Goal: Transaction & Acquisition: Purchase product/service

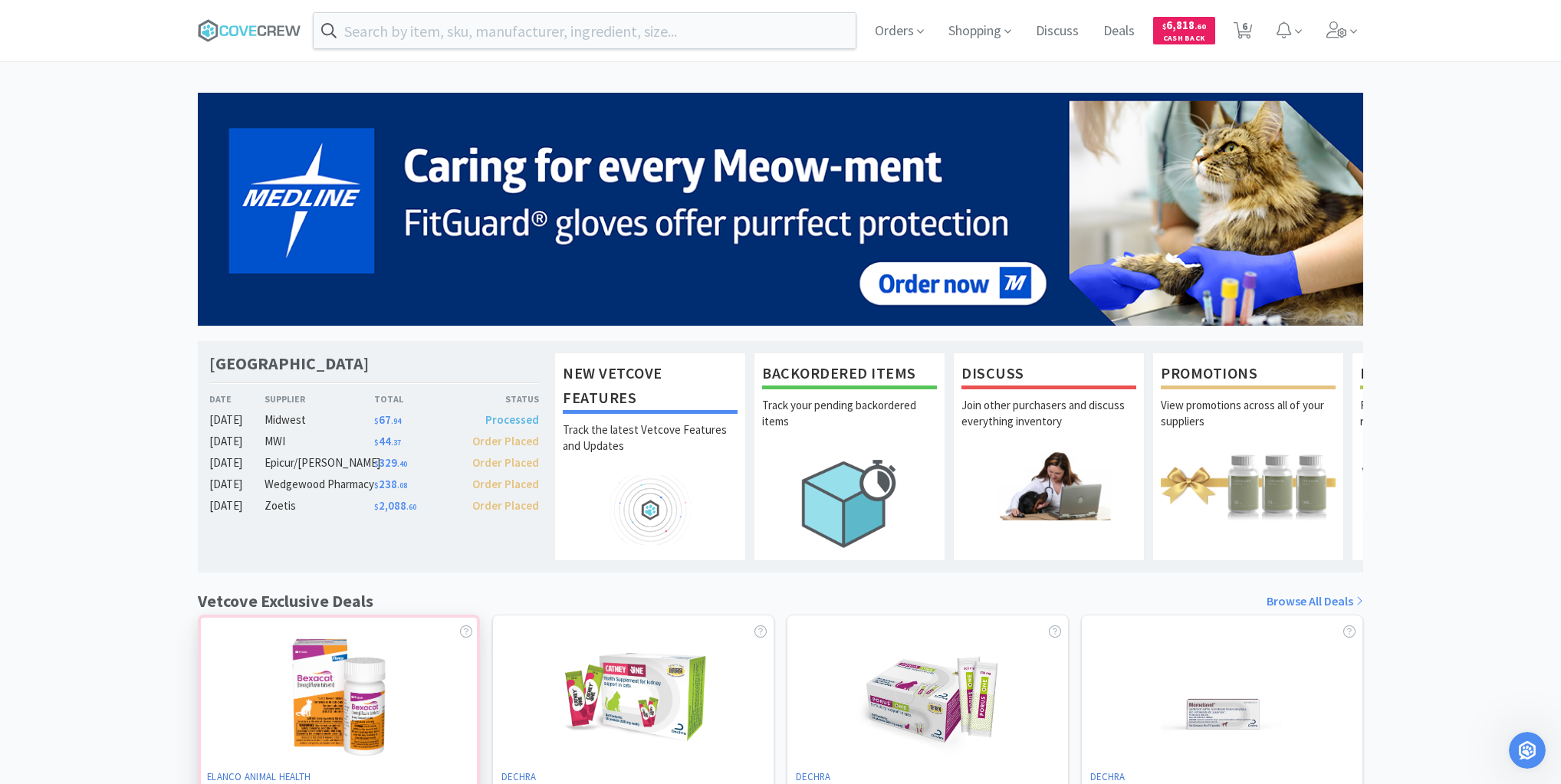
scroll to position [2, 0]
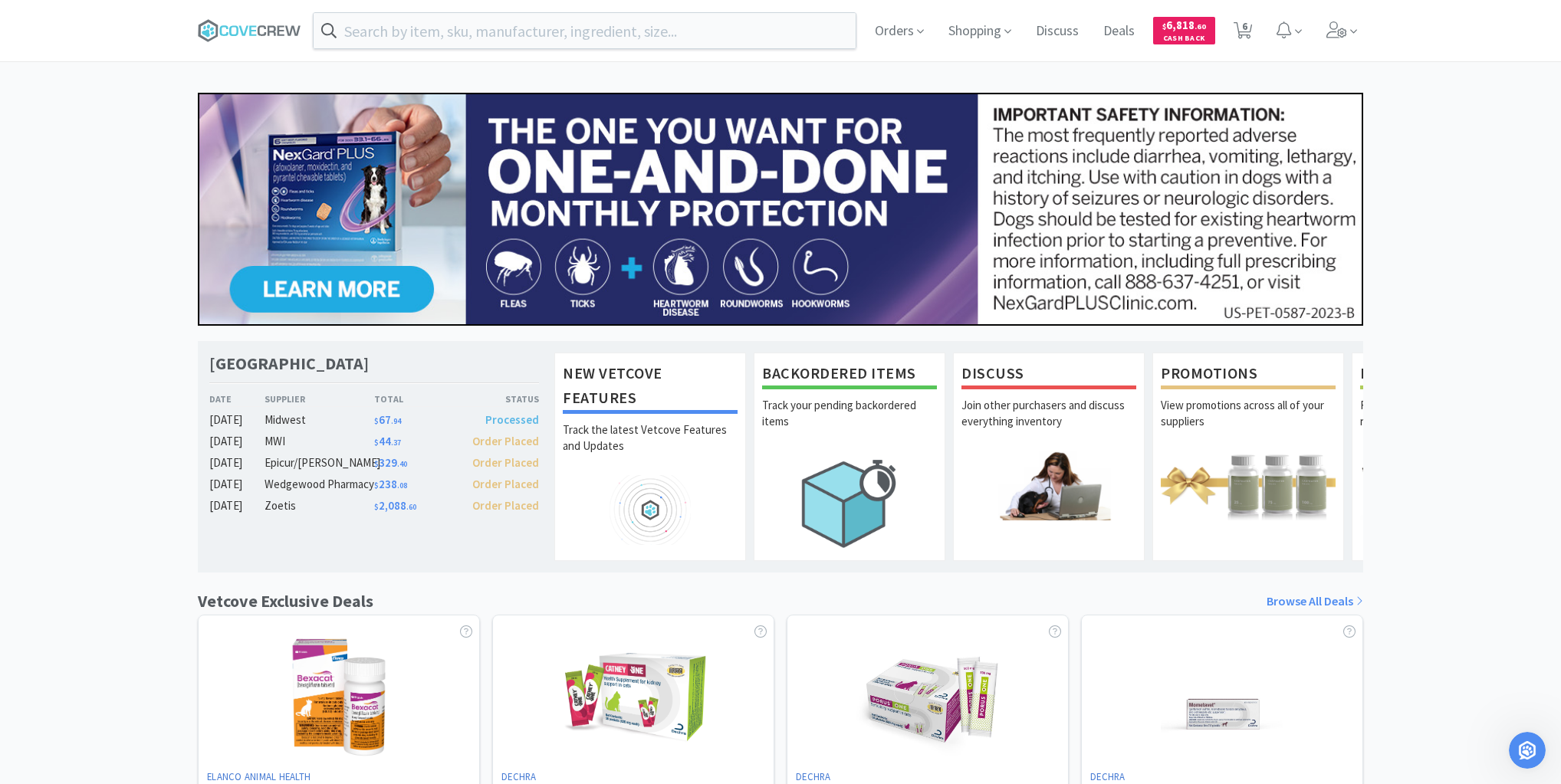
drag, startPoint x: 248, startPoint y: 18, endPoint x: 242, endPoint y: 12, distance: 8.5
click at [250, 17] on span at bounding box center [255, 31] width 115 height 61
click at [1245, 22] on span "6" at bounding box center [1244, 26] width 5 height 61
select select "1"
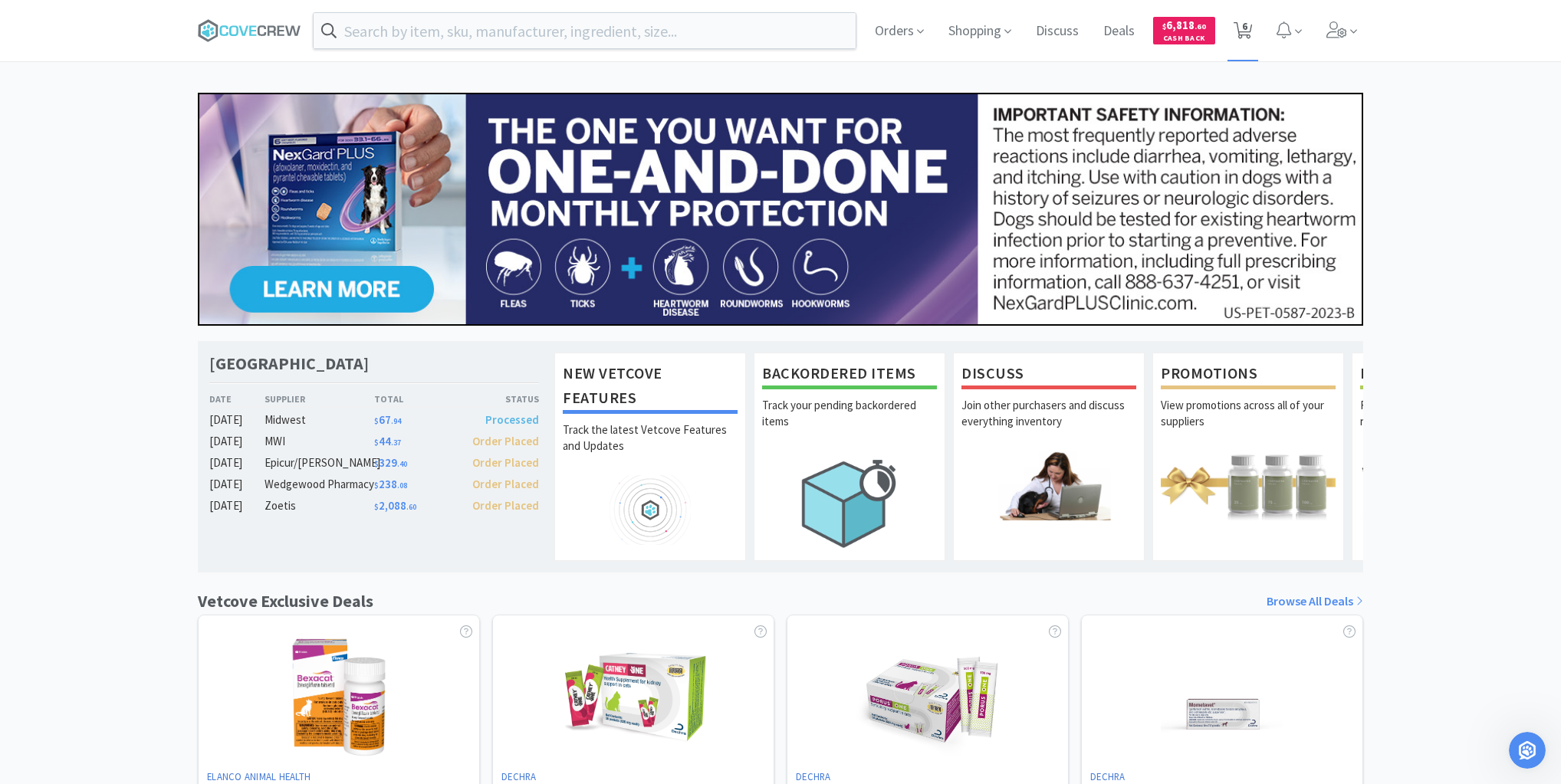
select select "1"
select select "2"
select select "3"
select select "2"
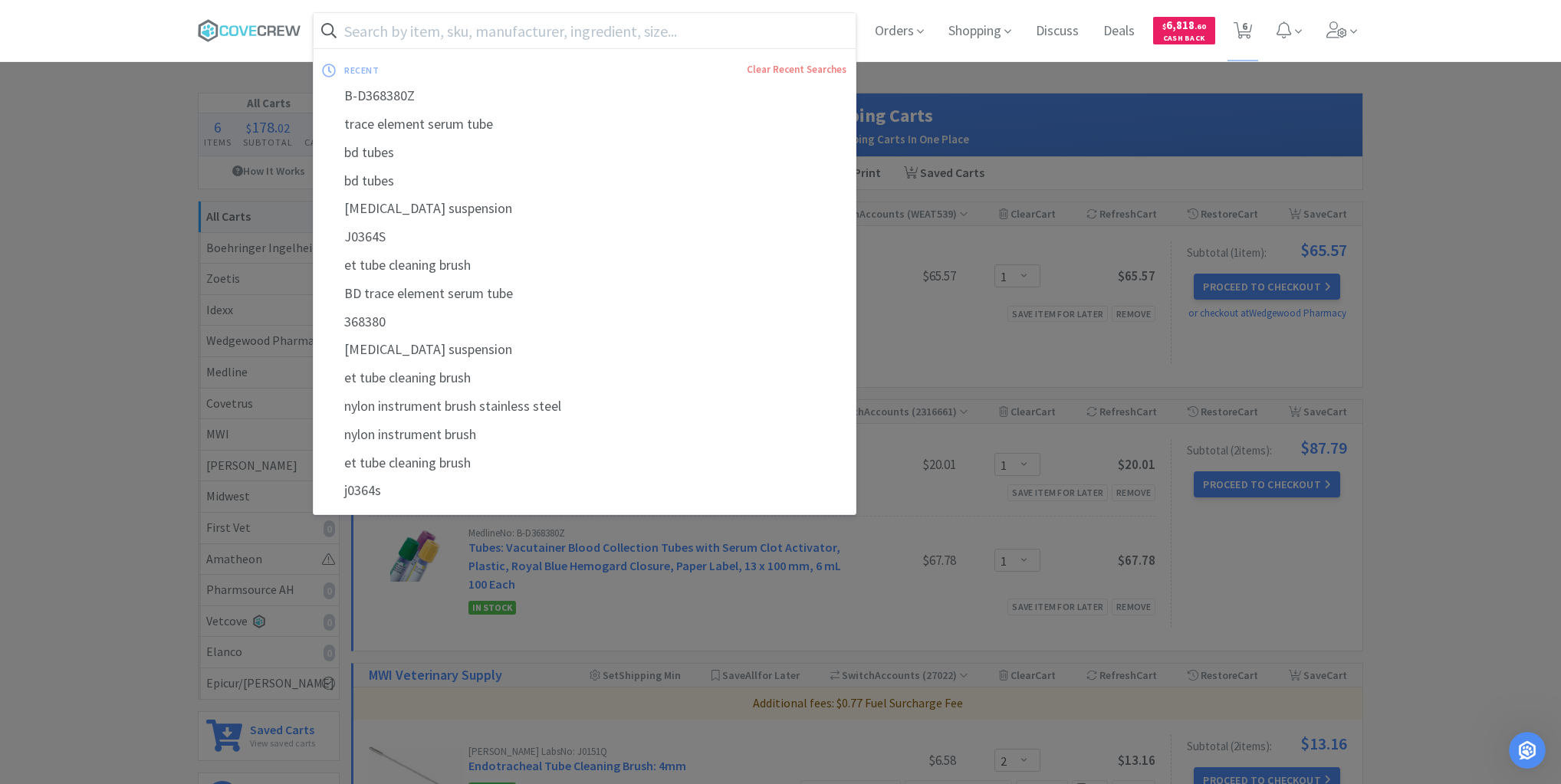
click at [745, 27] on input "text" at bounding box center [584, 31] width 542 height 35
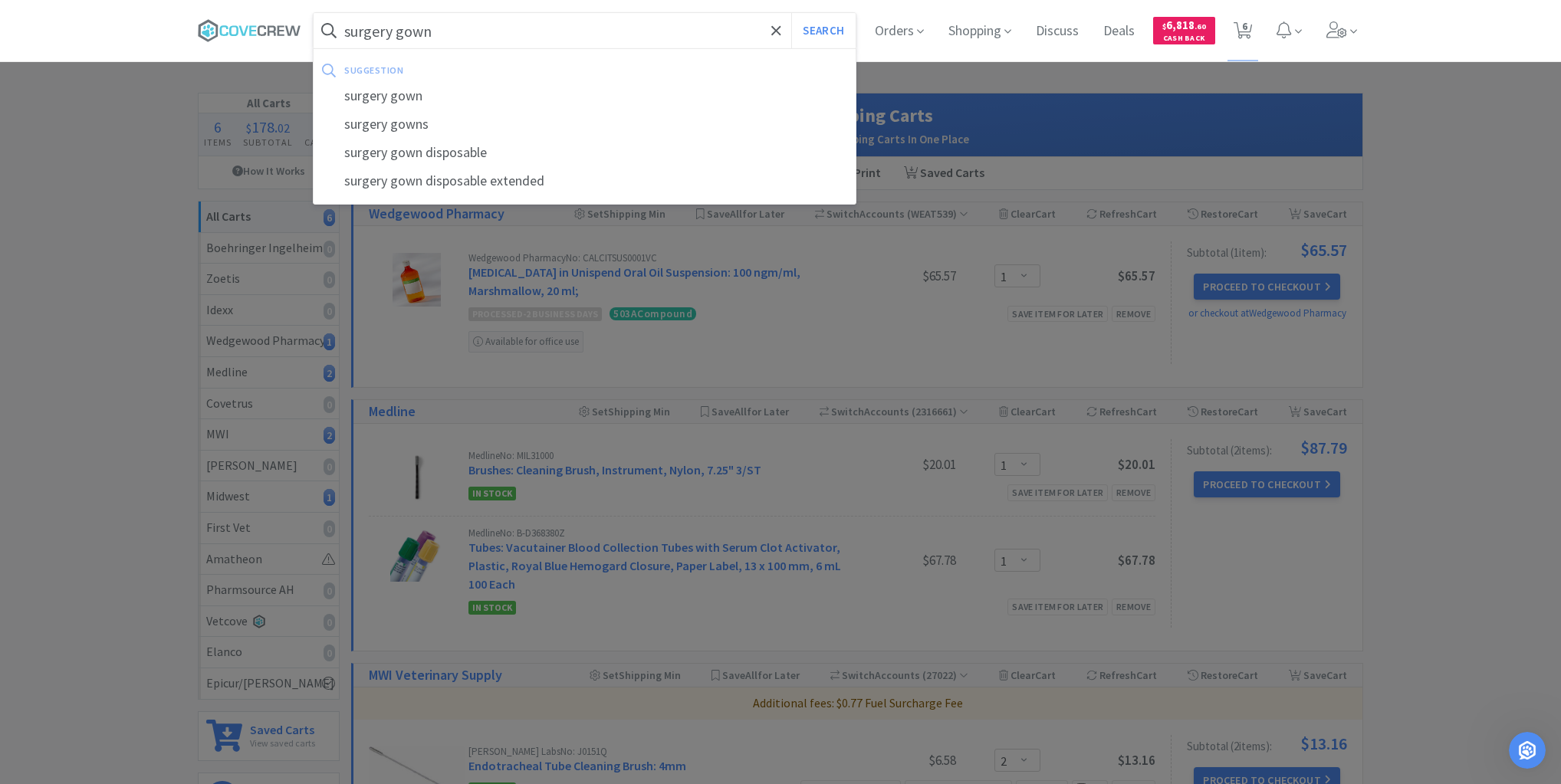
type input "surgery gown"
click at [791, 13] on button "Search" at bounding box center [823, 31] width 64 height 35
select select "2"
select select "3"
select select "2"
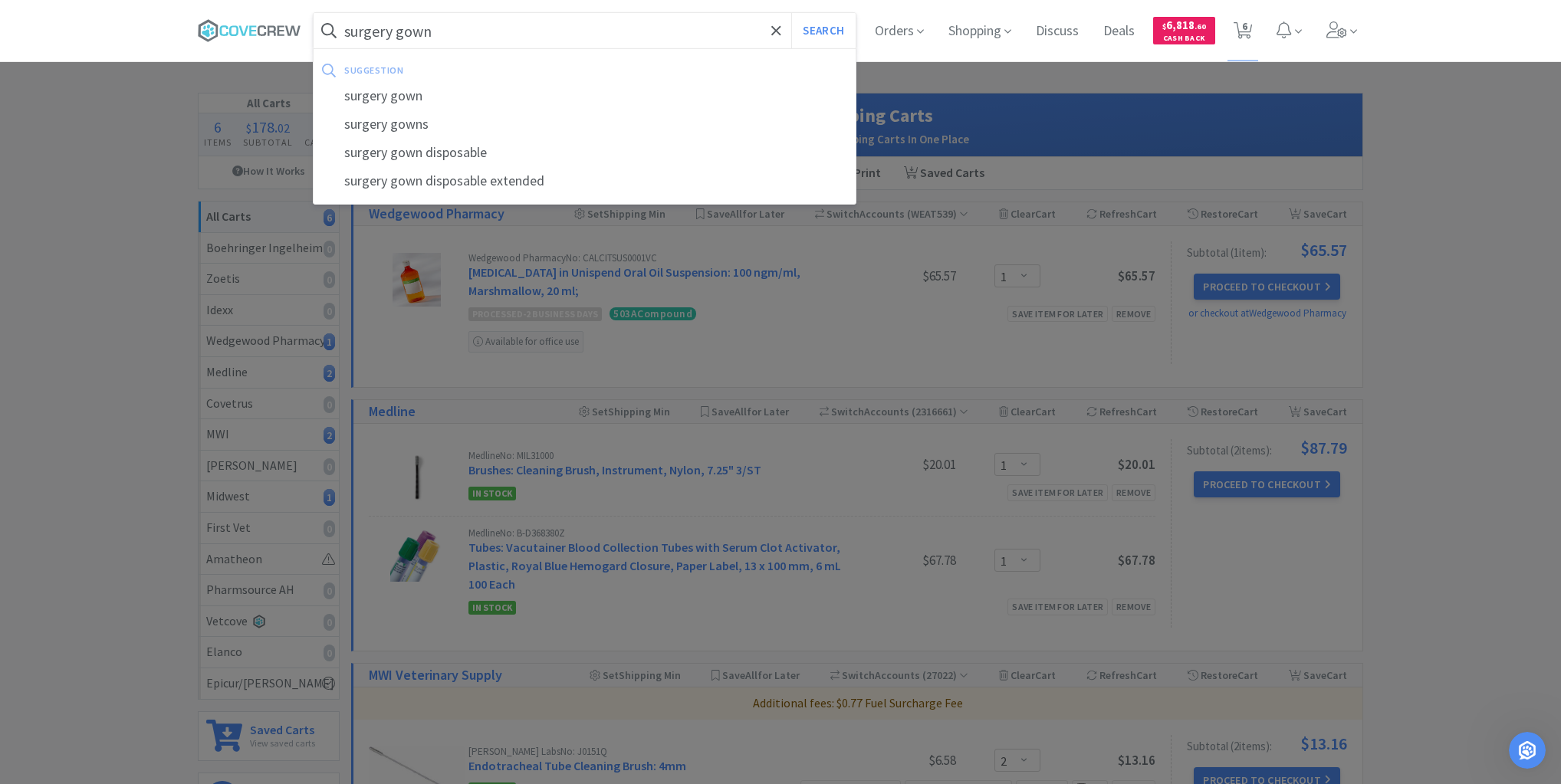
select select "1"
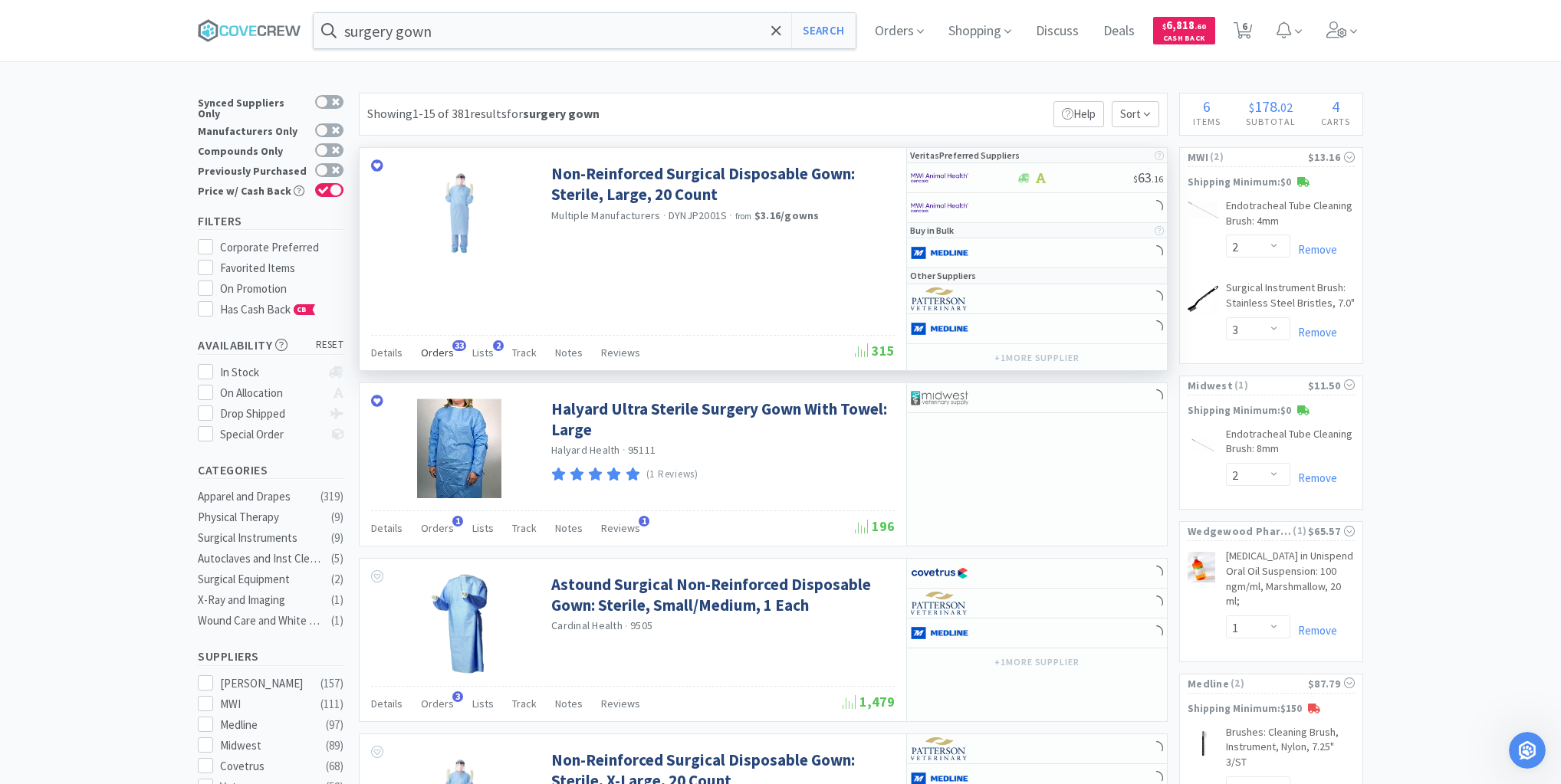
click at [433, 349] on span "Orders" at bounding box center [438, 353] width 33 height 14
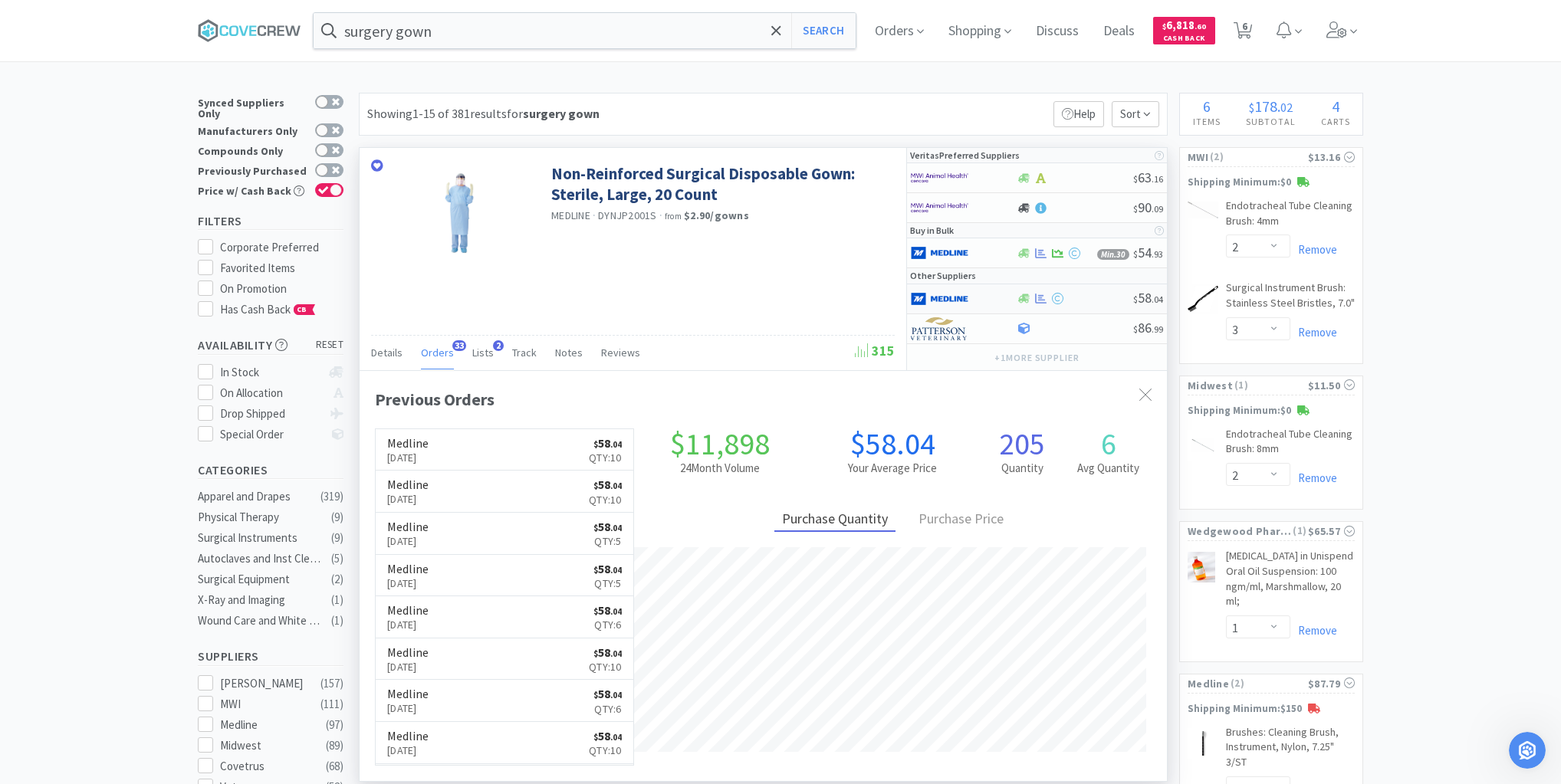
scroll to position [411, 807]
click at [1090, 297] on div at bounding box center [1075, 298] width 118 height 12
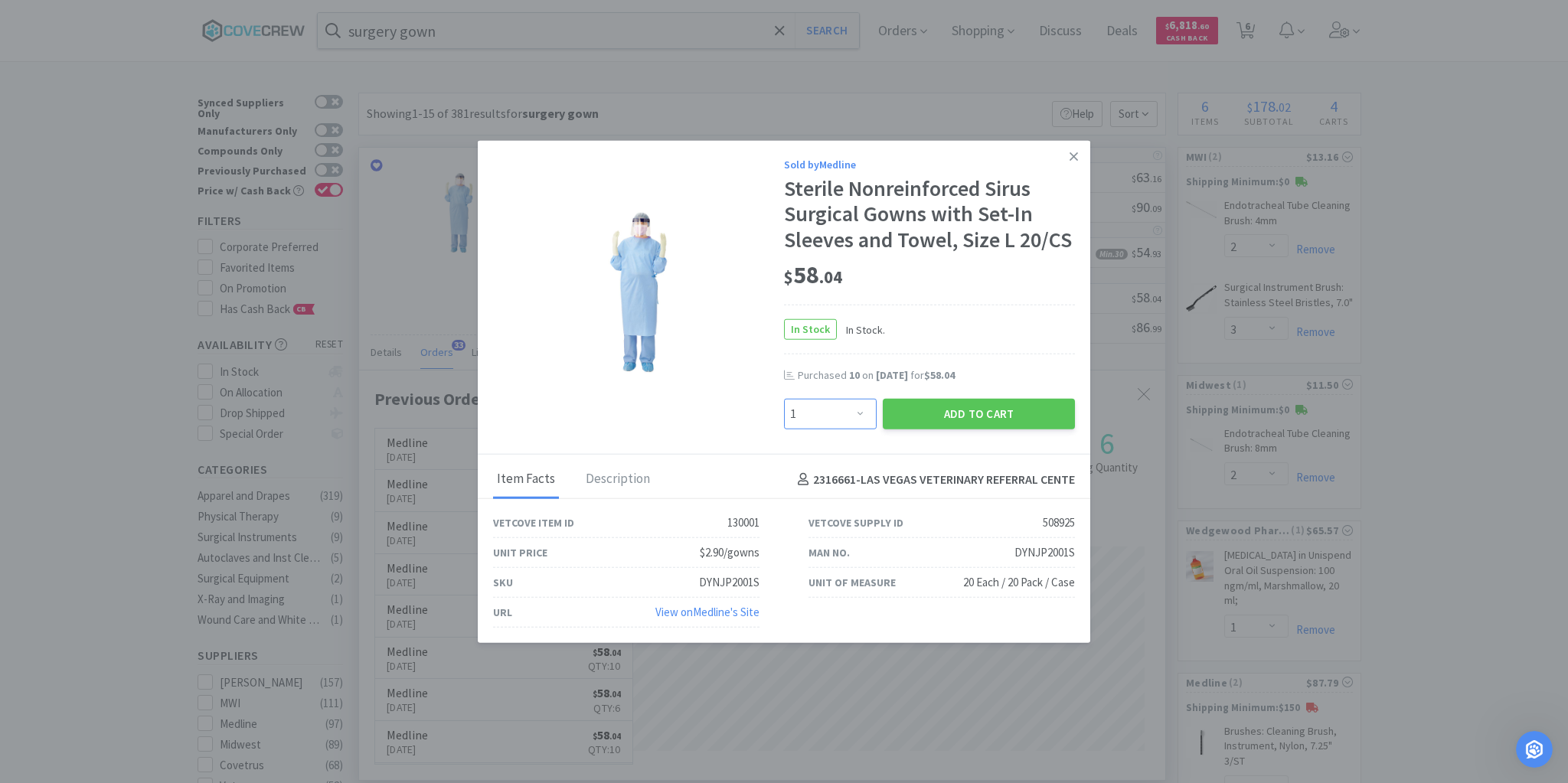
click at [864, 414] on select "Enter Quantity 1 2 3 4 5 6 7 8 9 10 11 12 13 14 15 16 17 18 19 20 Enter Quantity" at bounding box center [830, 413] width 92 height 31
select select "2"
click at [784, 399] on select "Enter Quantity 1 2 3 4 5 6 7 8 9 10 11 12 13 14 15 16 17 18 19 20 Enter Quantity" at bounding box center [830, 413] width 92 height 31
click at [971, 412] on button "Add to Cart" at bounding box center [978, 413] width 192 height 31
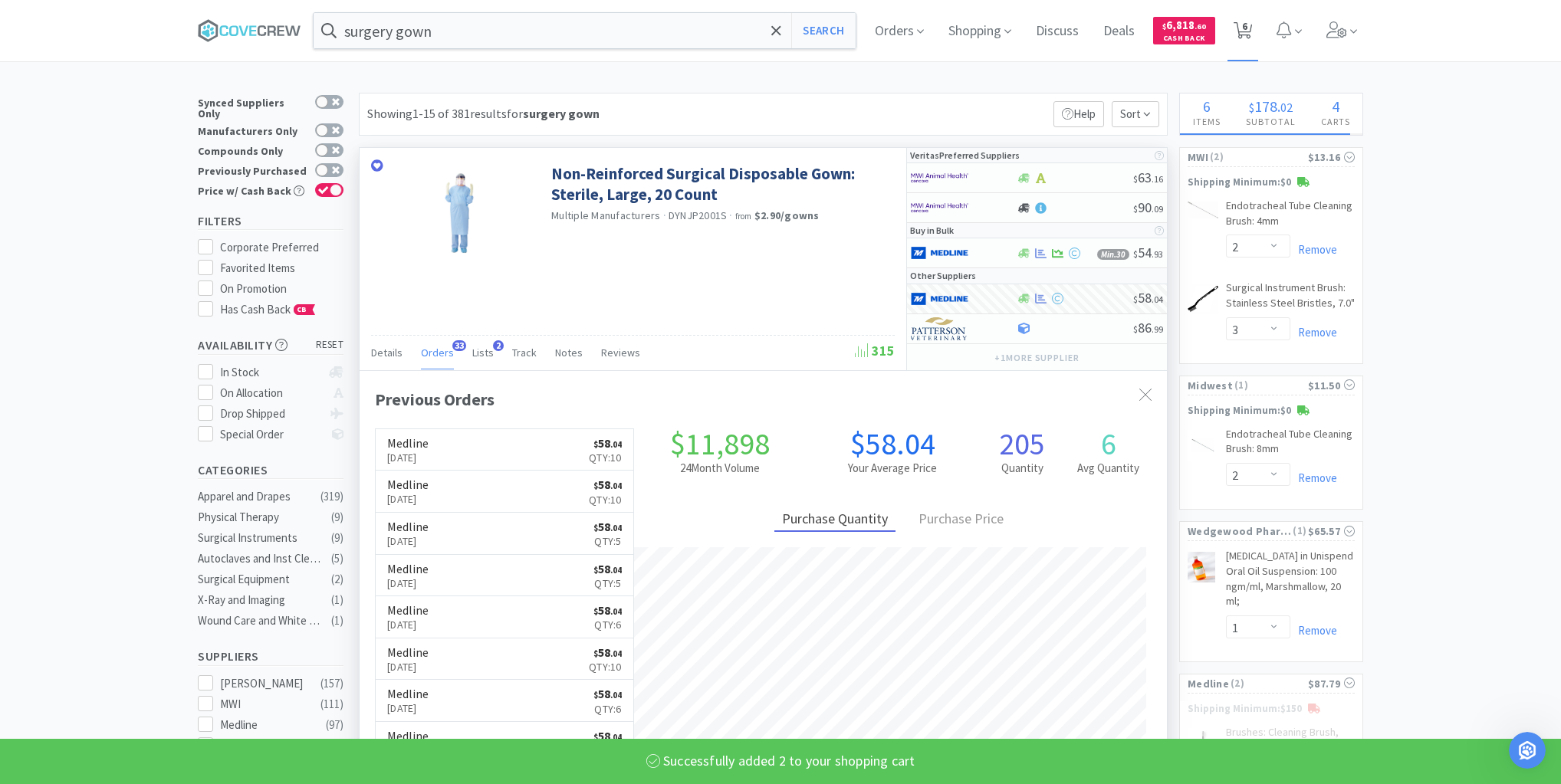
click at [1247, 24] on span "6" at bounding box center [1244, 26] width 5 height 61
select select "1"
select select "2"
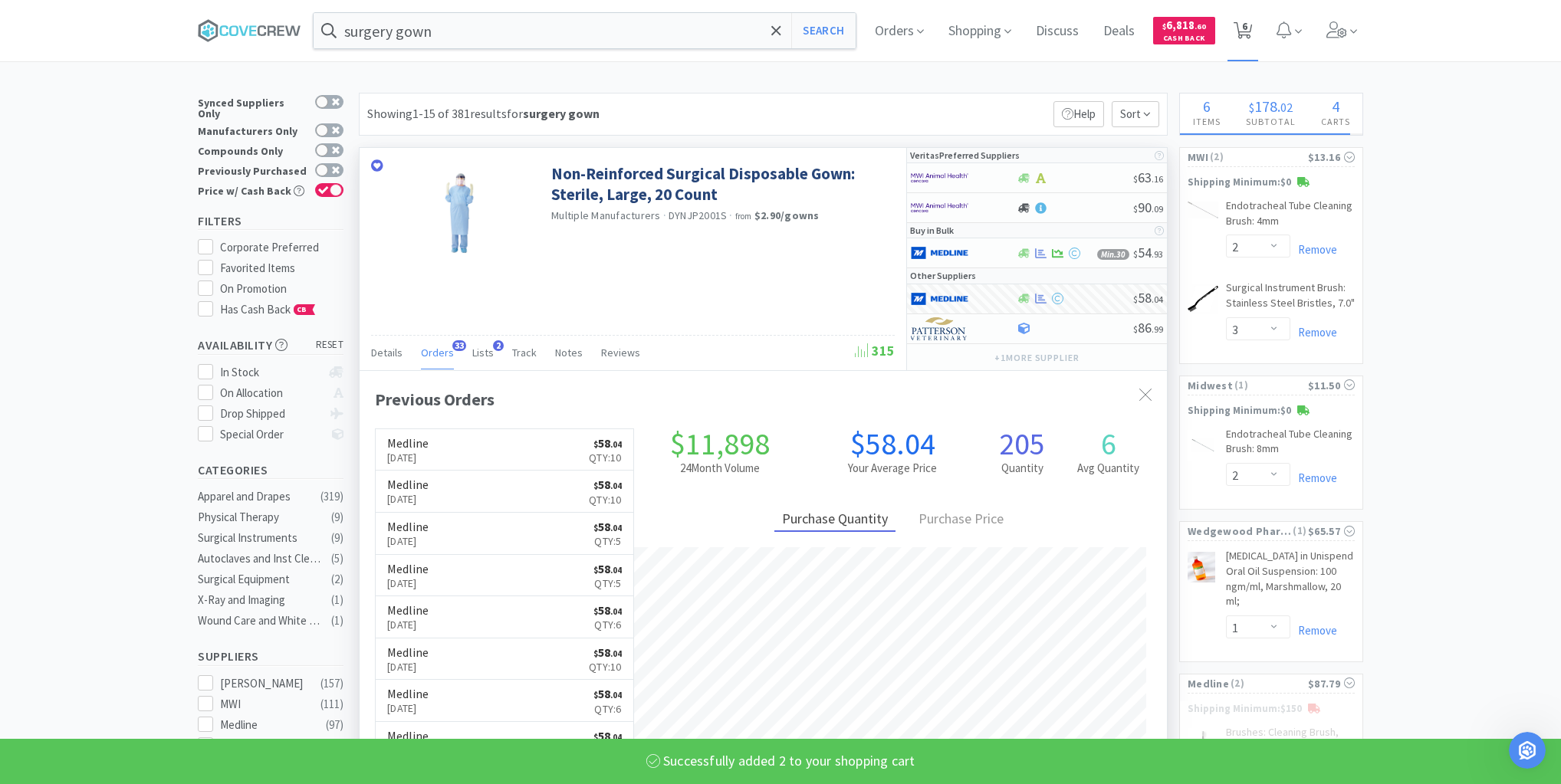
select select "3"
select select "2"
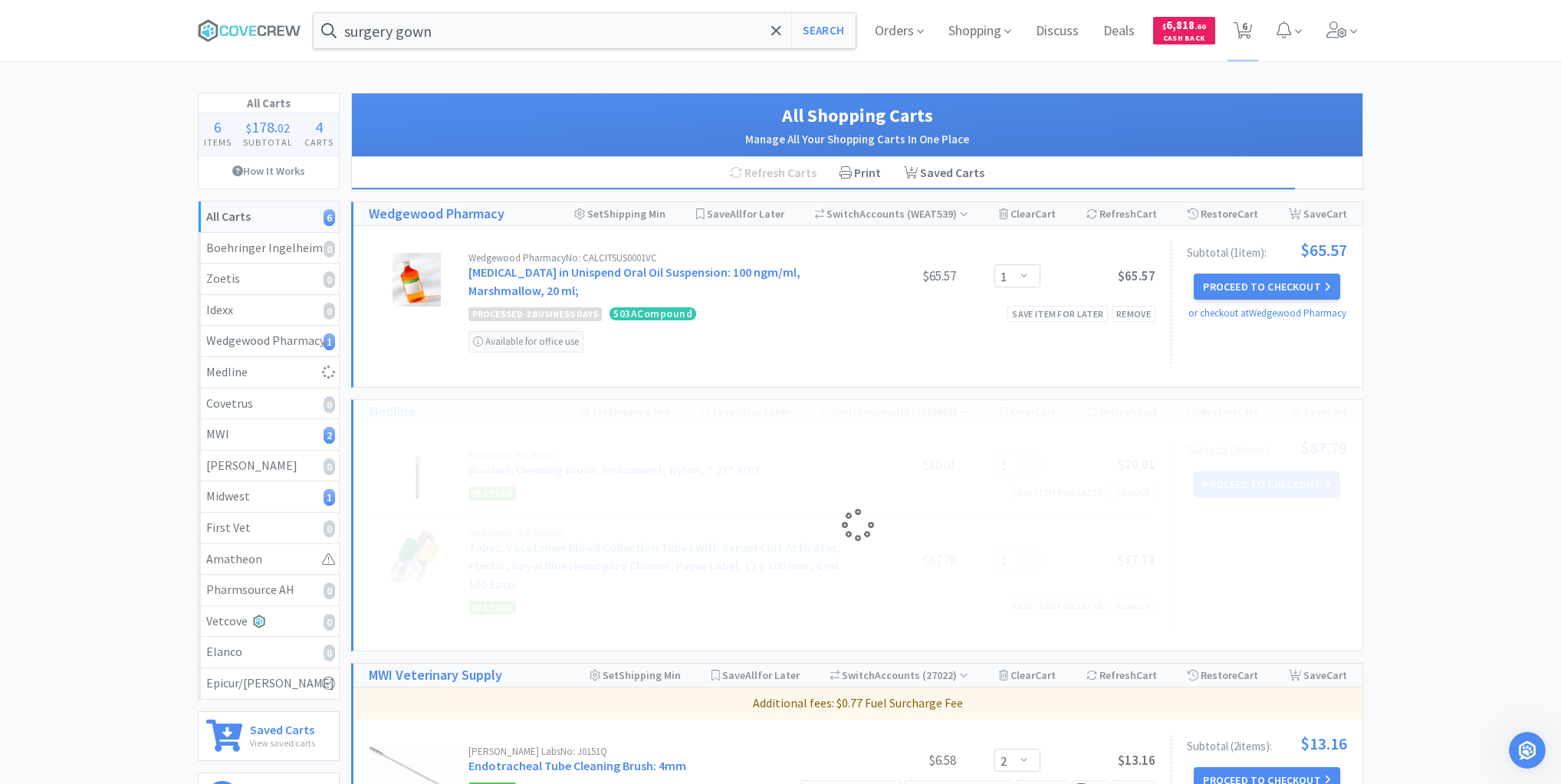
select select "2"
select select "1"
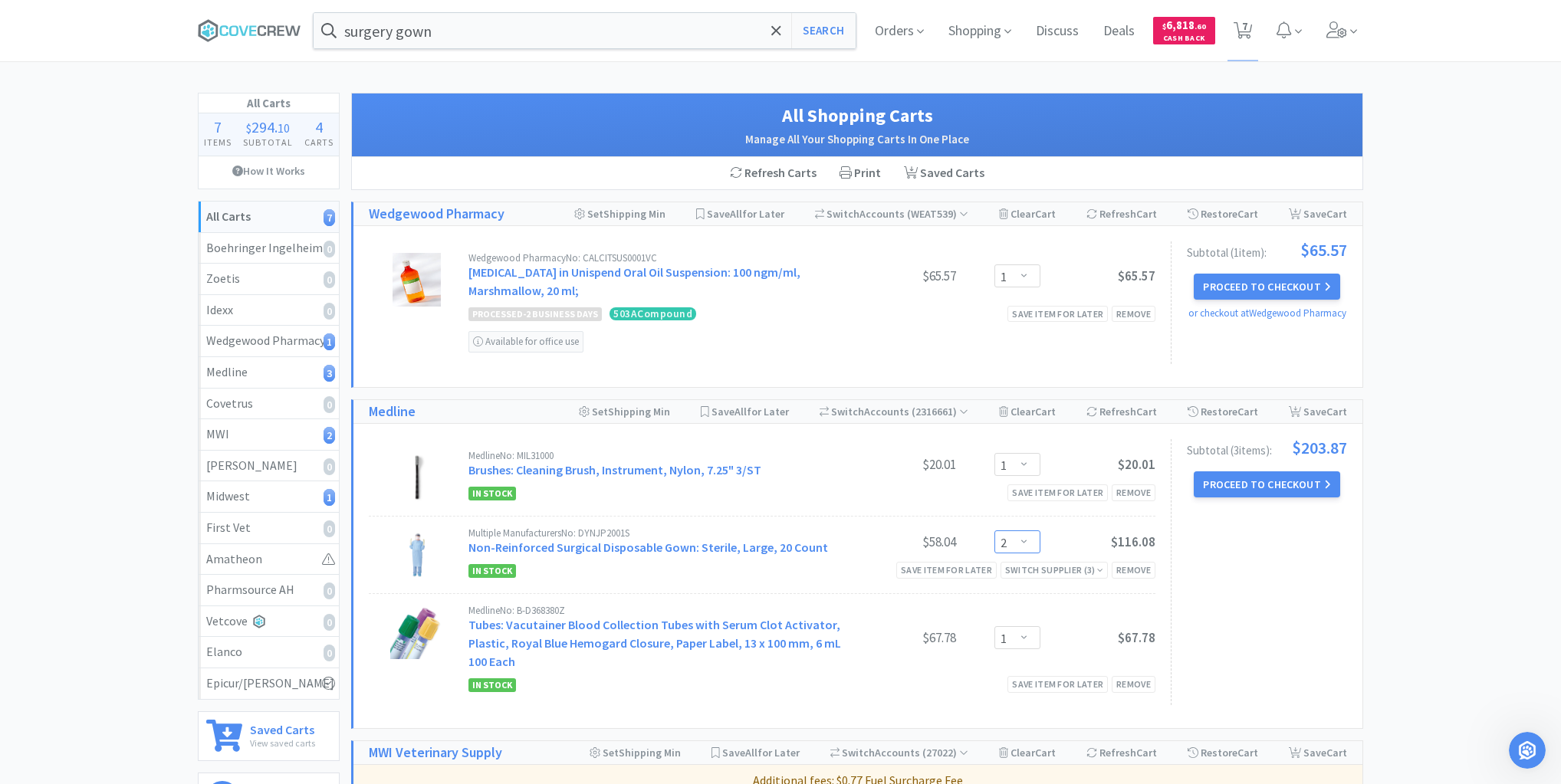
click at [1028, 537] on select "Enter Quantity 1 2 3 4 5 6 7 8 9 10 11 12 13 14 15 16 17 18 19 20 Enter Quantity" at bounding box center [1017, 541] width 46 height 23
click at [995, 530] on select "Enter Quantity 1 2 3 4 5 6 7 8 9 10 11 12 13 14 15 16 17 18 19 20 Enter Quantity" at bounding box center [1017, 541] width 46 height 23
click at [1026, 539] on select "Enter Quantity 1 2 3 4 5 6 7 8 9 10 11 12 13 14 15 16 17 18 19 20 Enter Quantity" at bounding box center [1017, 541] width 46 height 23
click at [995, 530] on select "Enter Quantity 1 2 3 4 5 6 7 8 9 10 11 12 13 14 15 16 17 18 19 20 Enter Quantity" at bounding box center [1017, 541] width 46 height 23
select select "1"
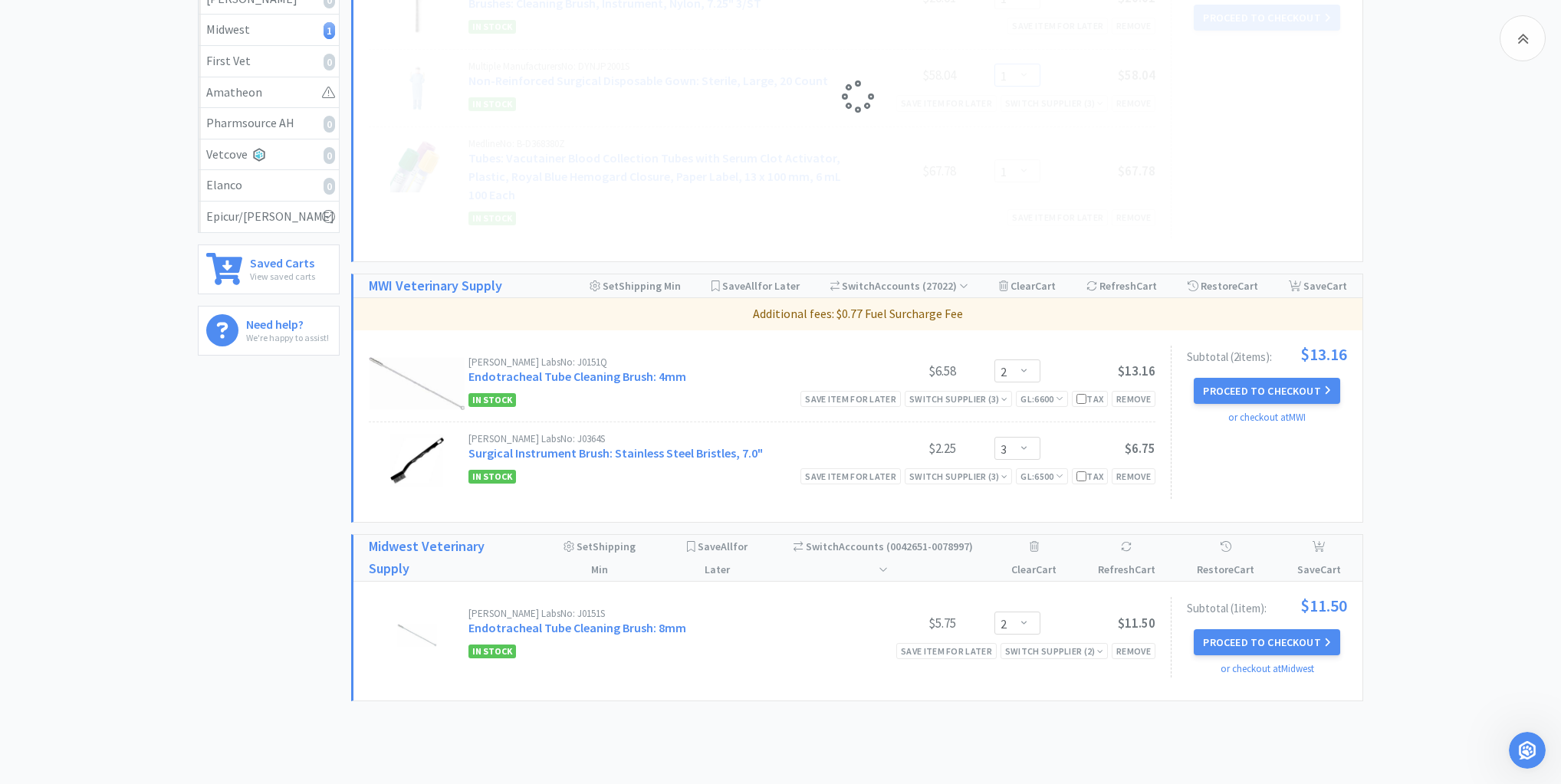
scroll to position [536, 0]
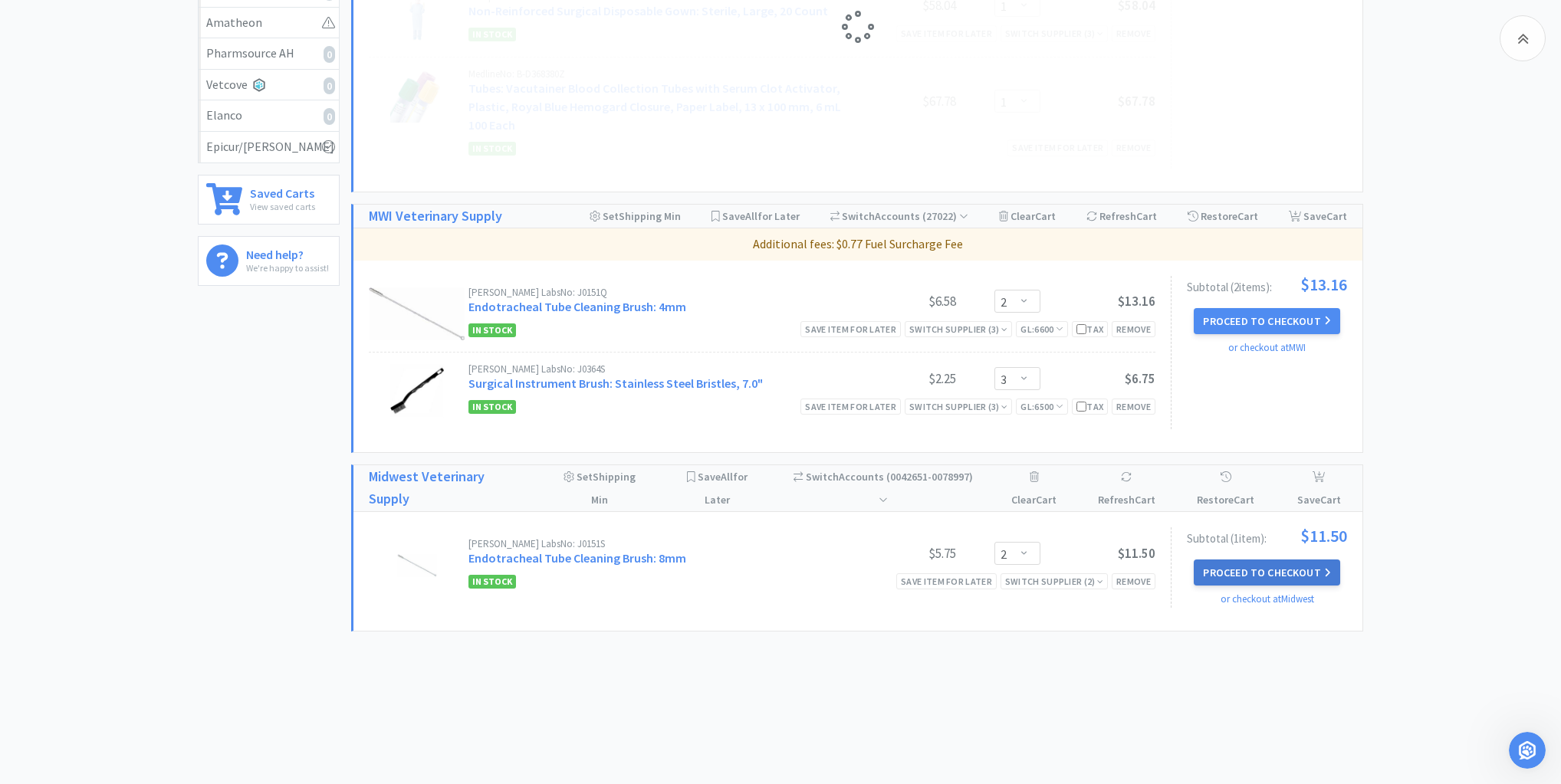
click at [1274, 564] on button "Proceed to Checkout" at bounding box center [1267, 572] width 146 height 26
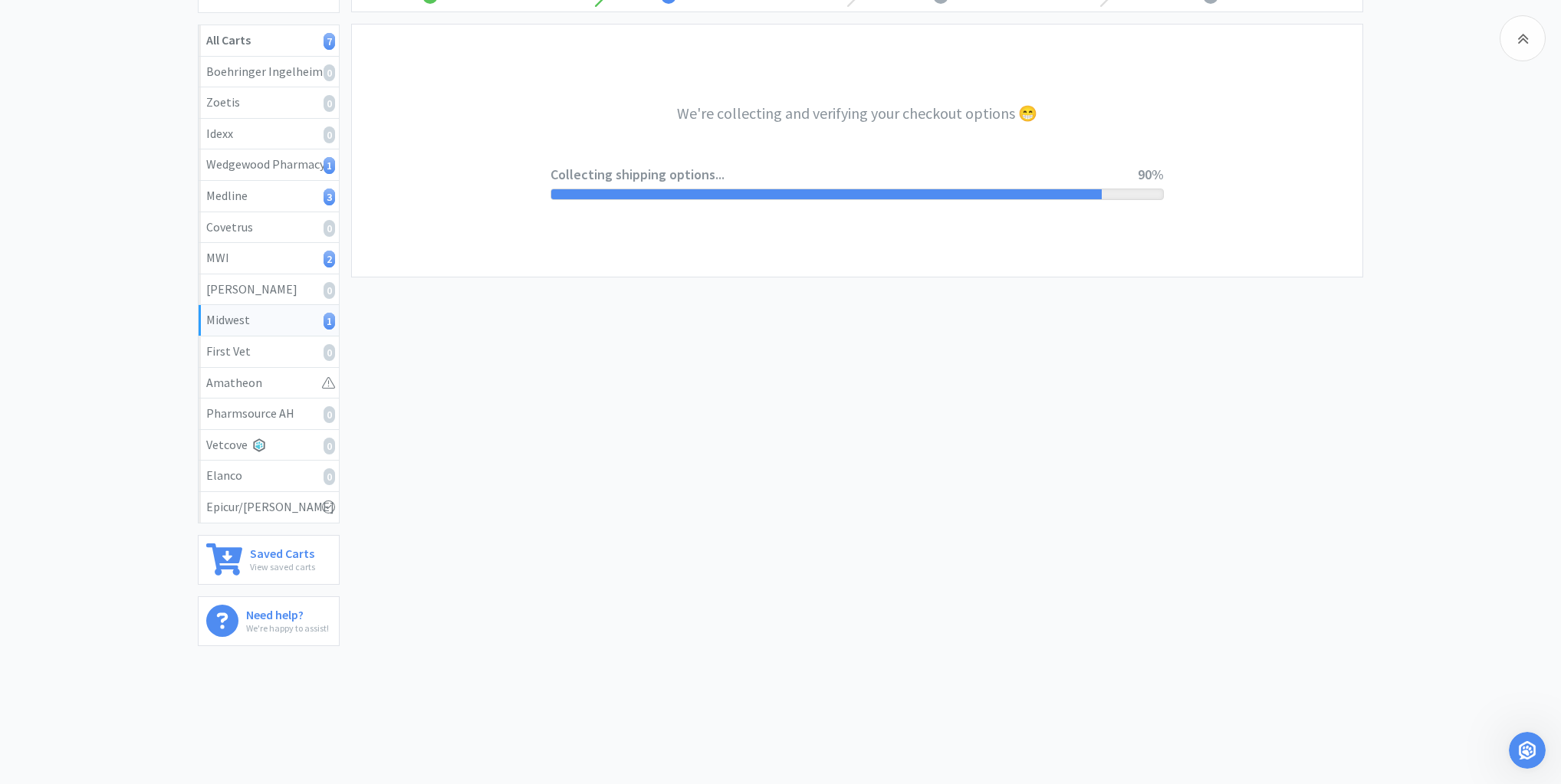
select select "3"
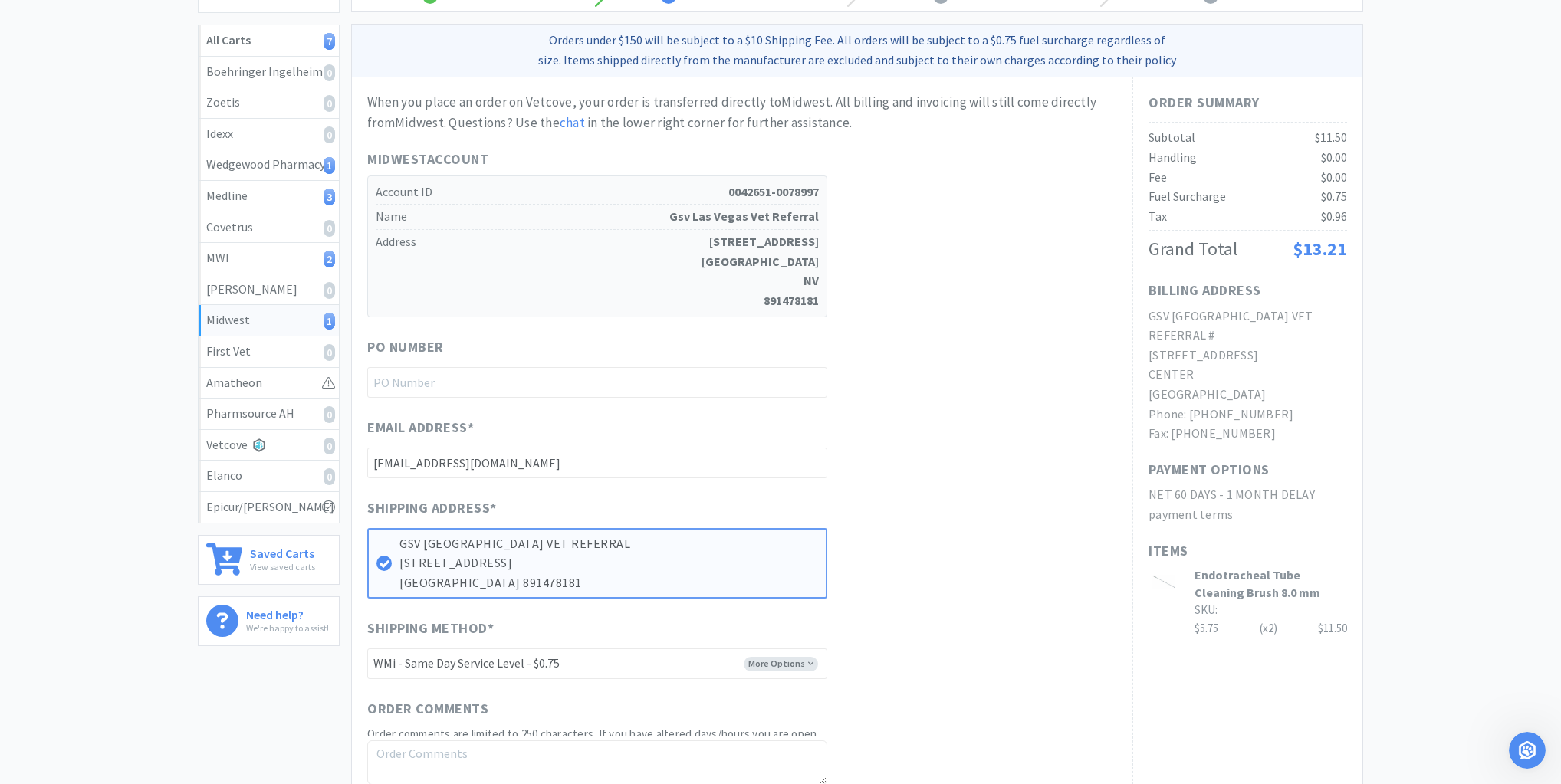
scroll to position [0, 0]
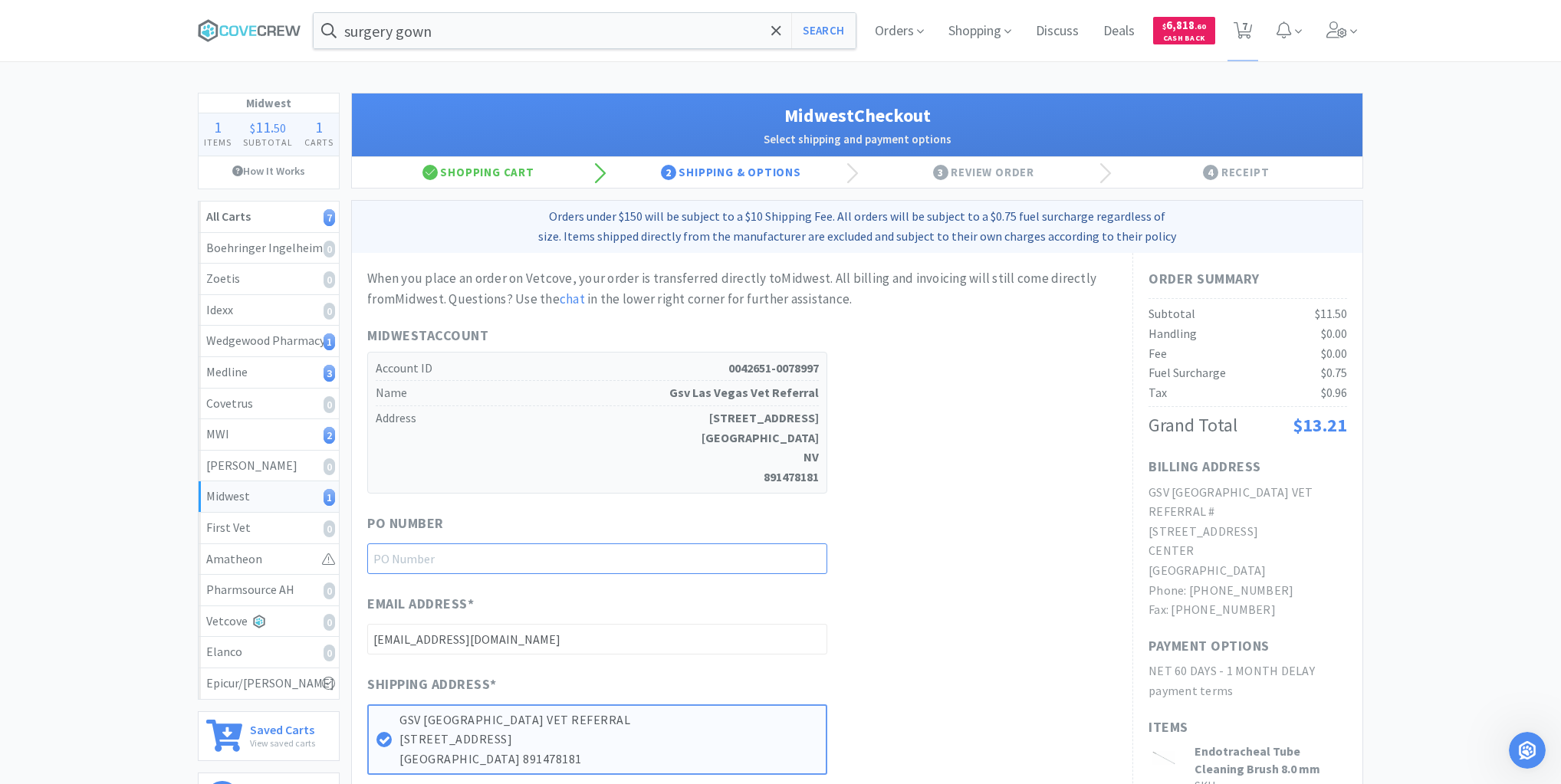
click at [726, 554] on input "text" at bounding box center [597, 558] width 460 height 31
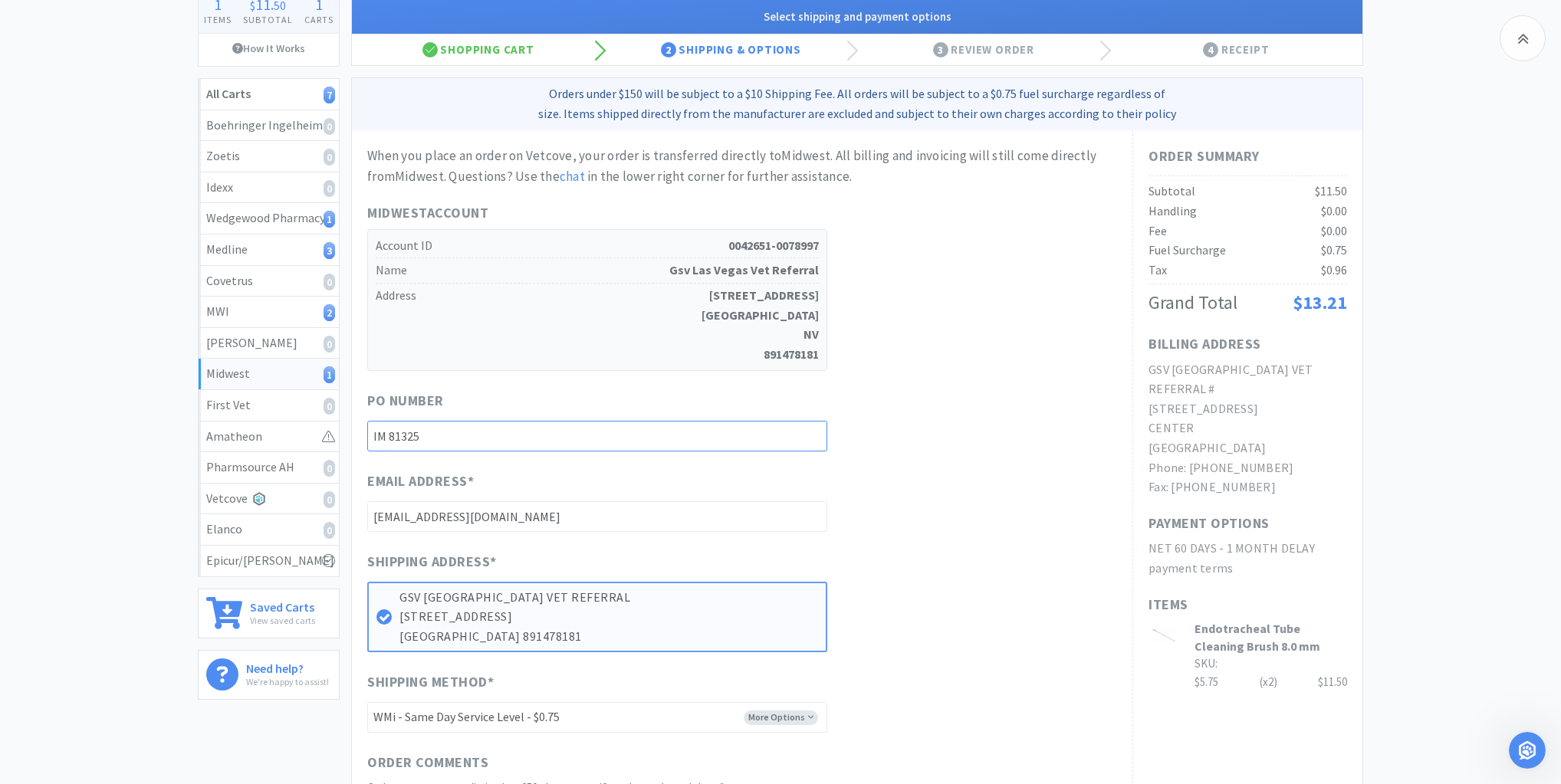
scroll to position [368, 0]
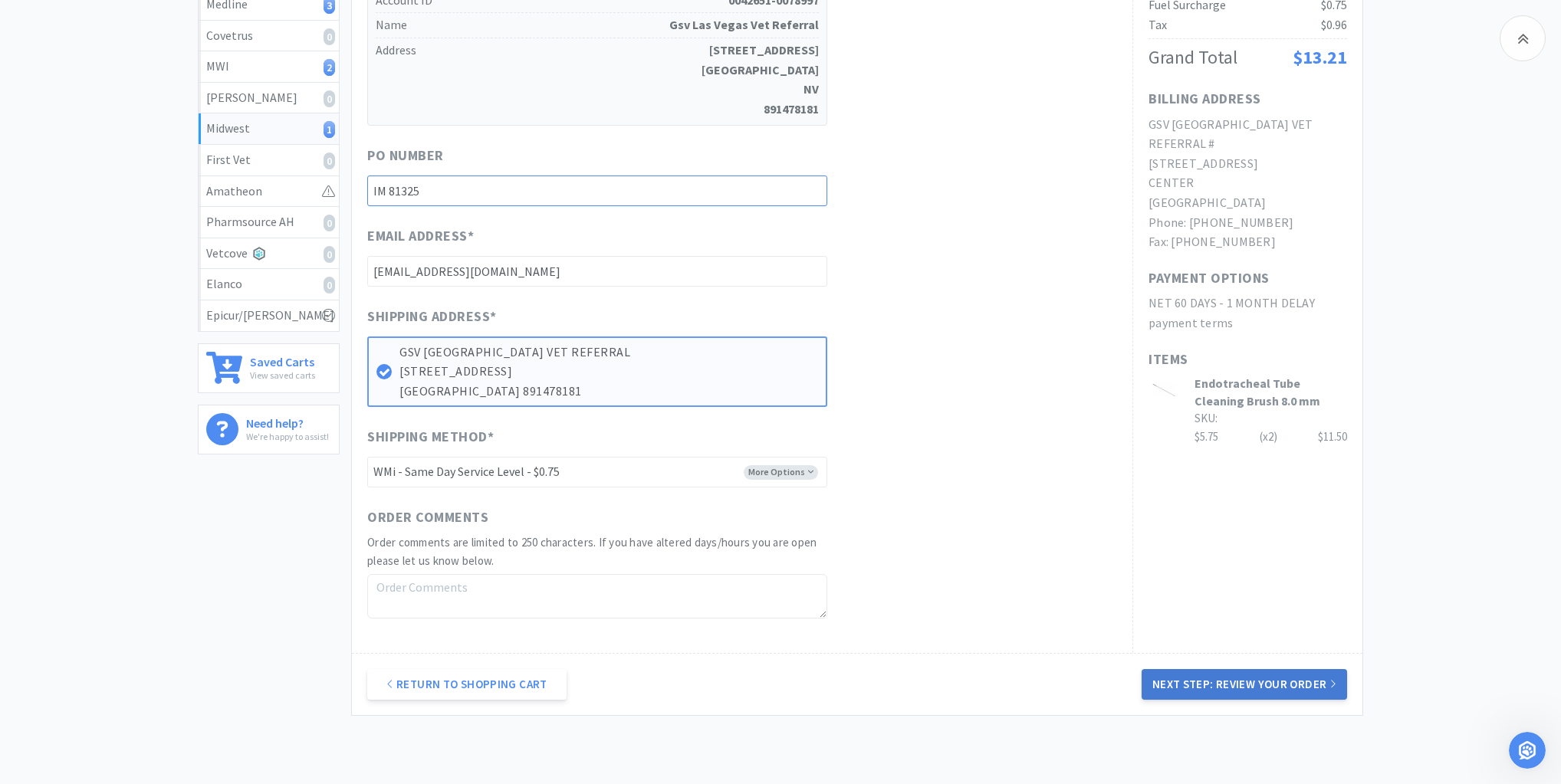
type input "IM 81325"
click at [1219, 679] on button "Next Step: Review Your Order" at bounding box center [1244, 684] width 206 height 31
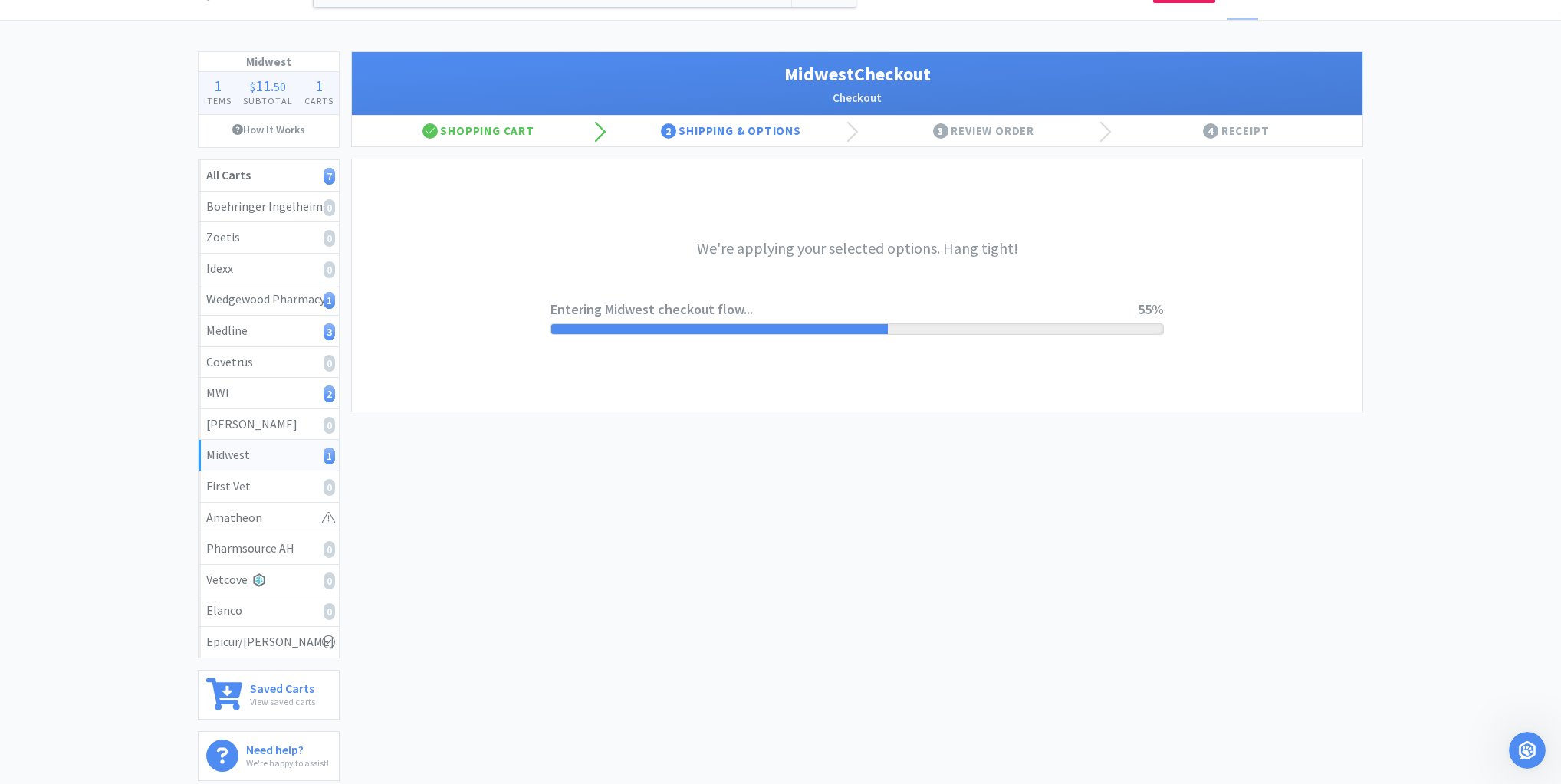
scroll to position [0, 0]
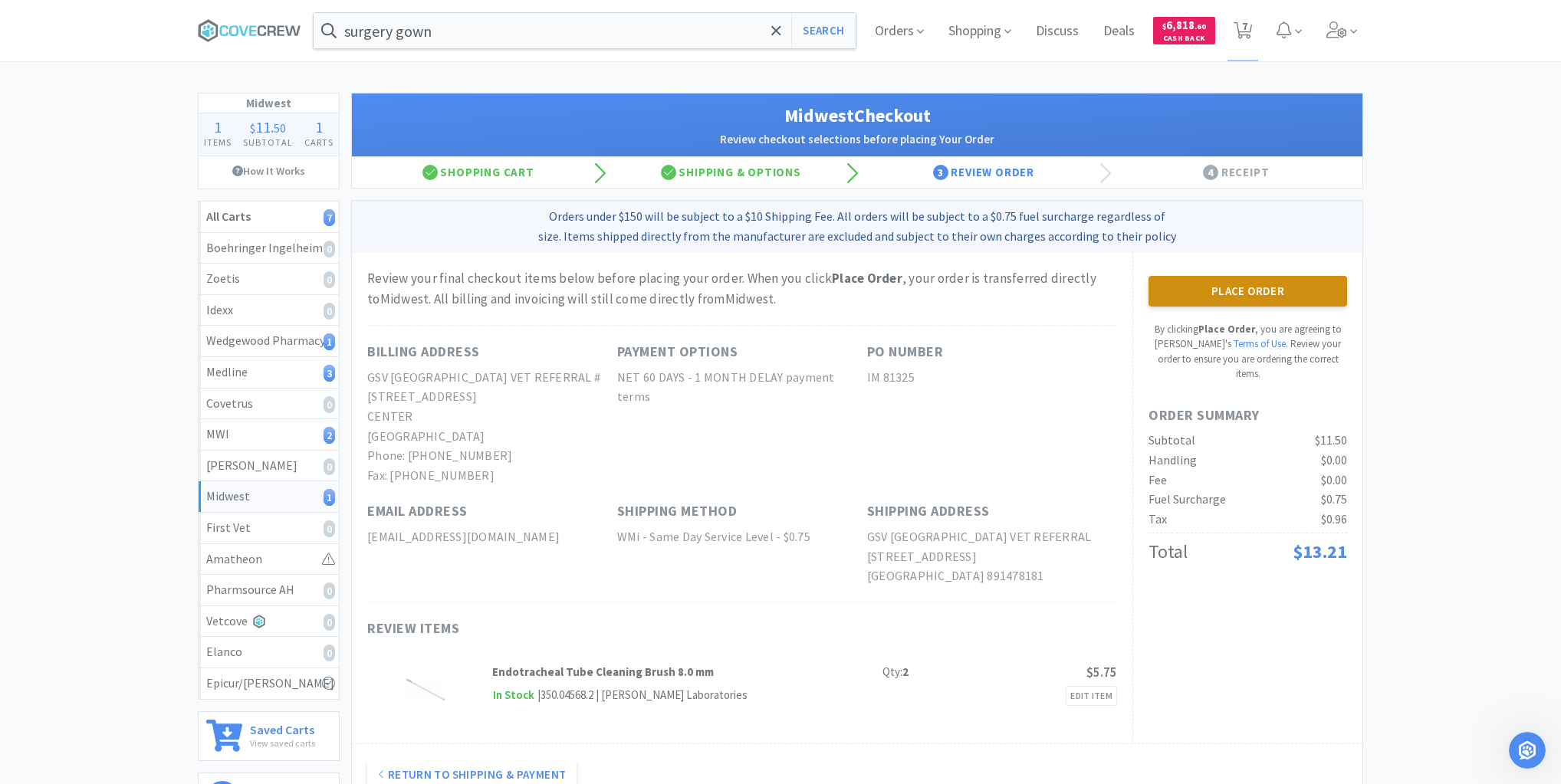
click at [1255, 285] on button "Place Order" at bounding box center [1247, 291] width 198 height 31
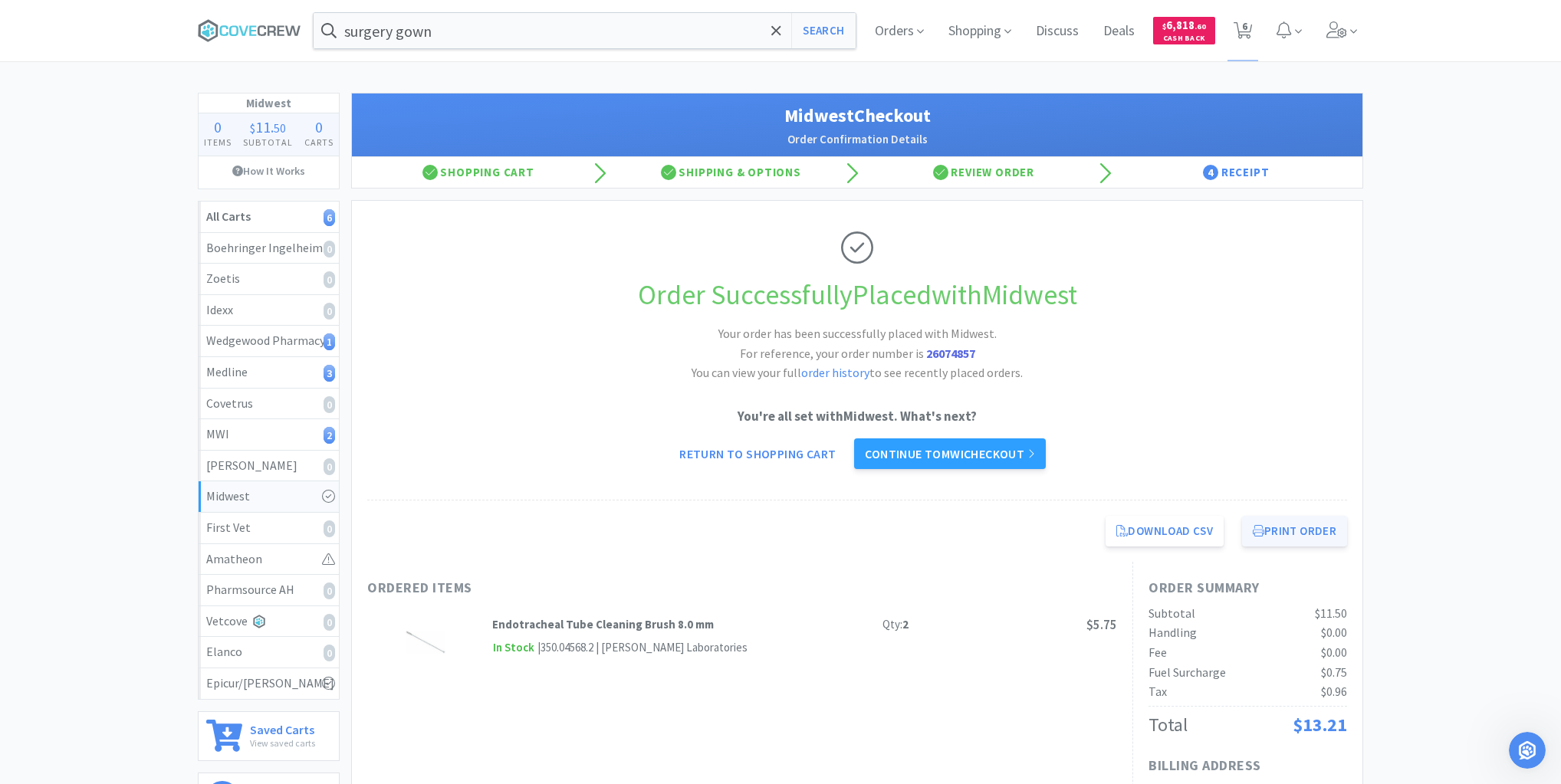
click at [1307, 533] on button "Print Order" at bounding box center [1294, 531] width 105 height 31
click at [313, 335] on div "Wedgewood Pharmacy 1" at bounding box center [268, 340] width 125 height 20
select select "1"
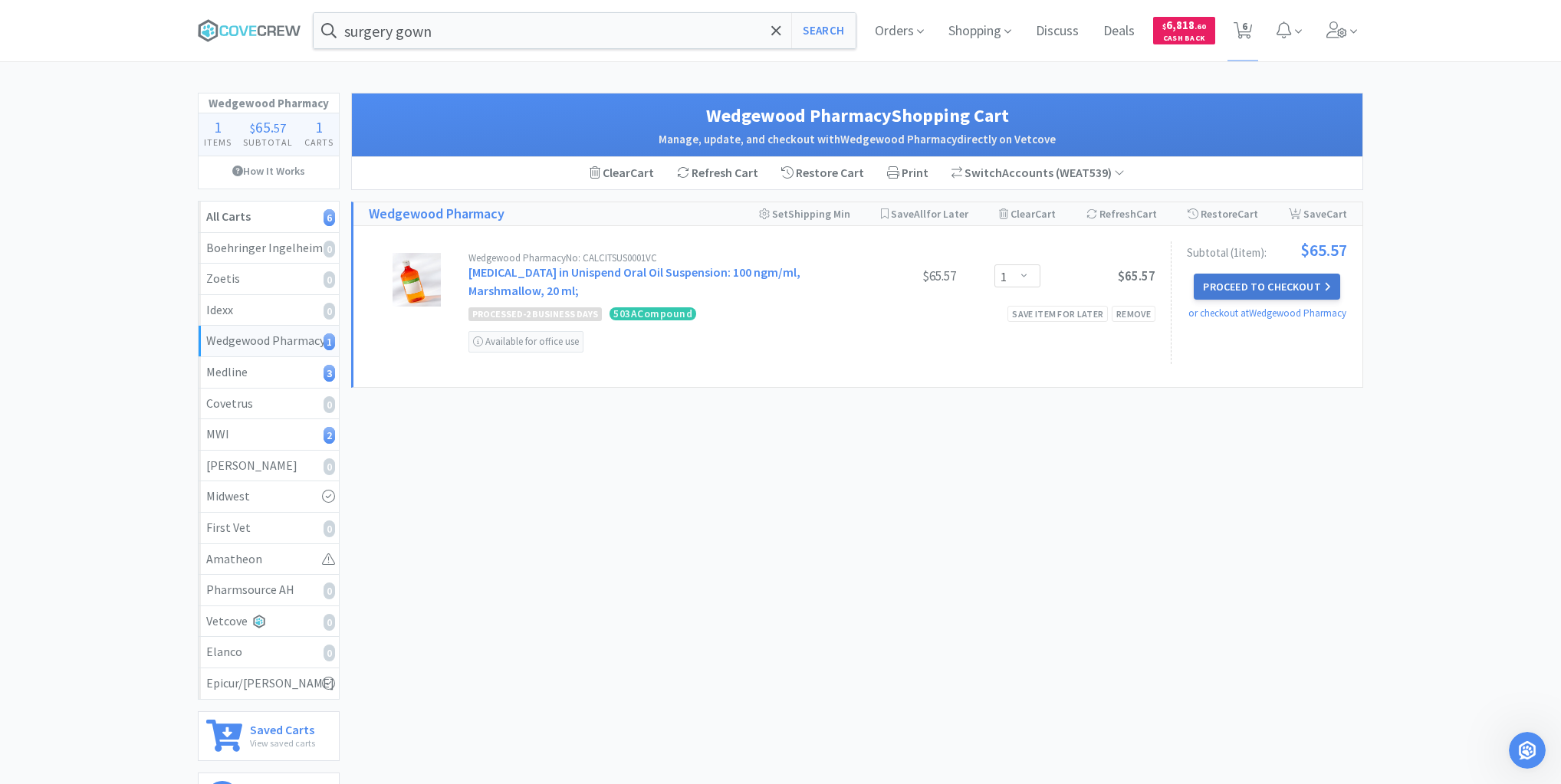
click at [1283, 285] on button "Proceed to Checkout" at bounding box center [1267, 286] width 146 height 26
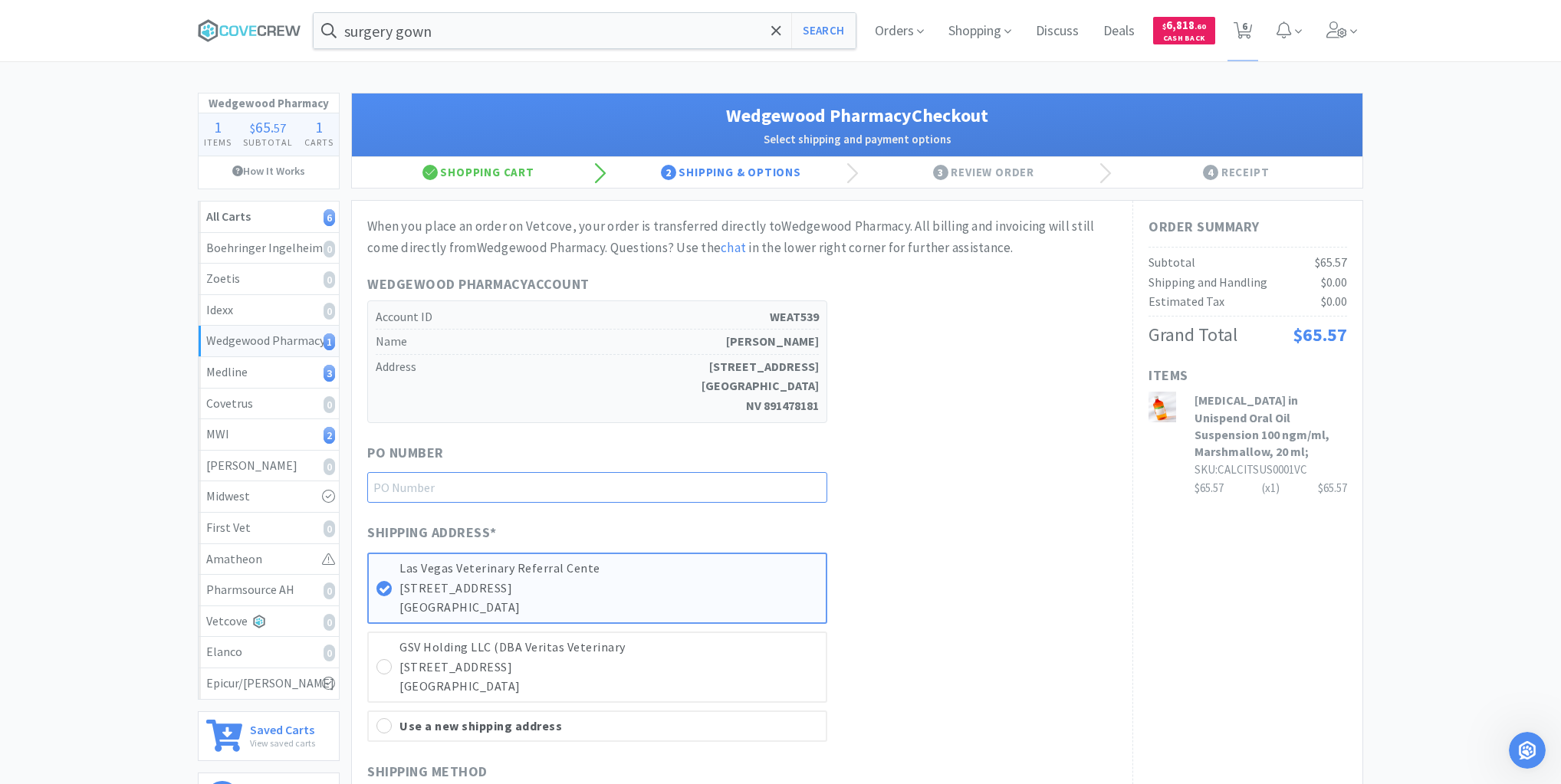
drag, startPoint x: 780, startPoint y: 484, endPoint x: 799, endPoint y: 500, distance: 24.8
click at [780, 484] on input "text" at bounding box center [597, 487] width 460 height 31
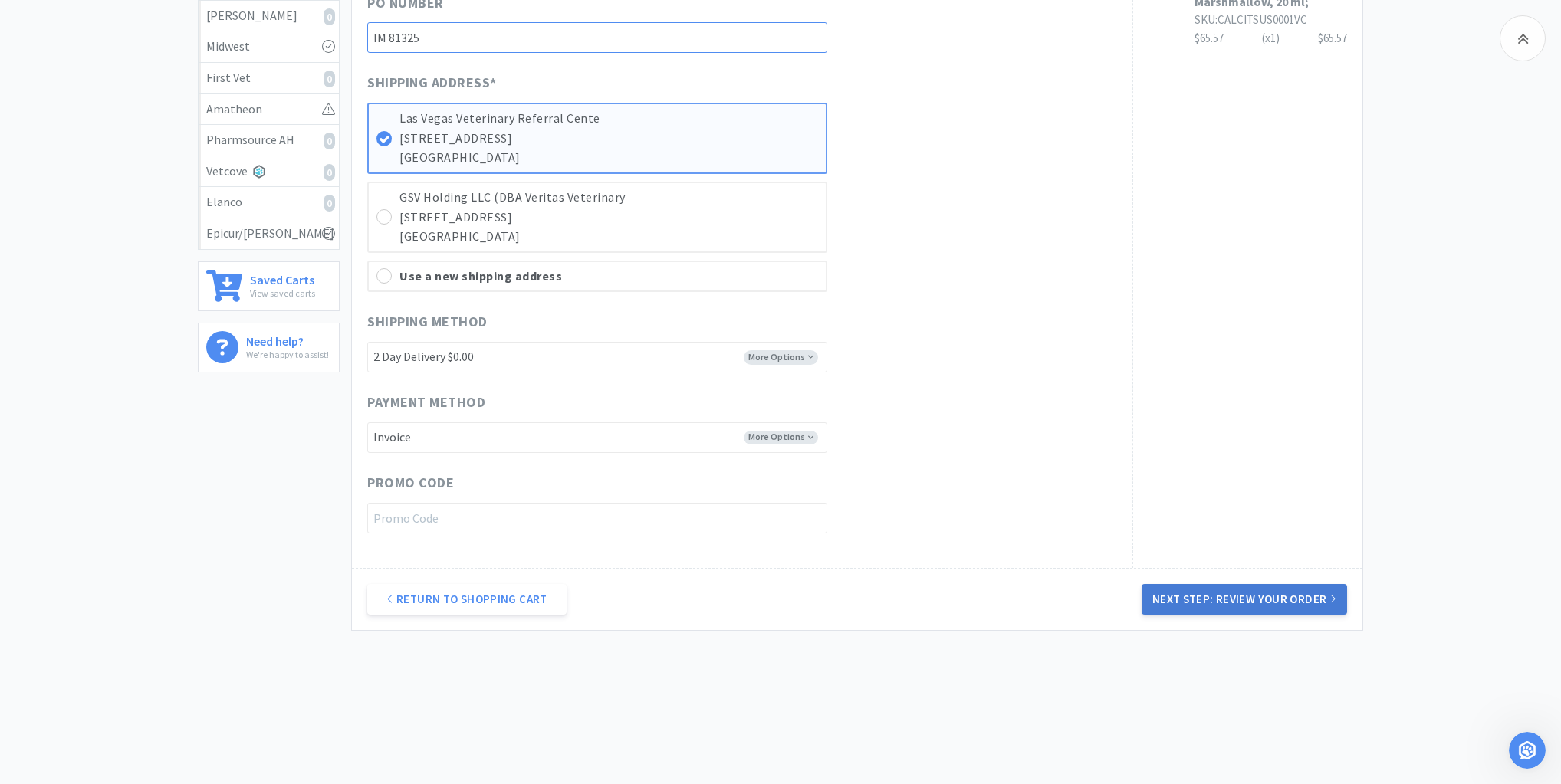
type input "IM 81325"
click at [1210, 594] on button "Next Step: Review Your Order" at bounding box center [1244, 599] width 206 height 31
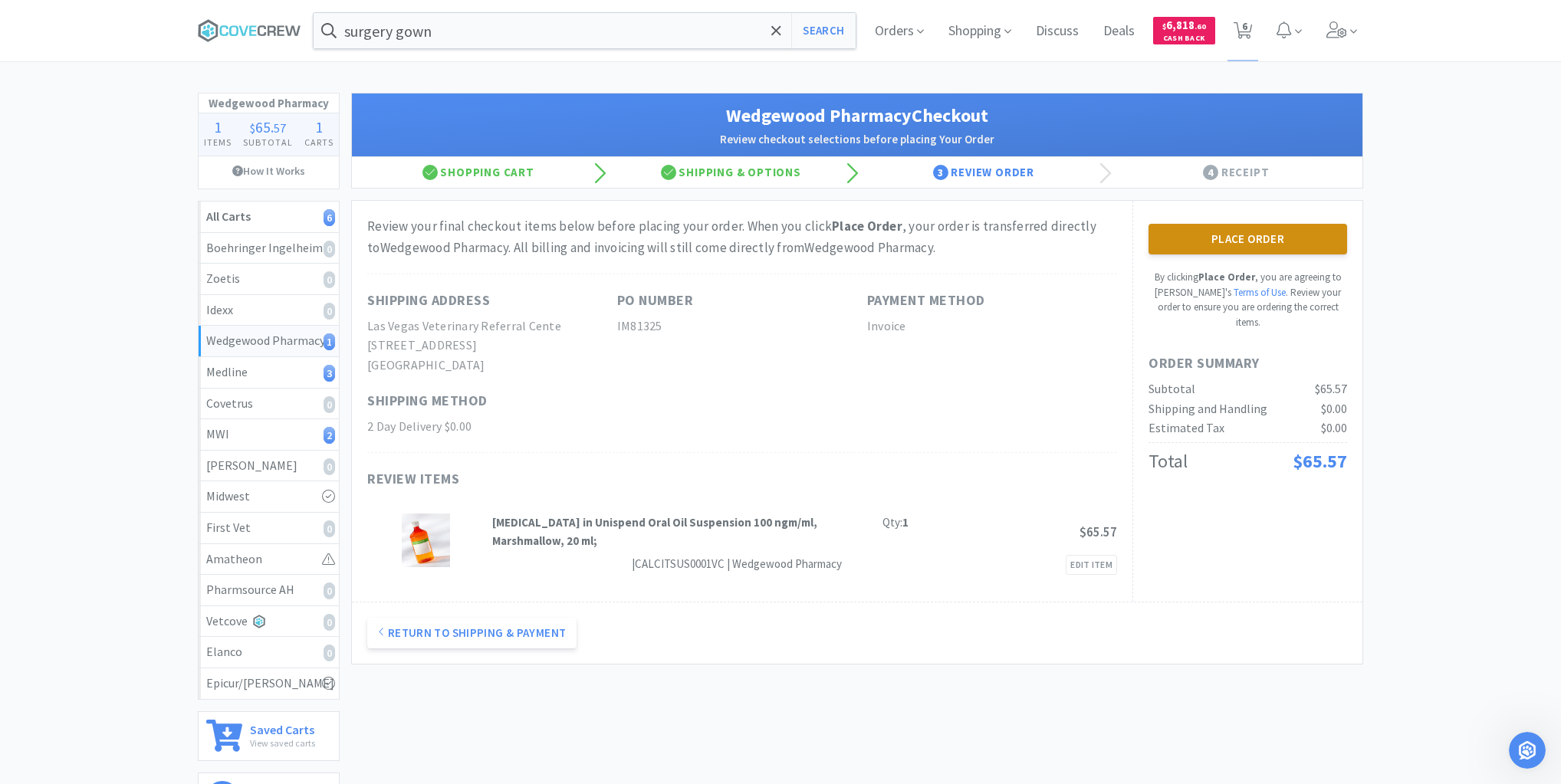
click at [1215, 241] on button "Place Order" at bounding box center [1247, 238] width 198 height 31
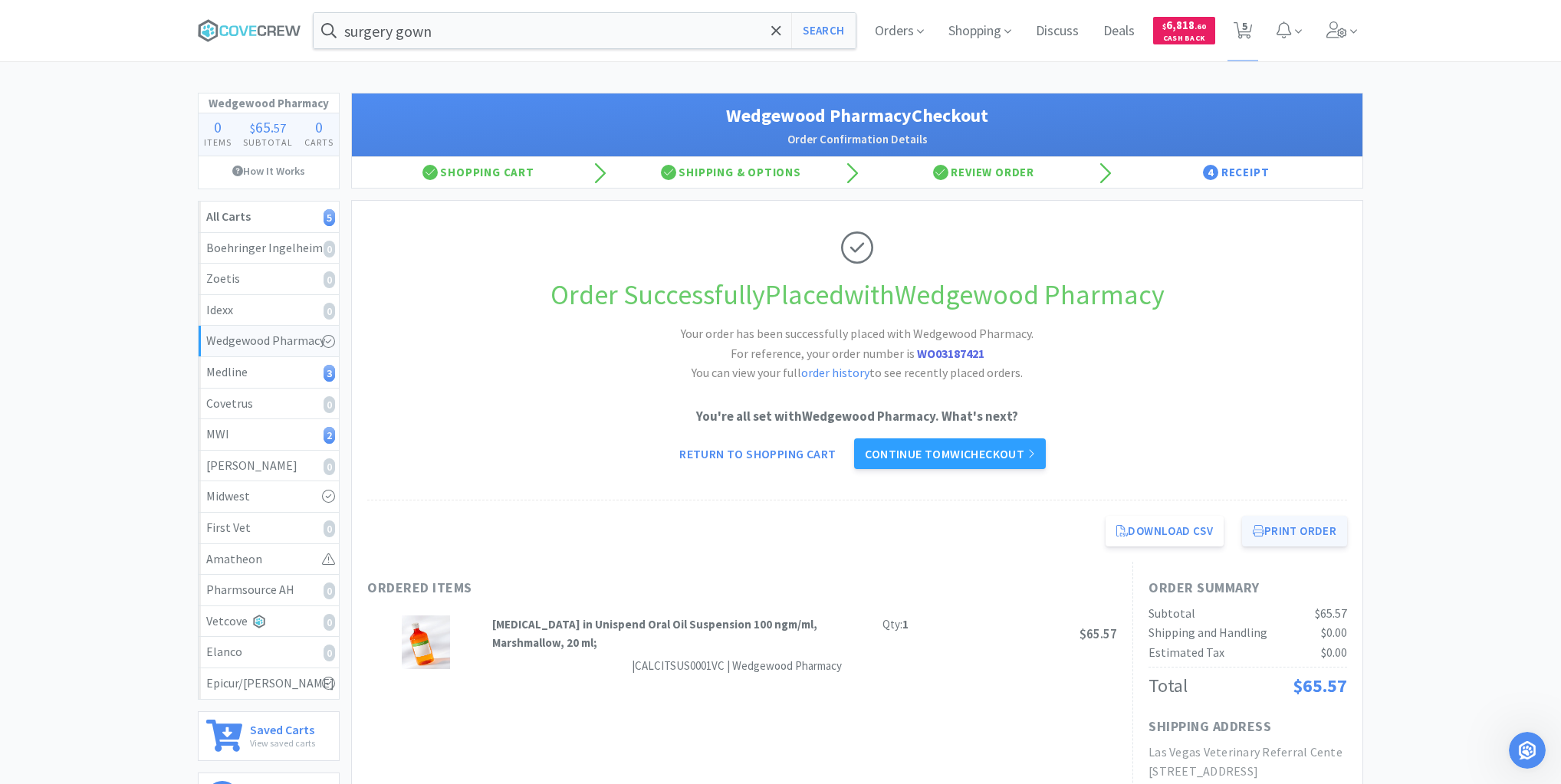
click at [1277, 527] on button "Print Order" at bounding box center [1294, 531] width 105 height 31
click at [303, 374] on div "Medline 3" at bounding box center [268, 372] width 125 height 20
select select "1"
select select "2"
select select "1"
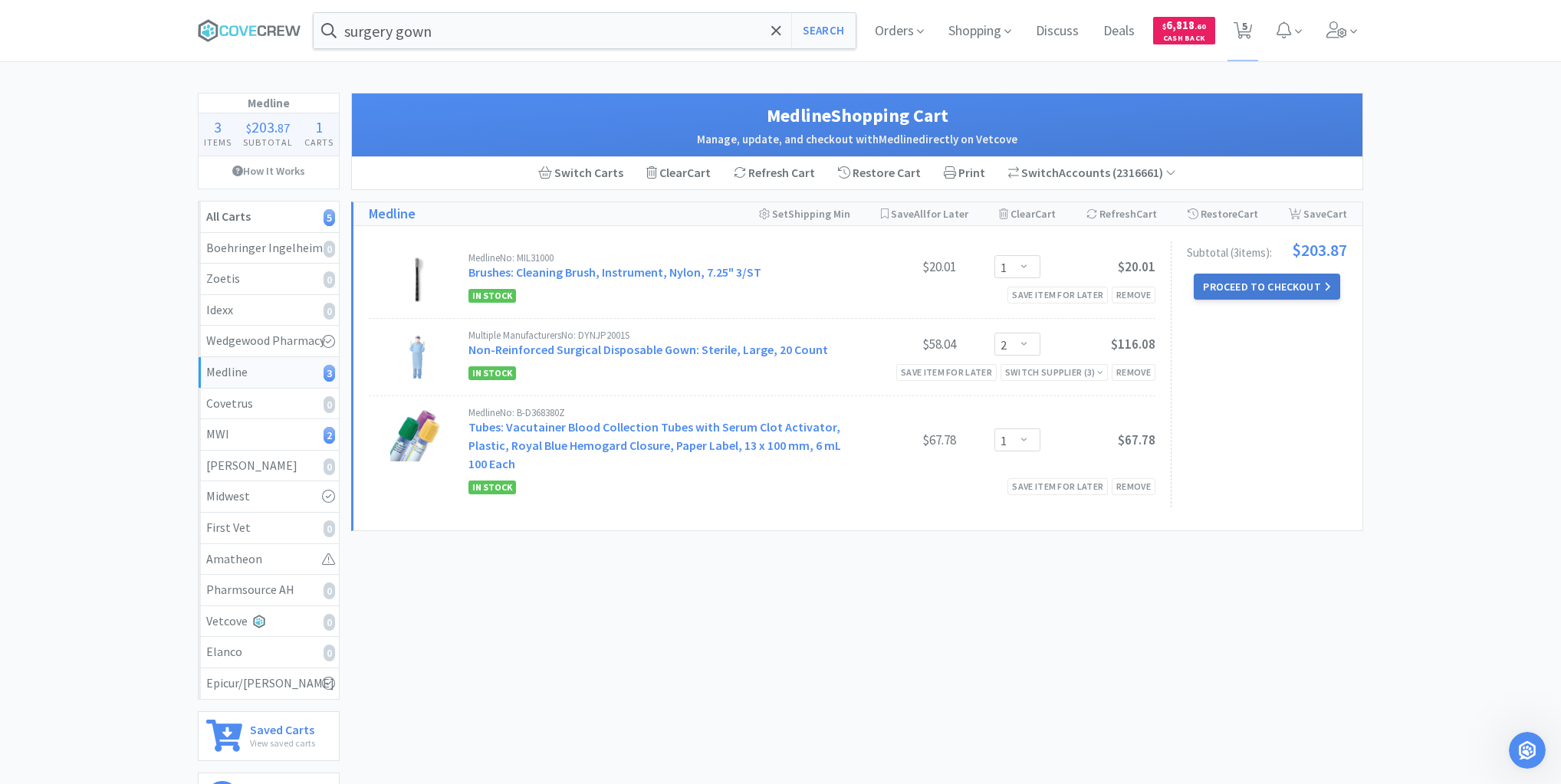
click at [1277, 285] on button "Proceed to Checkout" at bounding box center [1267, 286] width 146 height 26
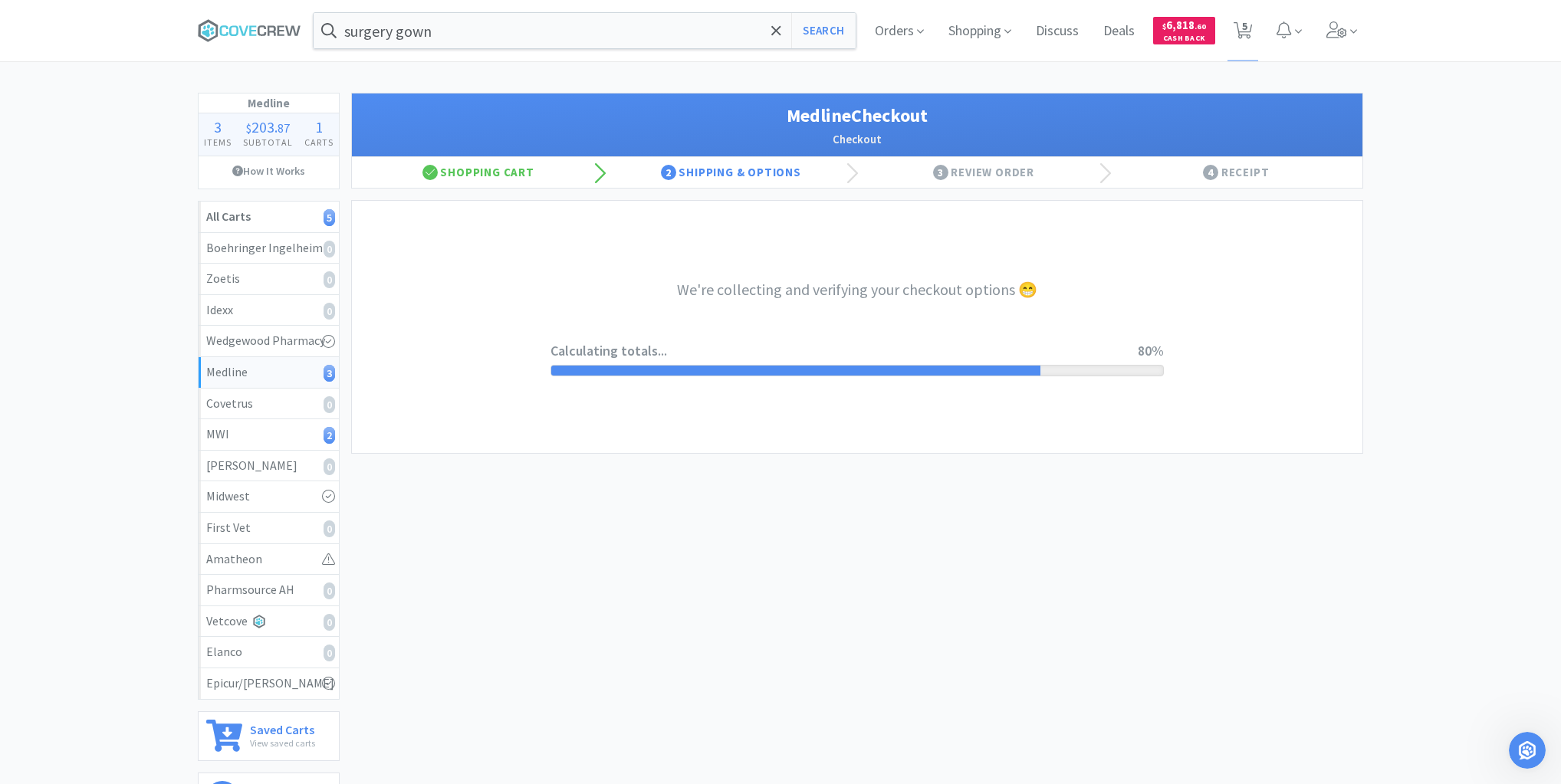
select select "invoiceRequest"
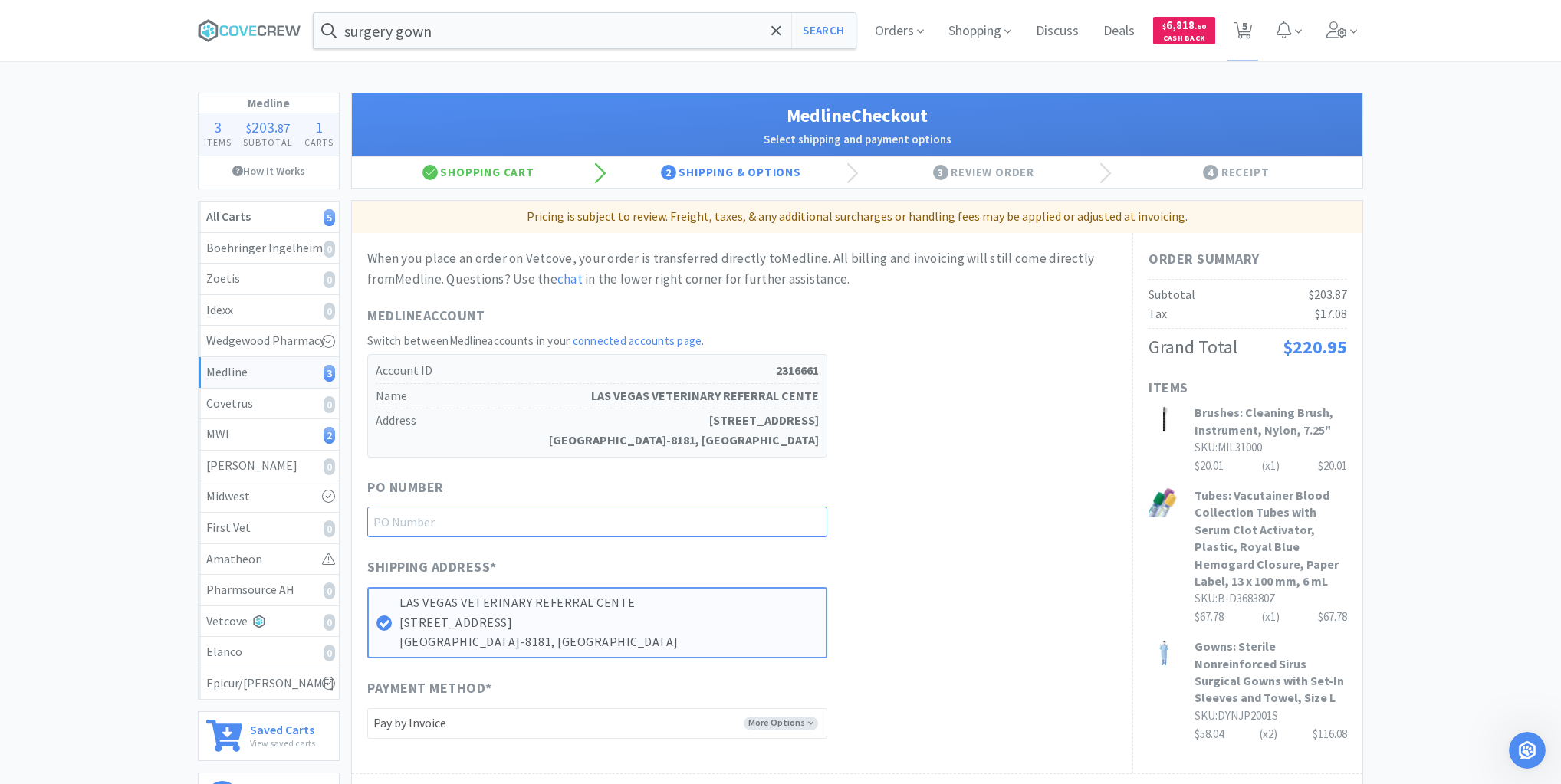
drag, startPoint x: 794, startPoint y: 524, endPoint x: 824, endPoint y: 513, distance: 32.0
click at [794, 523] on input "text" at bounding box center [597, 521] width 460 height 31
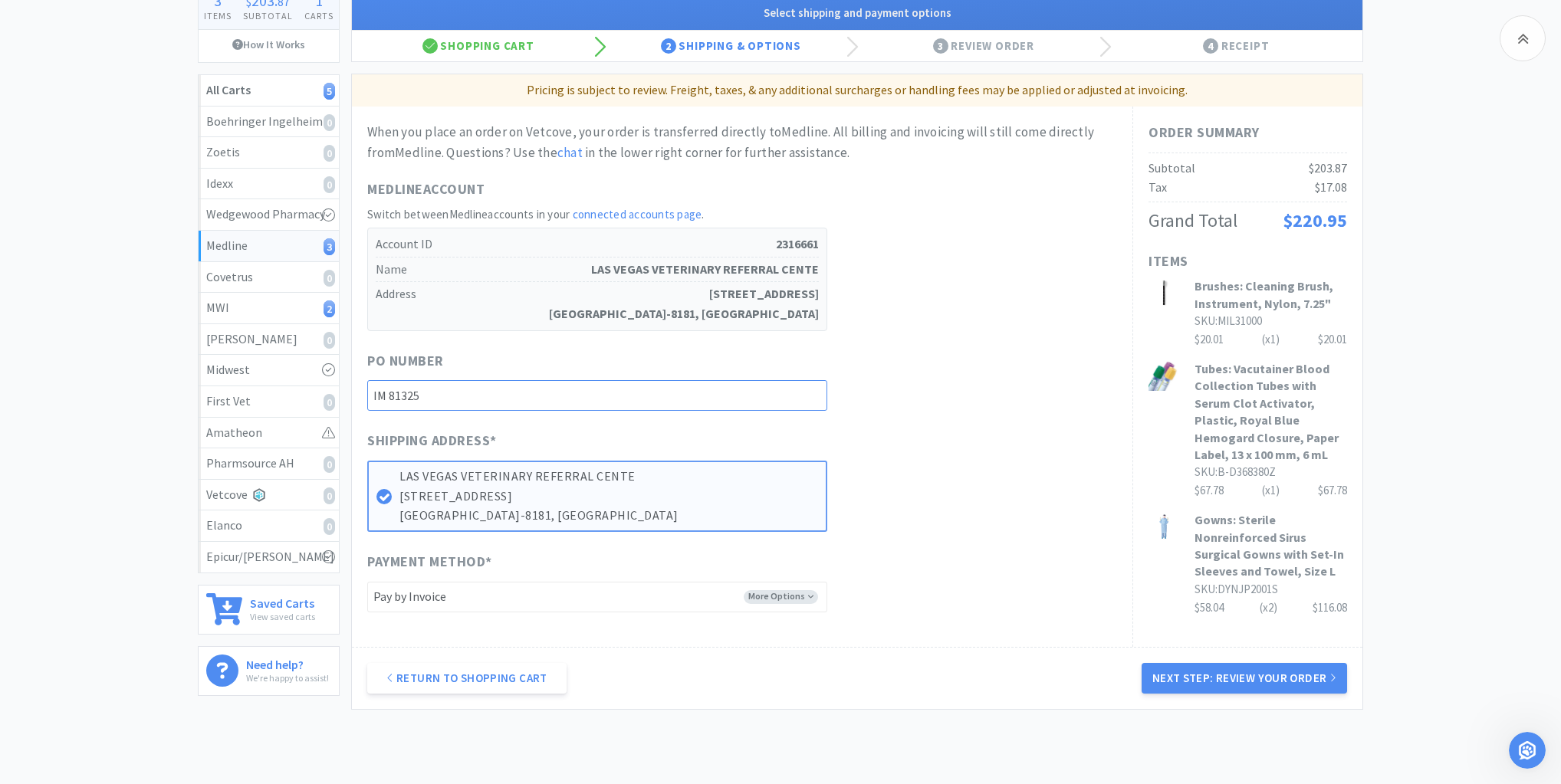
scroll to position [206, 0]
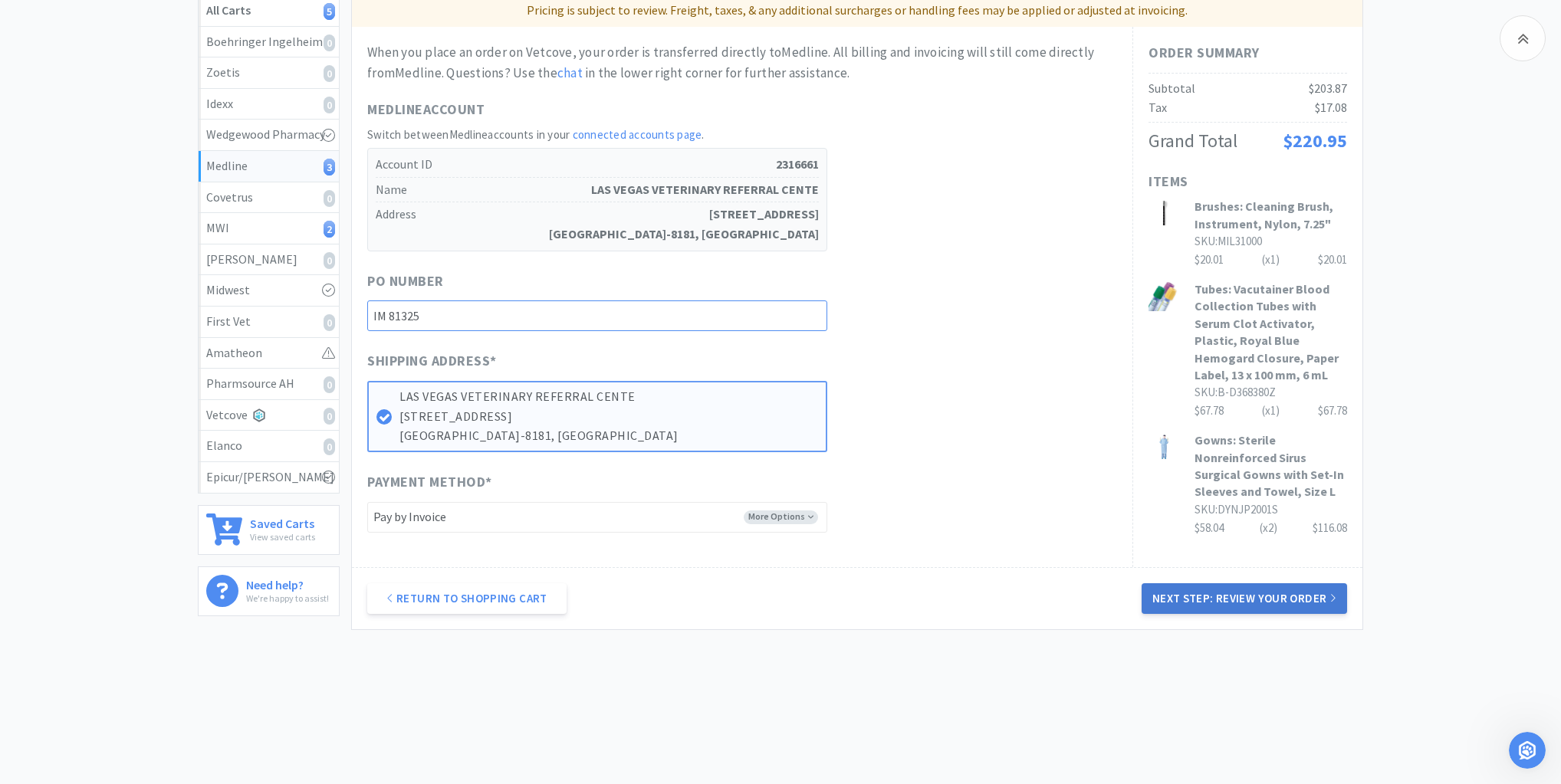
type input "IM 81325"
click at [1228, 594] on button "Next Step: Review Your Order" at bounding box center [1244, 598] width 206 height 31
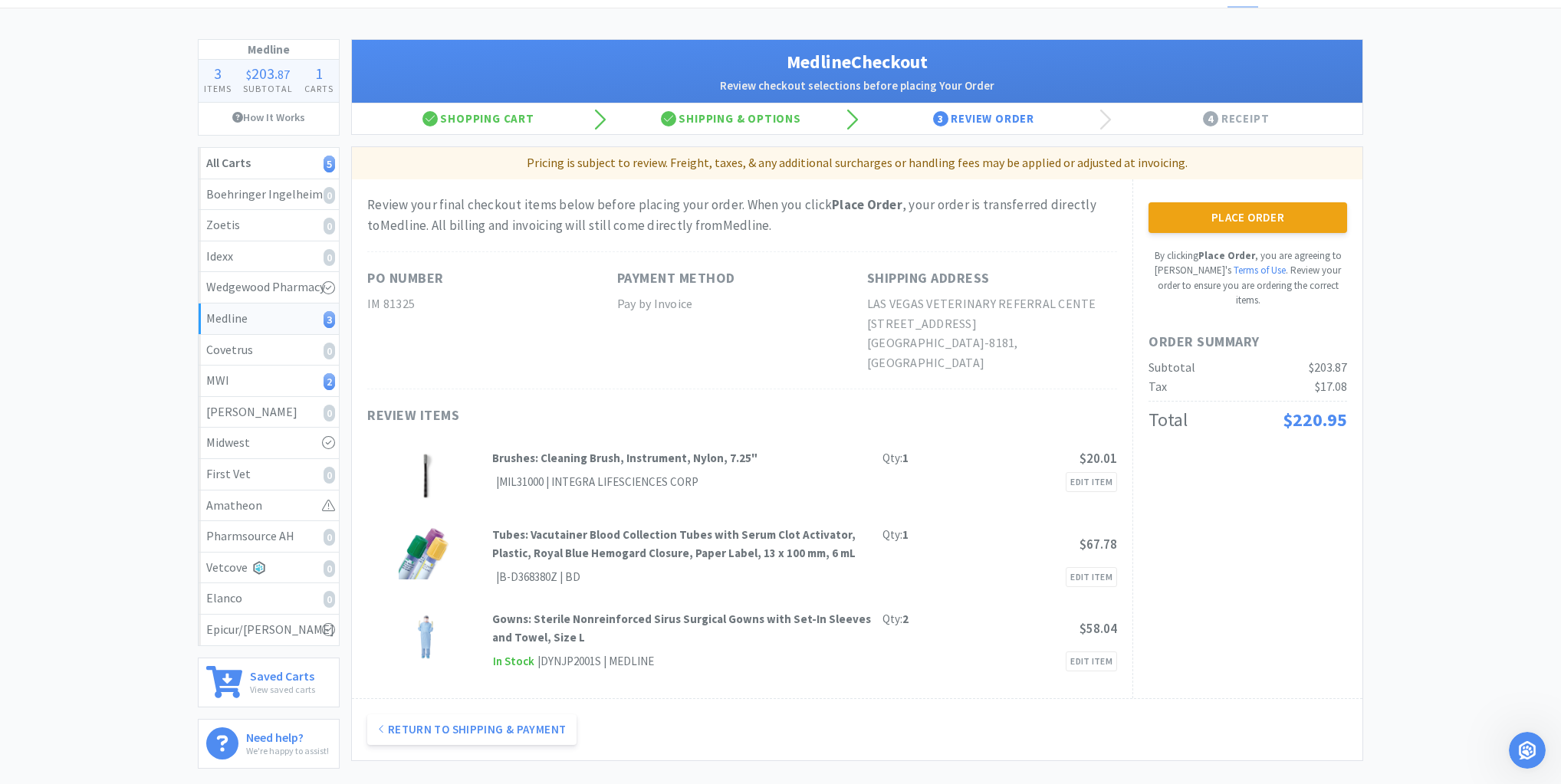
scroll to position [0, 0]
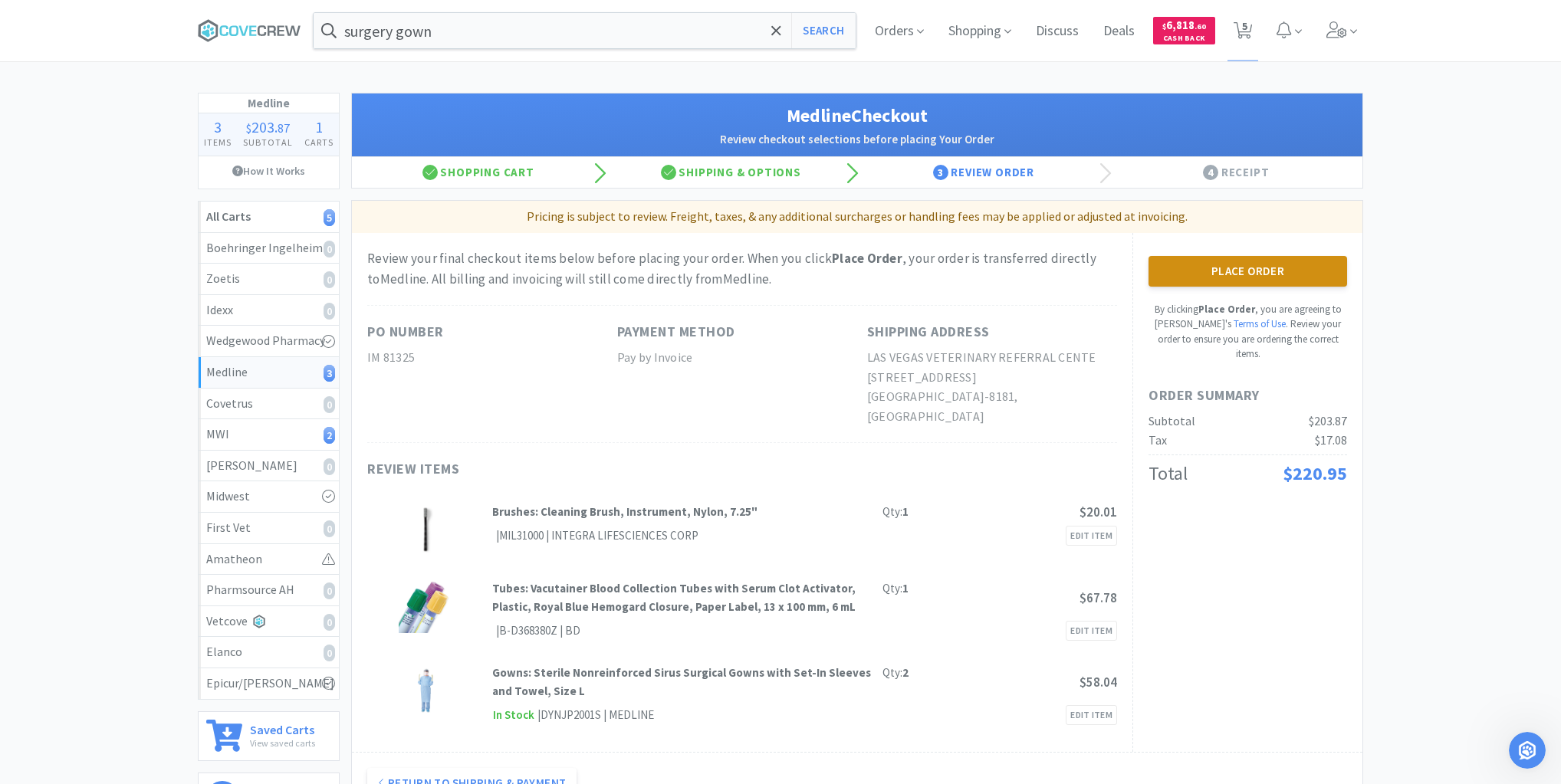
click at [1252, 267] on button "Place Order" at bounding box center [1247, 270] width 198 height 31
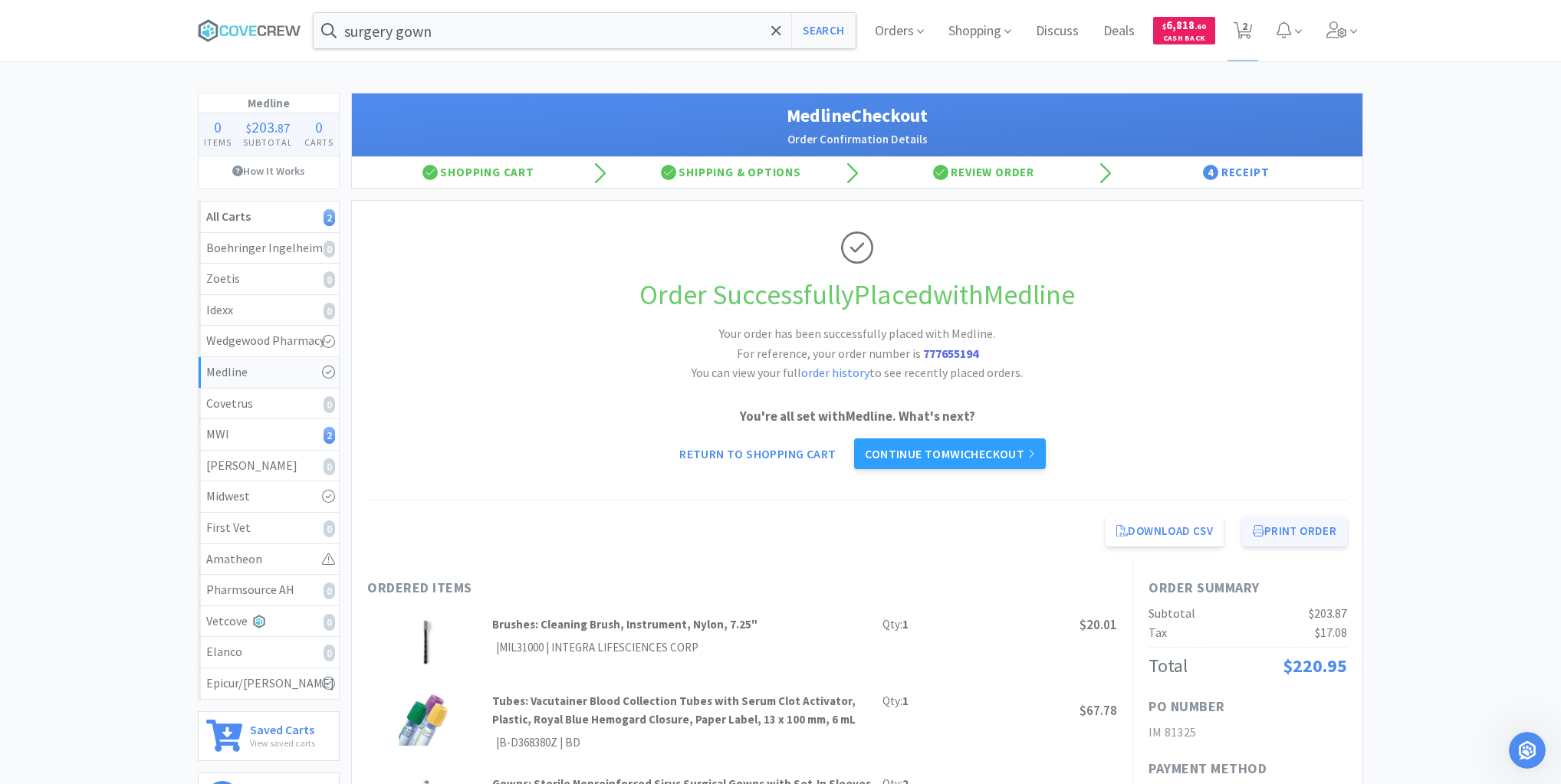
click at [1304, 530] on button "Print Order" at bounding box center [1294, 531] width 105 height 31
click at [264, 432] on div "MWI 2" at bounding box center [268, 434] width 125 height 20
select select "2"
select select "3"
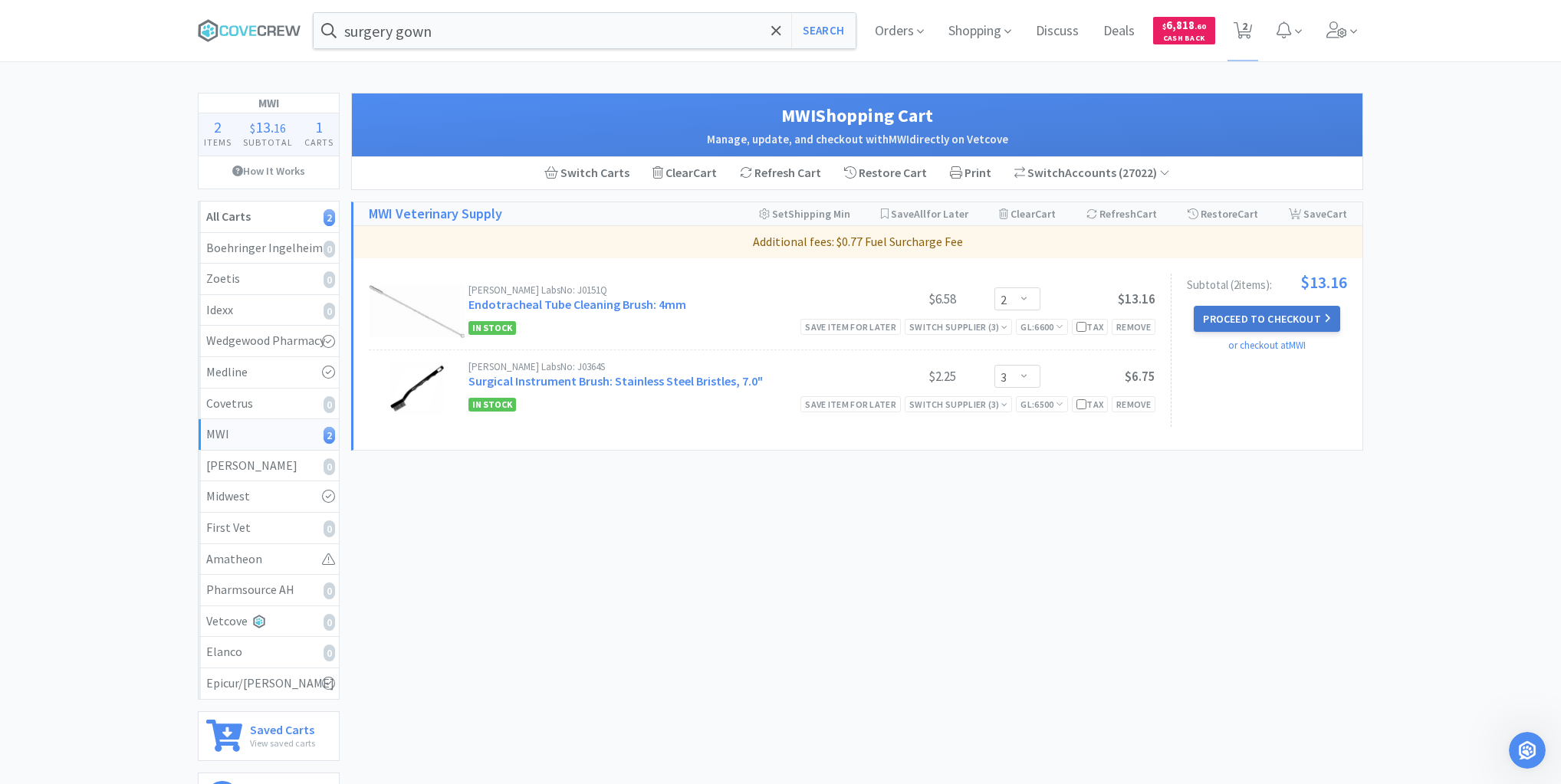
click at [1262, 316] on button "Proceed to Checkout" at bounding box center [1267, 318] width 146 height 26
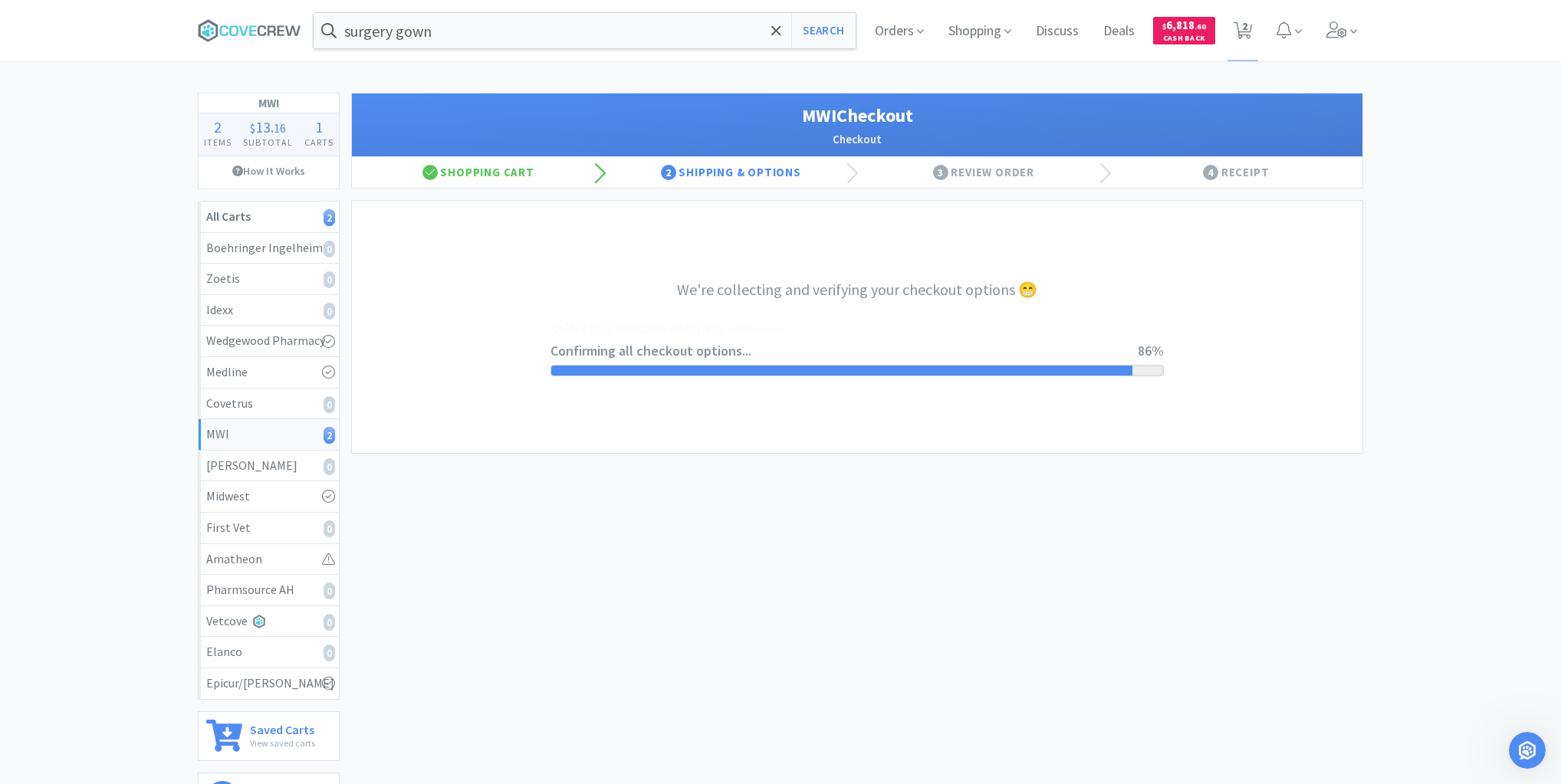
select select "STD_"
select select "FWS"
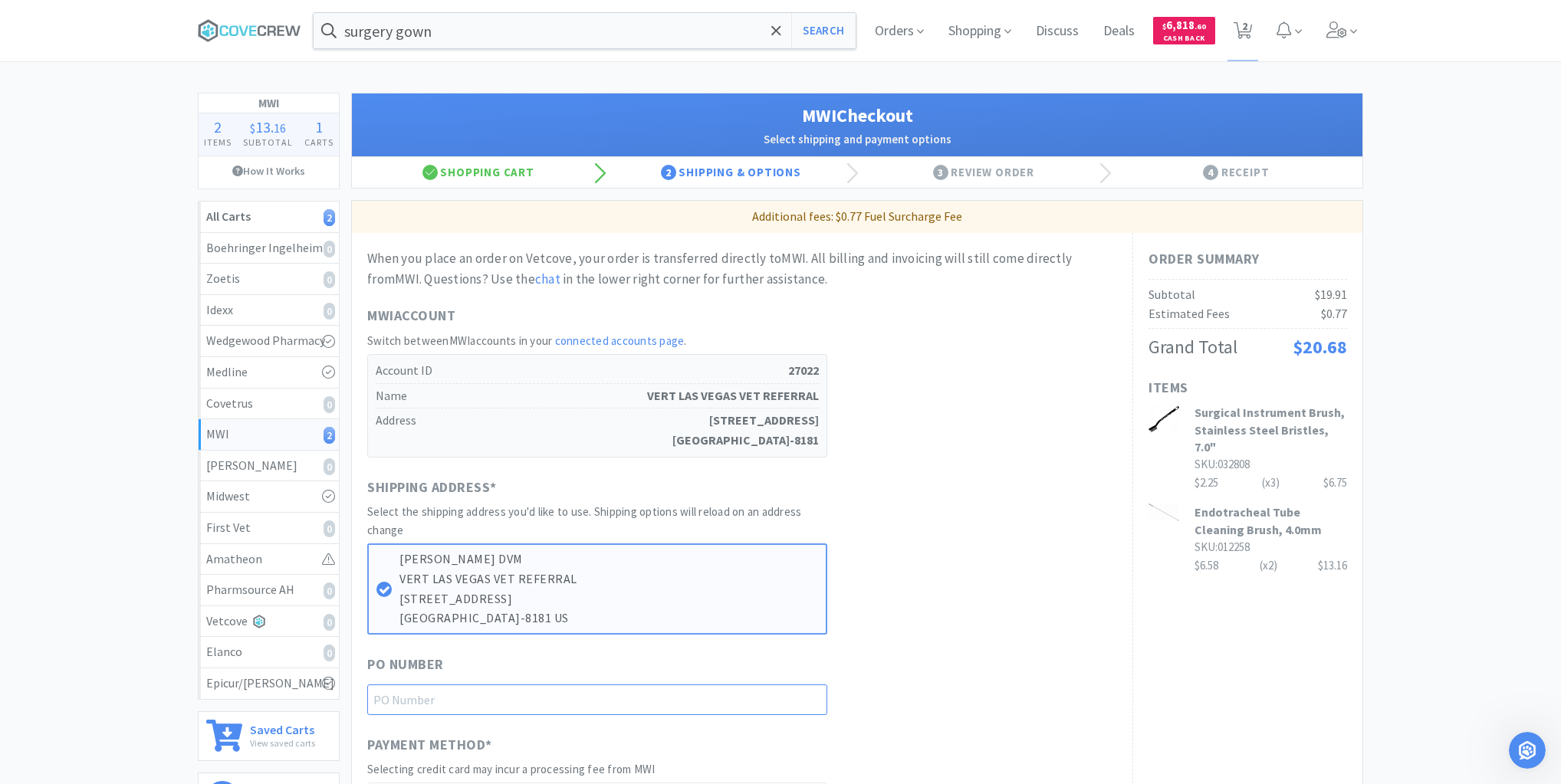
click at [794, 699] on input "text" at bounding box center [597, 699] width 460 height 31
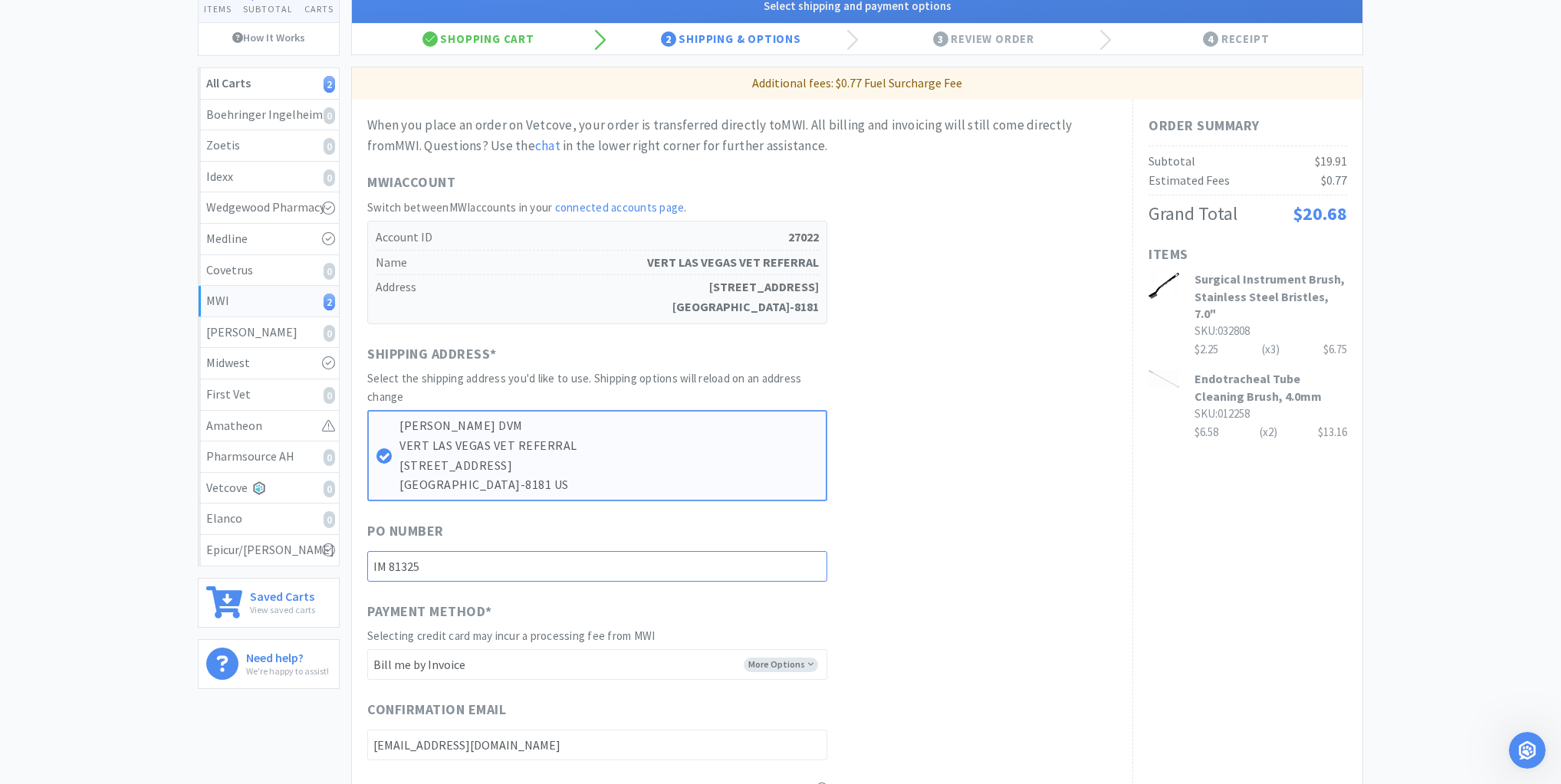
scroll to position [491, 0]
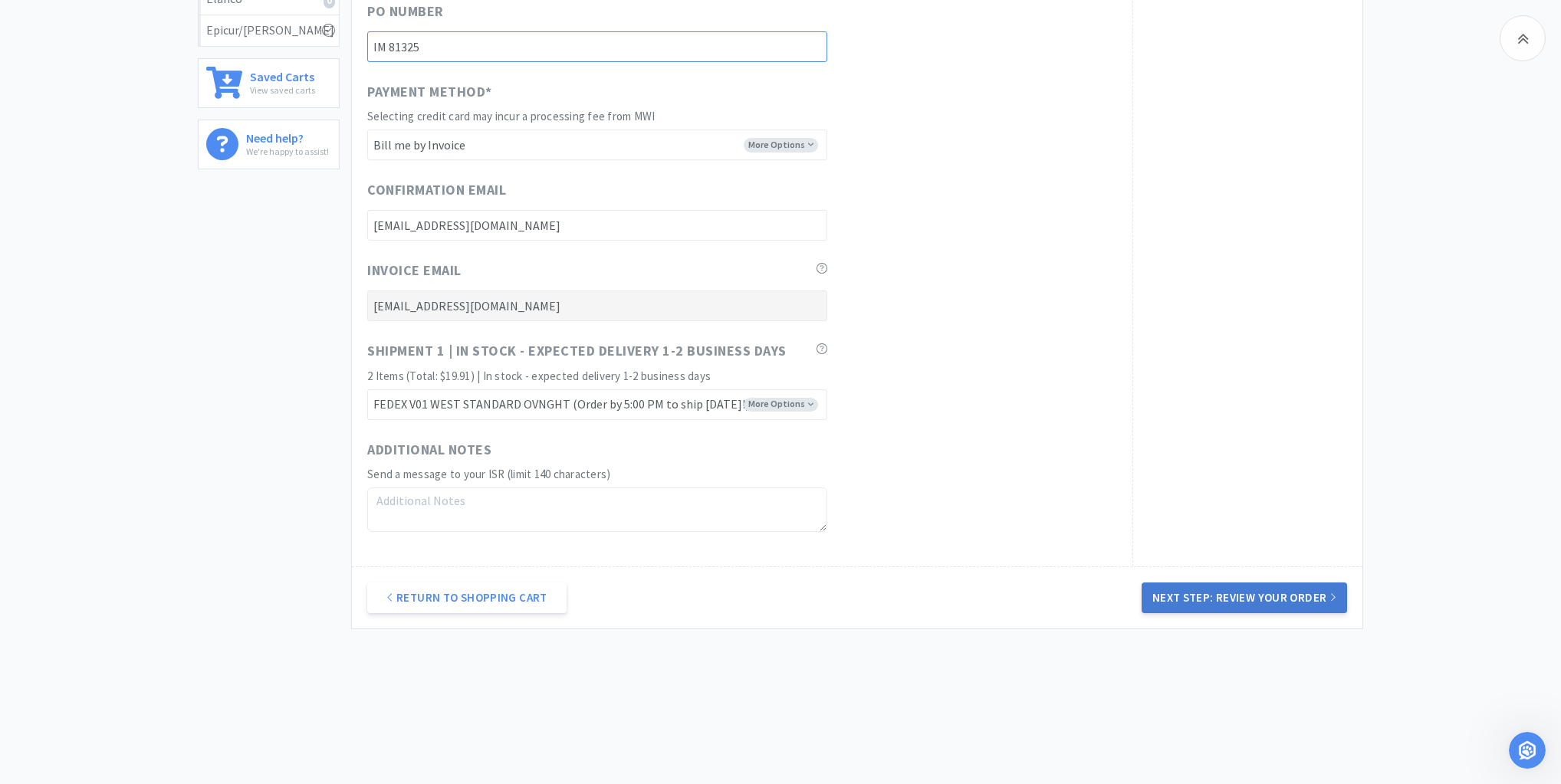
type input "IM 81325"
click at [1227, 583] on button "Next Step: Review Your Order" at bounding box center [1244, 597] width 206 height 31
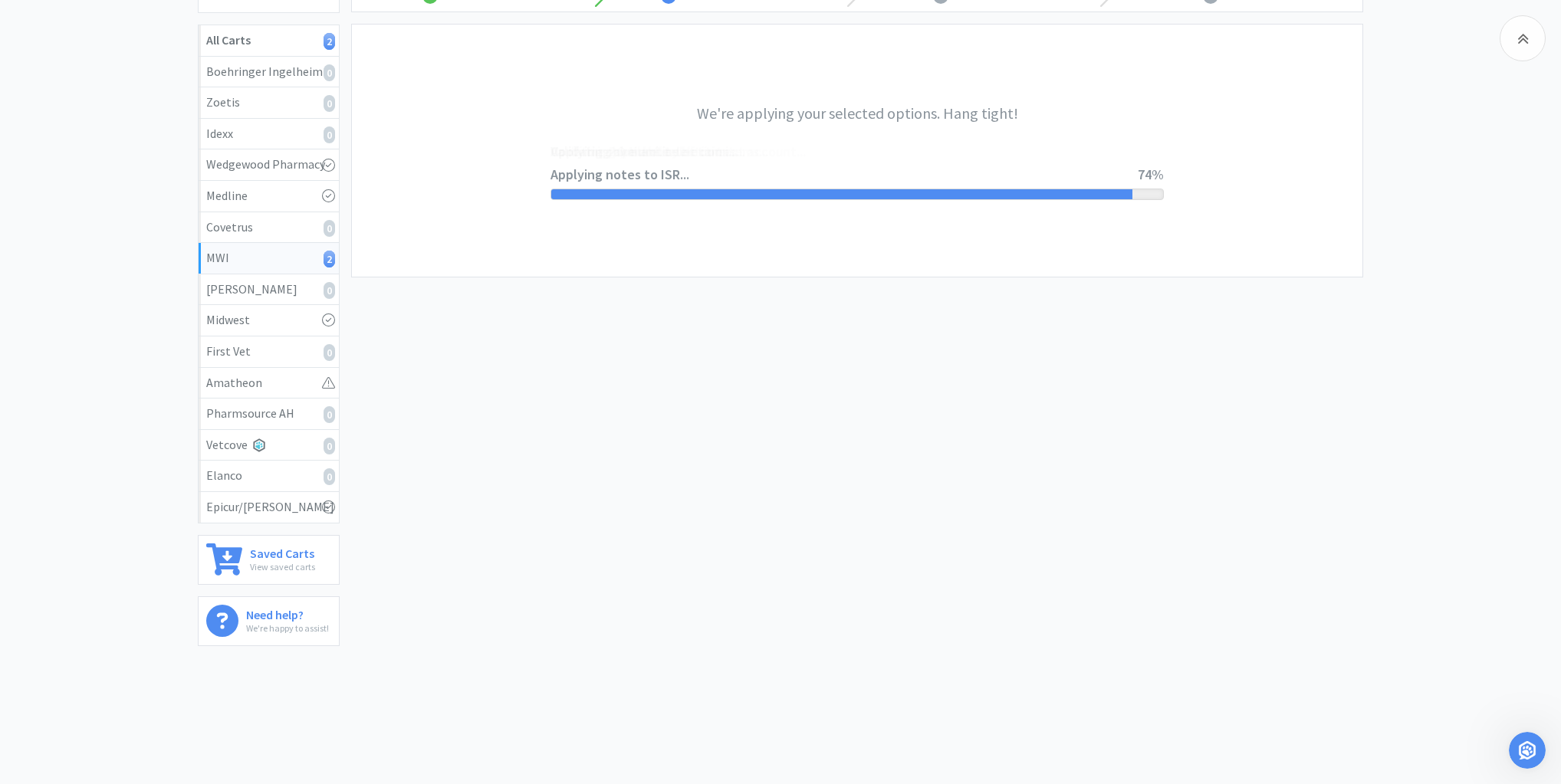
scroll to position [0, 0]
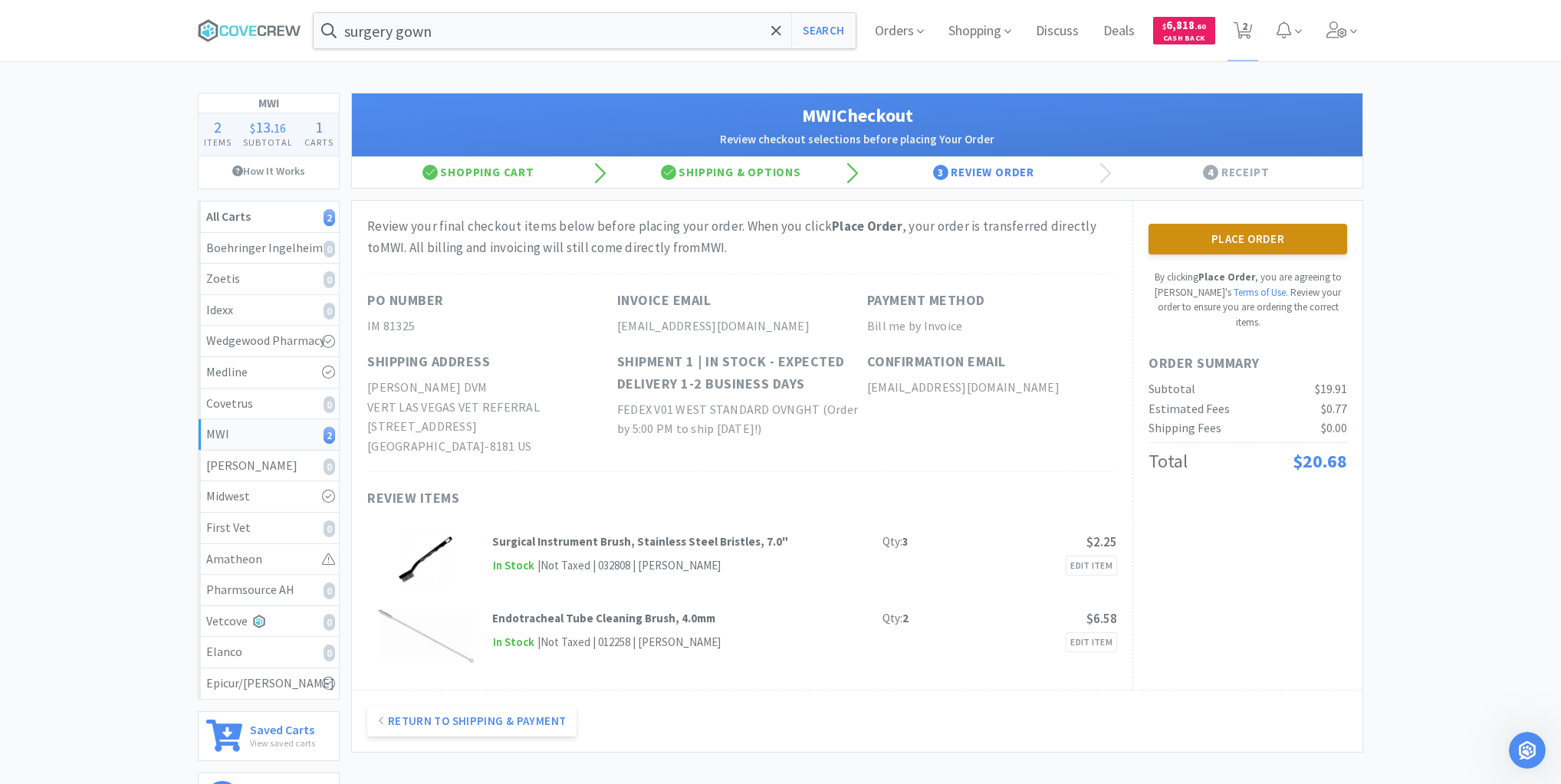
click at [1237, 244] on button "Place Order" at bounding box center [1247, 238] width 198 height 31
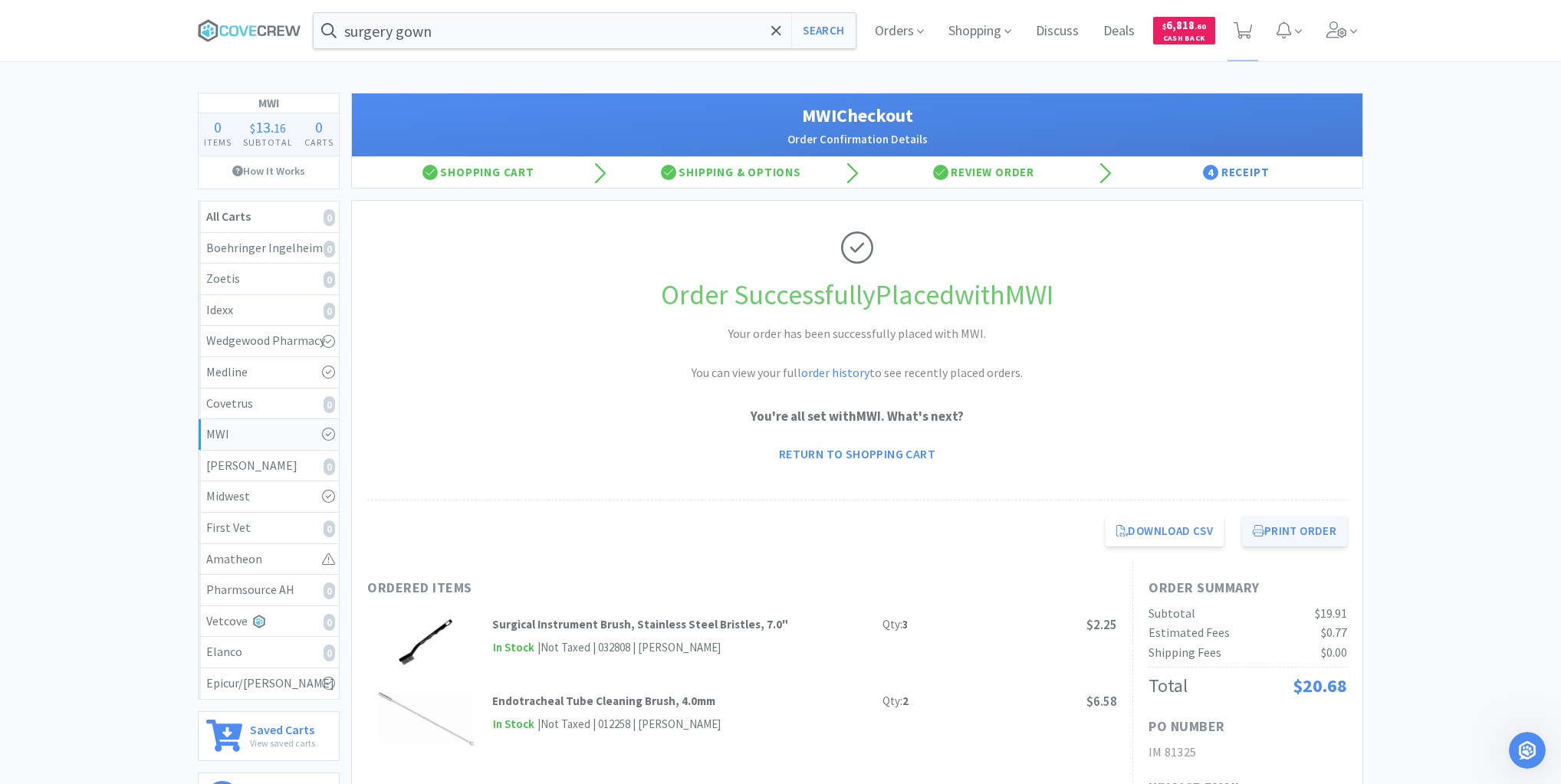
click at [1293, 530] on button "Print Order" at bounding box center [1294, 531] width 105 height 31
drag, startPoint x: 256, startPoint y: 27, endPoint x: 403, endPoint y: 34, distance: 147.2
click at [258, 27] on icon at bounding box center [249, 30] width 104 height 23
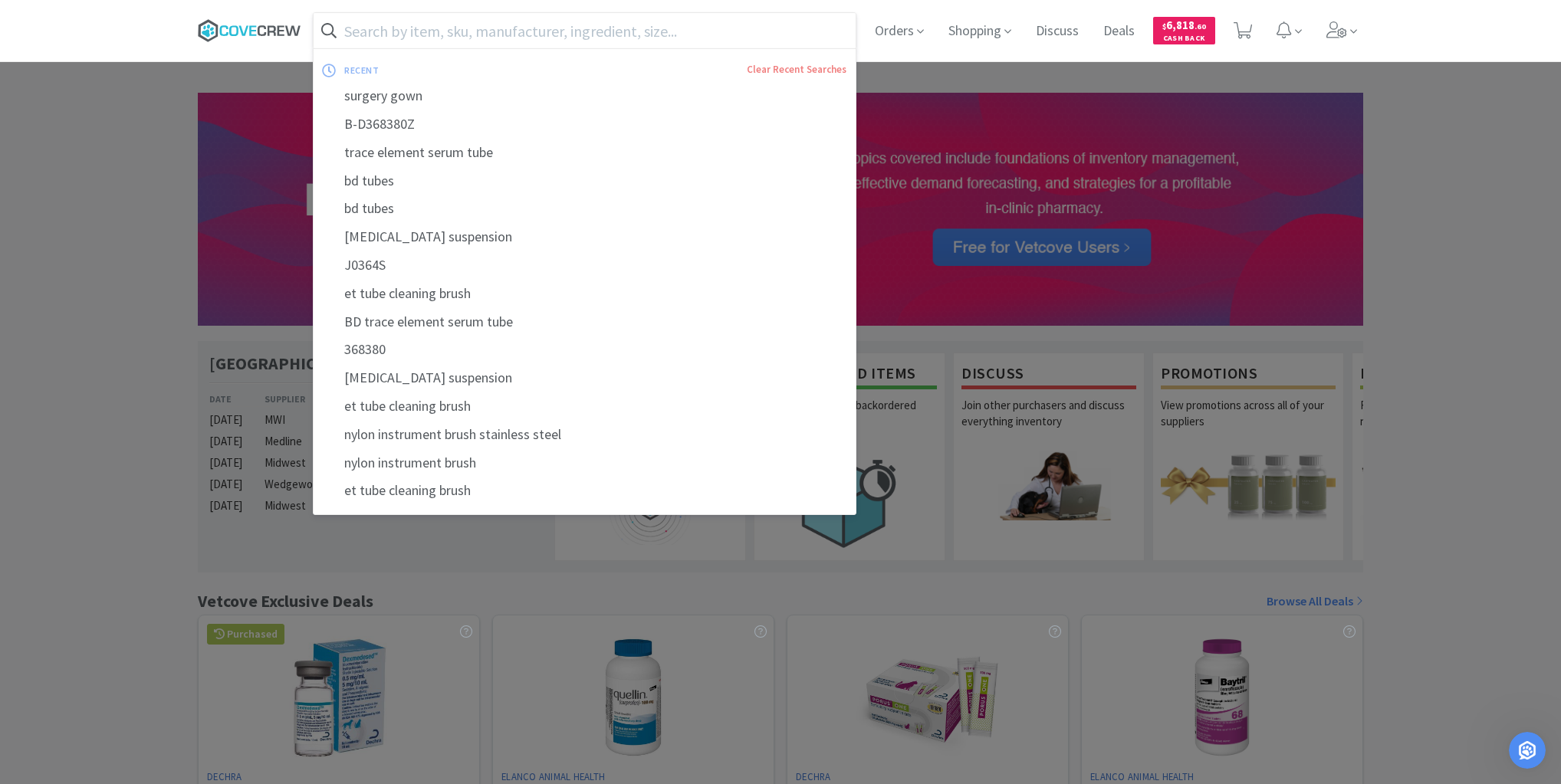
click at [286, 31] on icon at bounding box center [249, 30] width 104 height 23
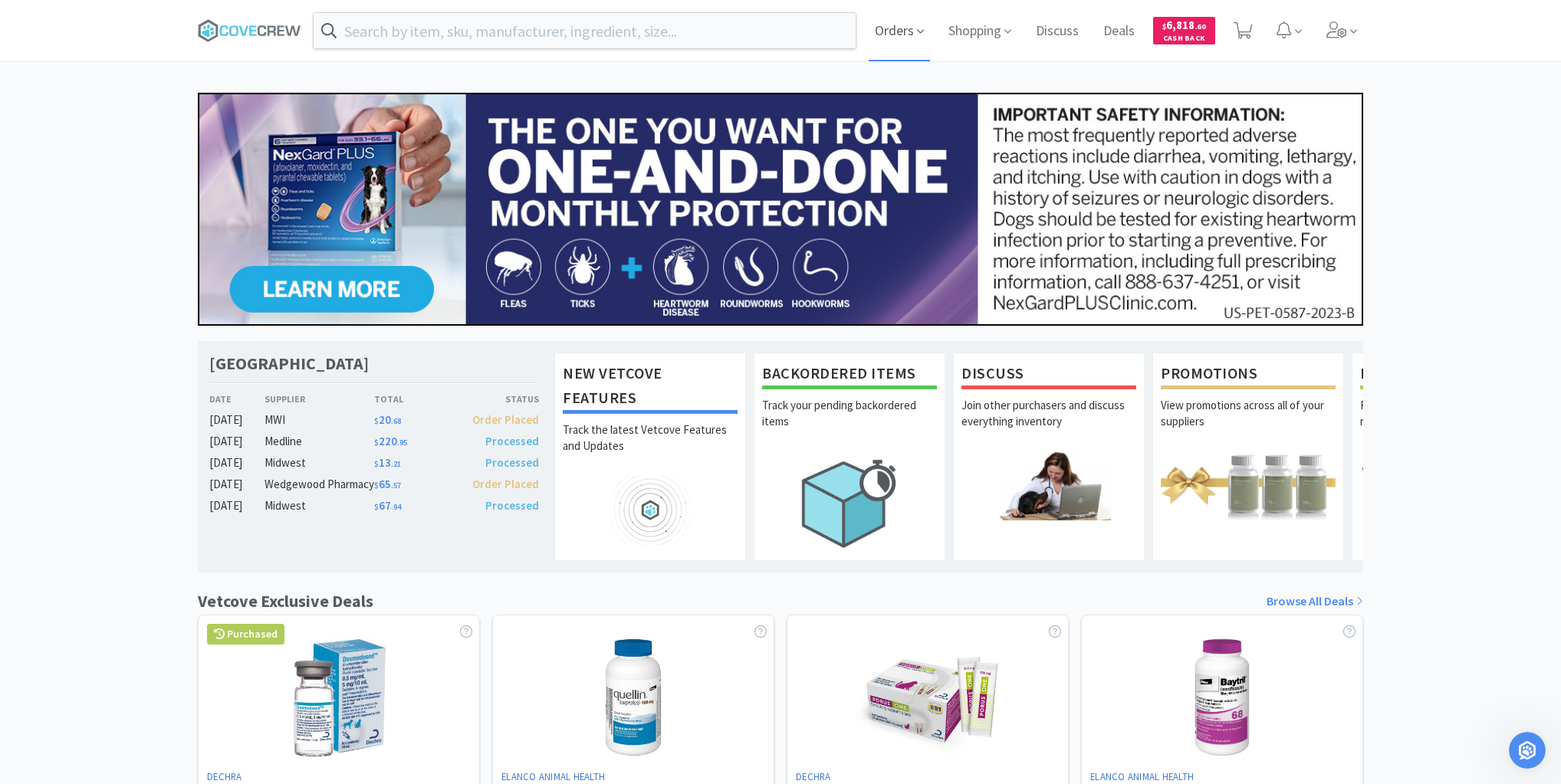
click at [916, 30] on icon at bounding box center [919, 31] width 7 height 4
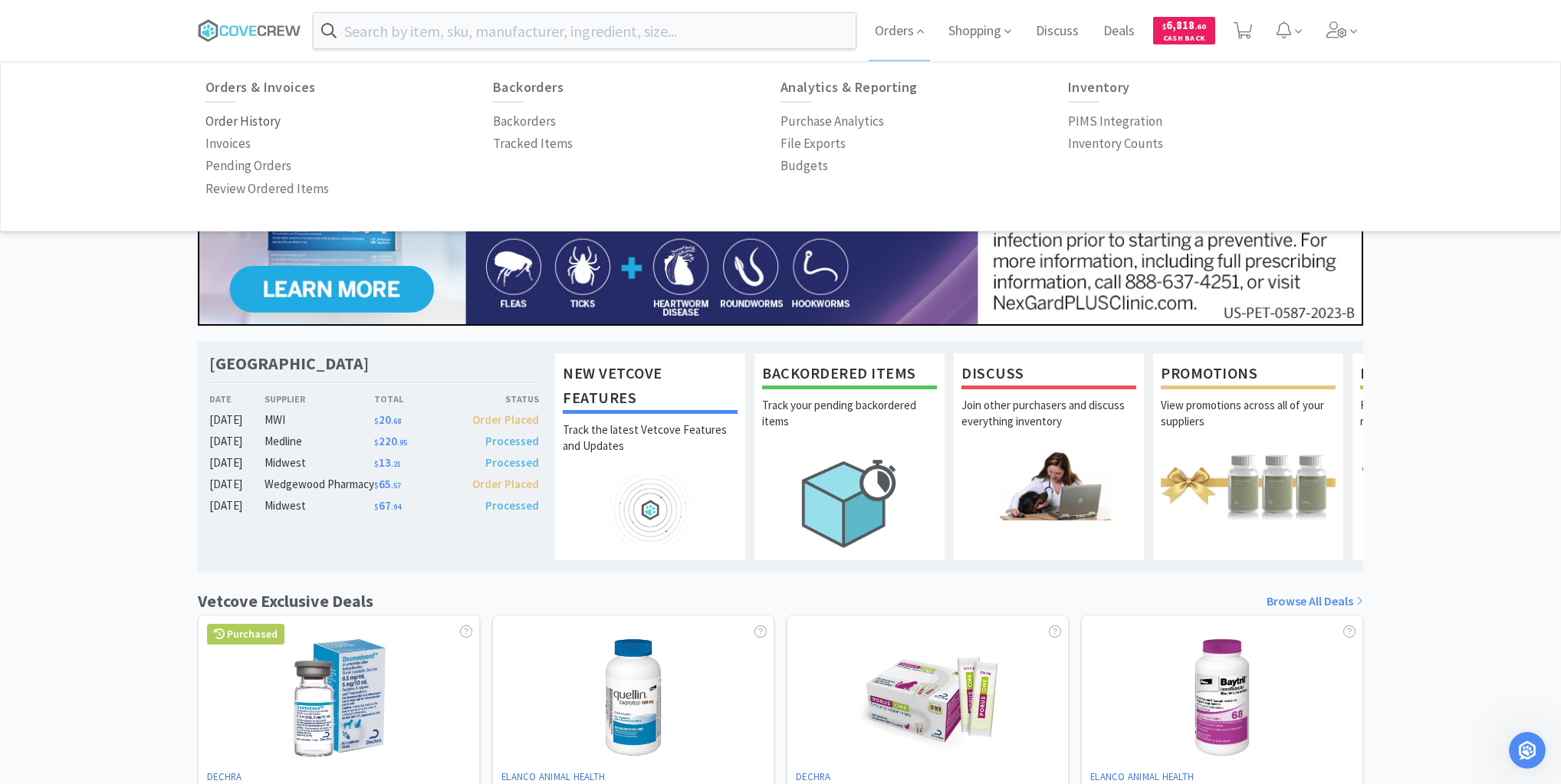
click at [228, 122] on p "Order History" at bounding box center [243, 122] width 75 height 20
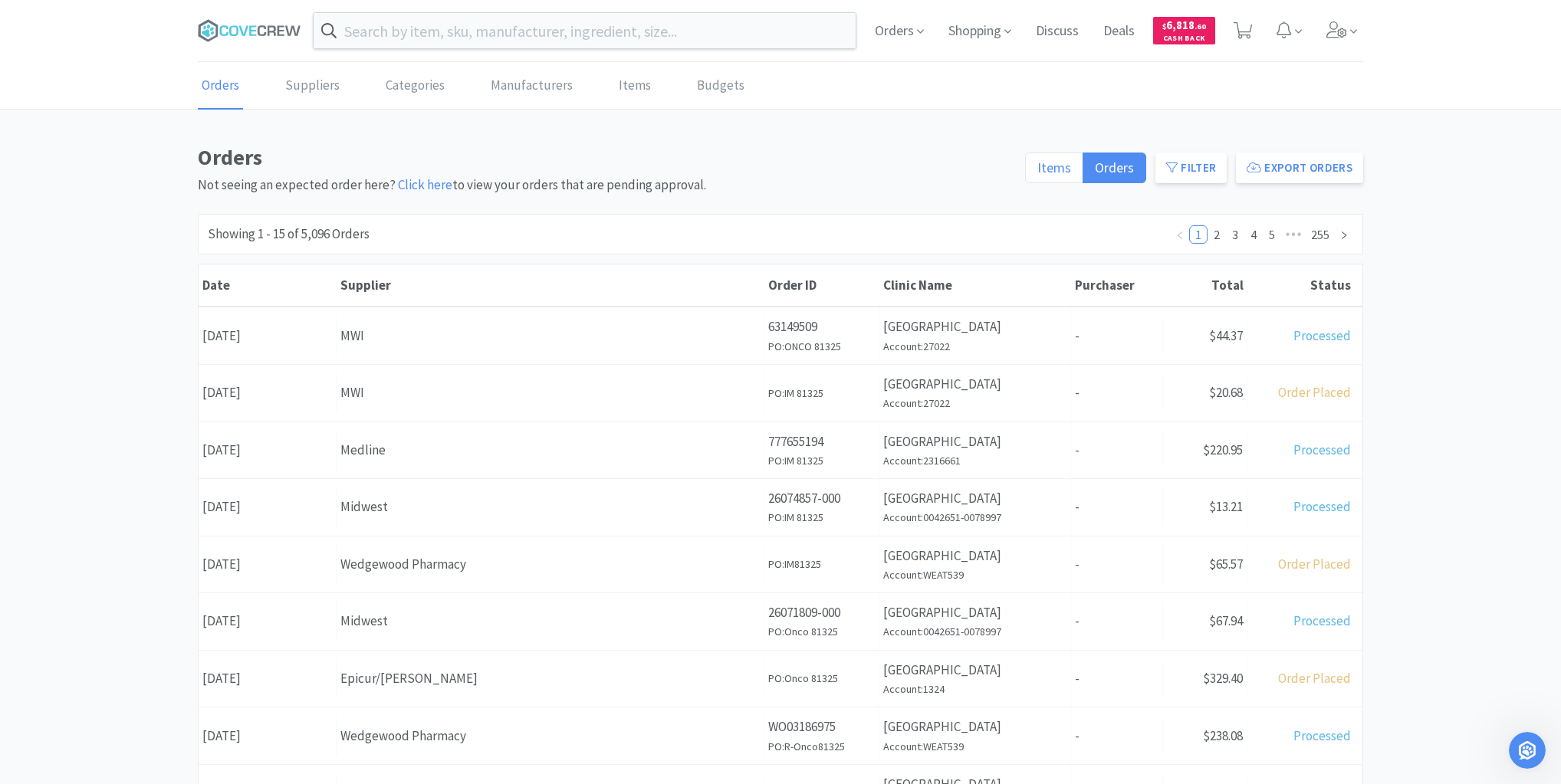
click at [1050, 171] on span "Items" at bounding box center [1053, 167] width 34 height 17
click at [1037, 172] on input "Items" at bounding box center [1037, 172] width 0 height 0
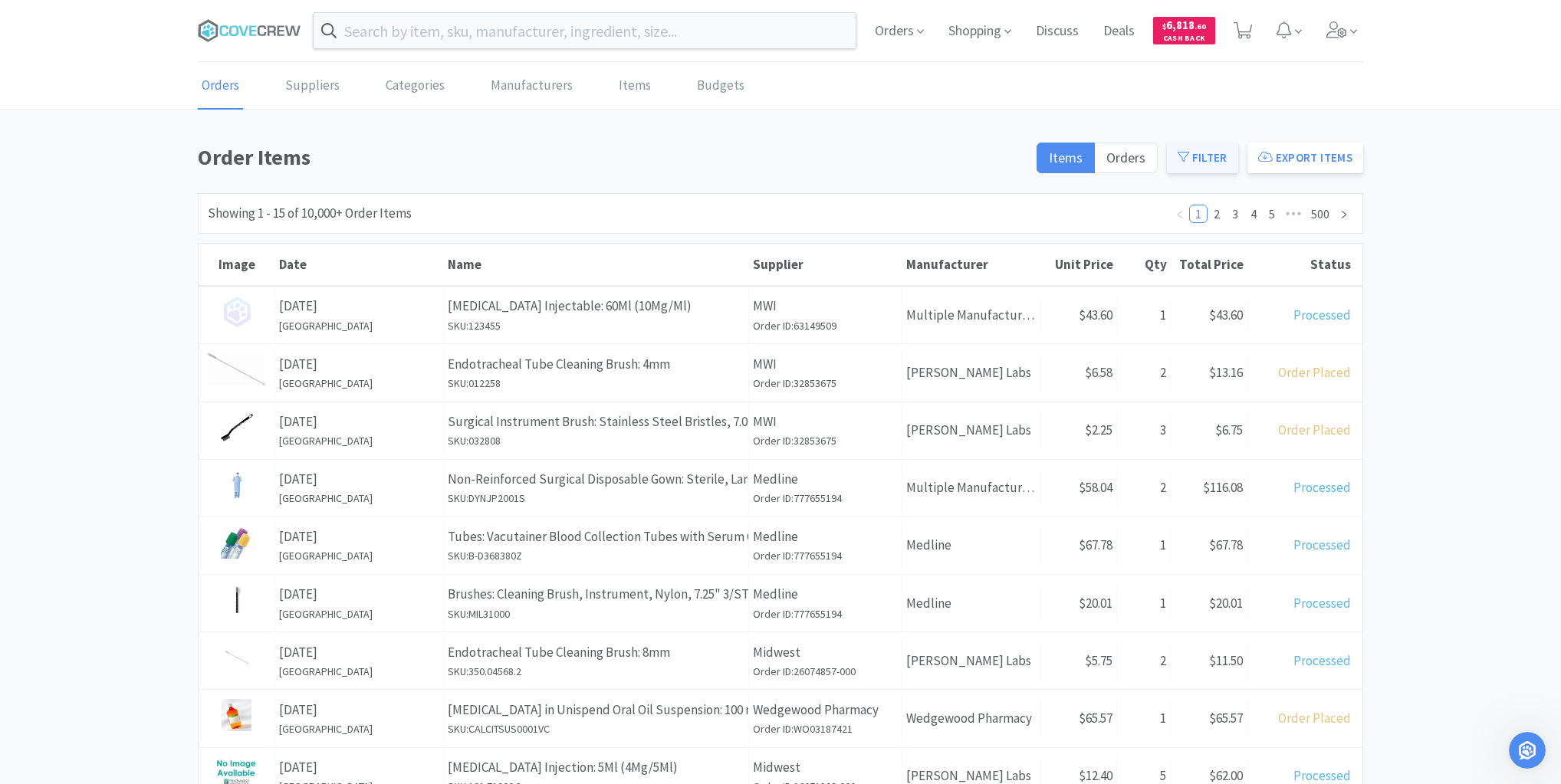
click at [1203, 154] on button "Filter" at bounding box center [1203, 158] width 71 height 31
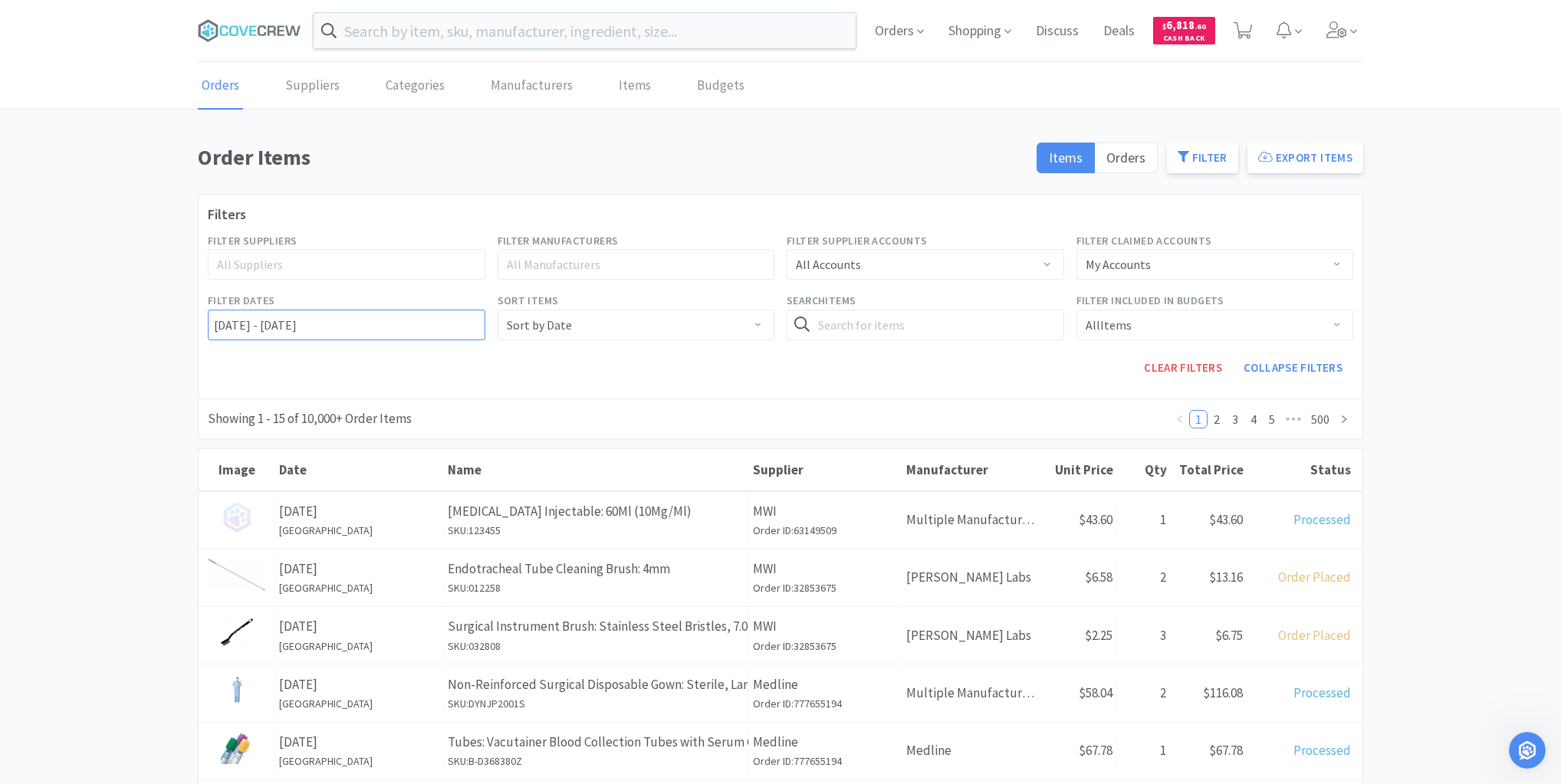
click at [211, 325] on input "[DATE] - [DATE]" at bounding box center [347, 325] width 278 height 31
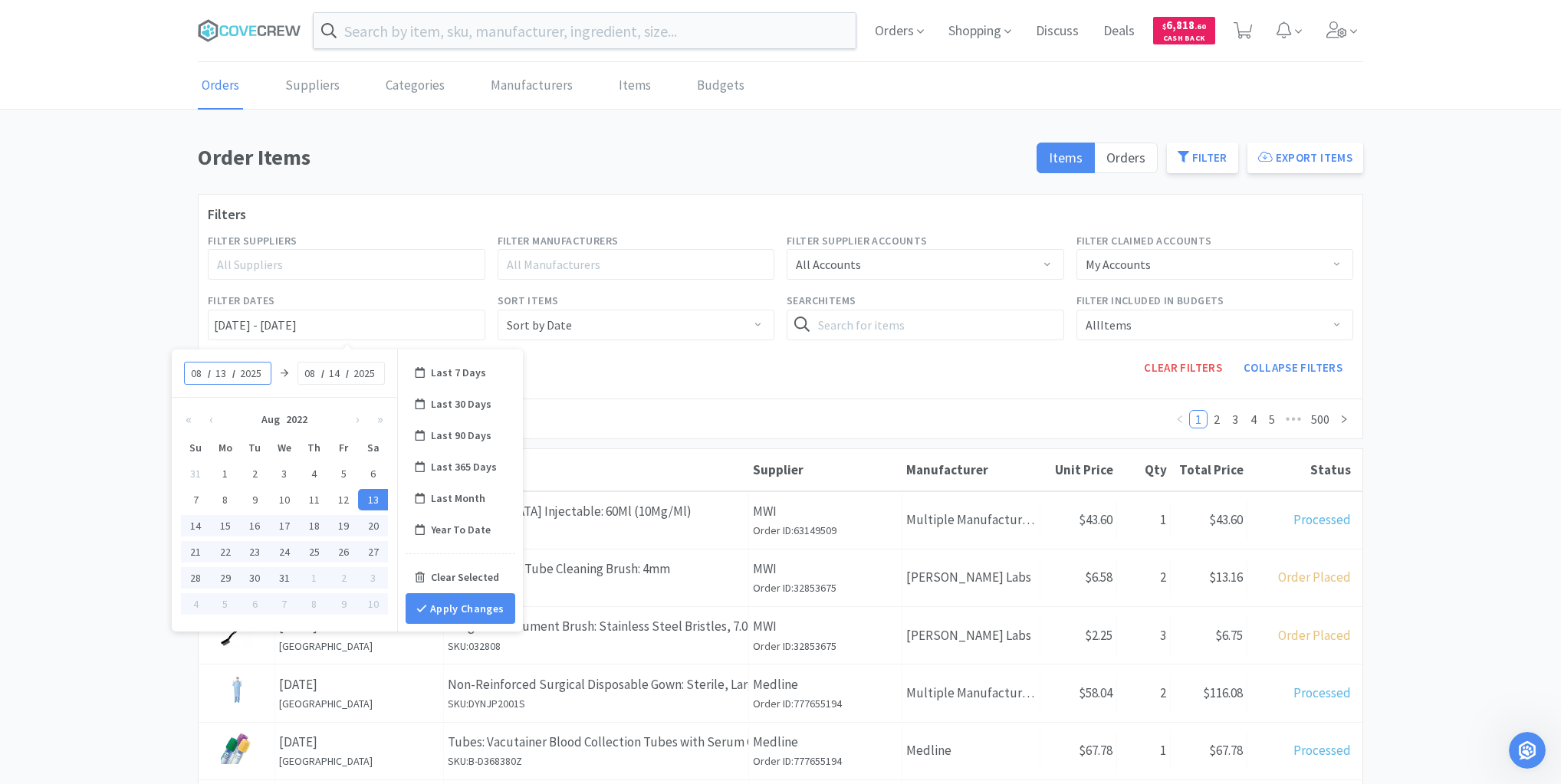
type input "2025"
type input "[DATE] - [DATE]"
type input "13"
type input "[DATE] - [DATE]"
click at [493, 610] on button "Apply Changes" at bounding box center [460, 608] width 110 height 31
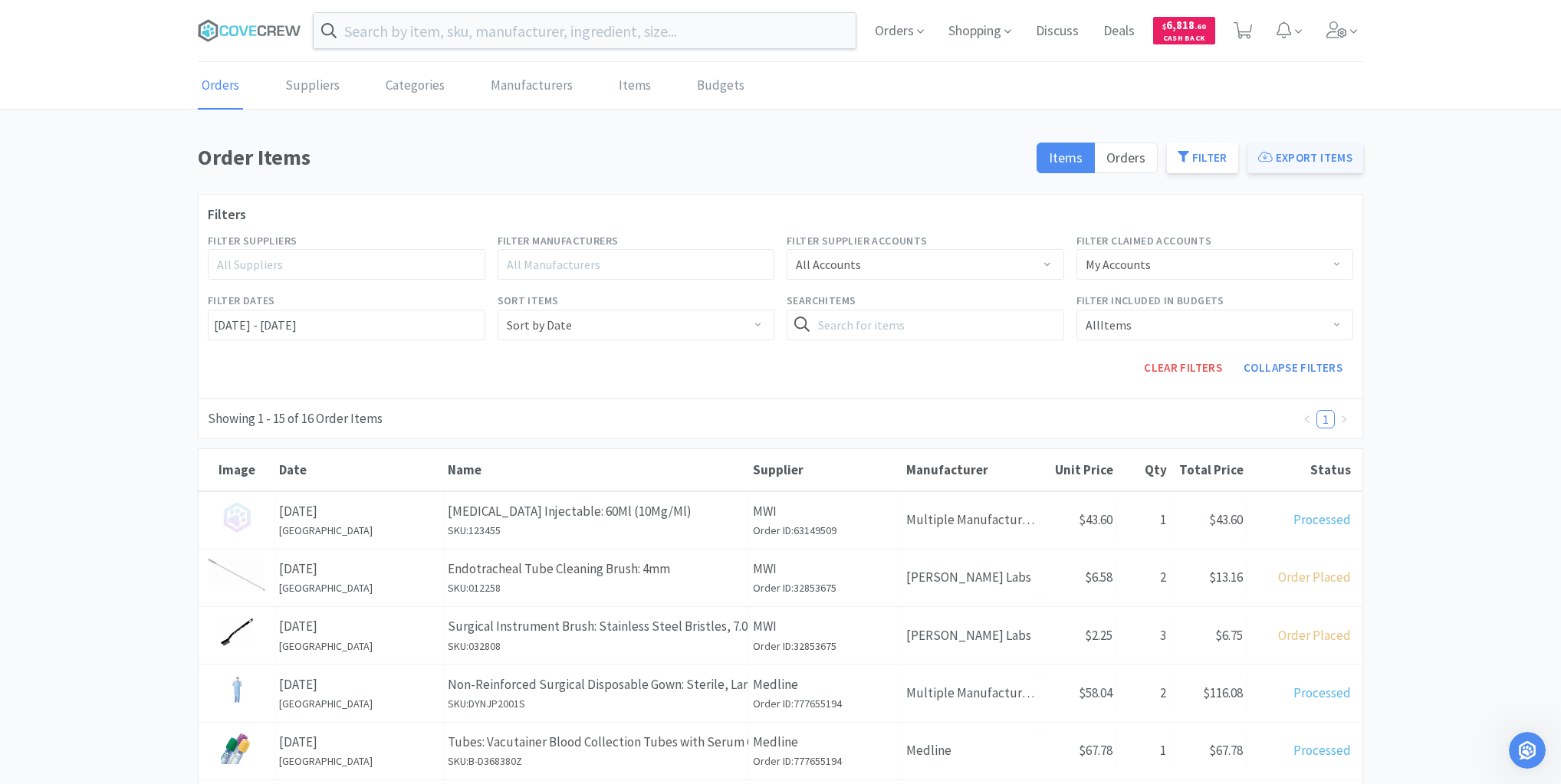
click at [1308, 160] on button "Export Items" at bounding box center [1305, 158] width 116 height 31
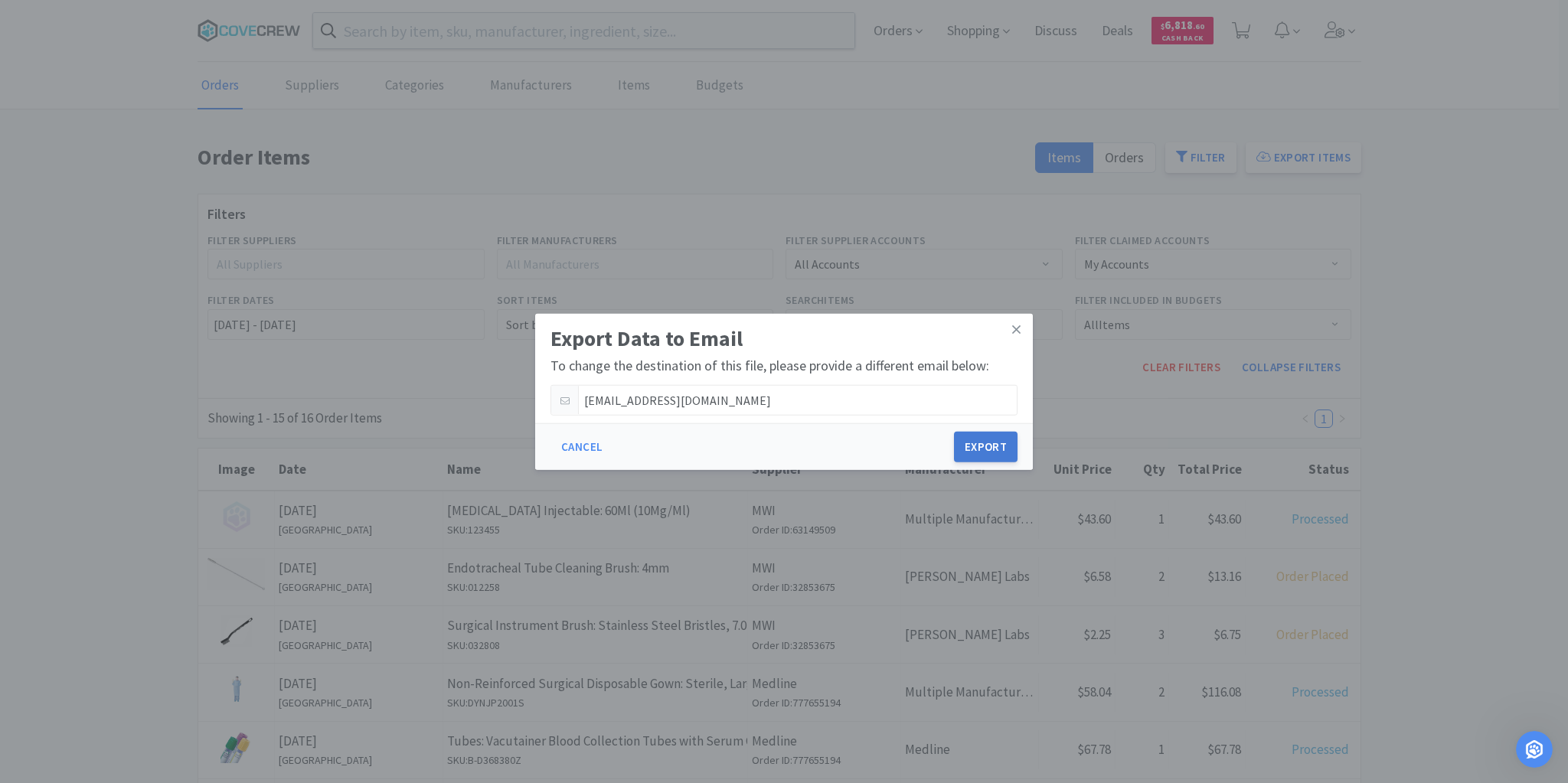
click at [994, 441] on button "Export" at bounding box center [985, 446] width 63 height 31
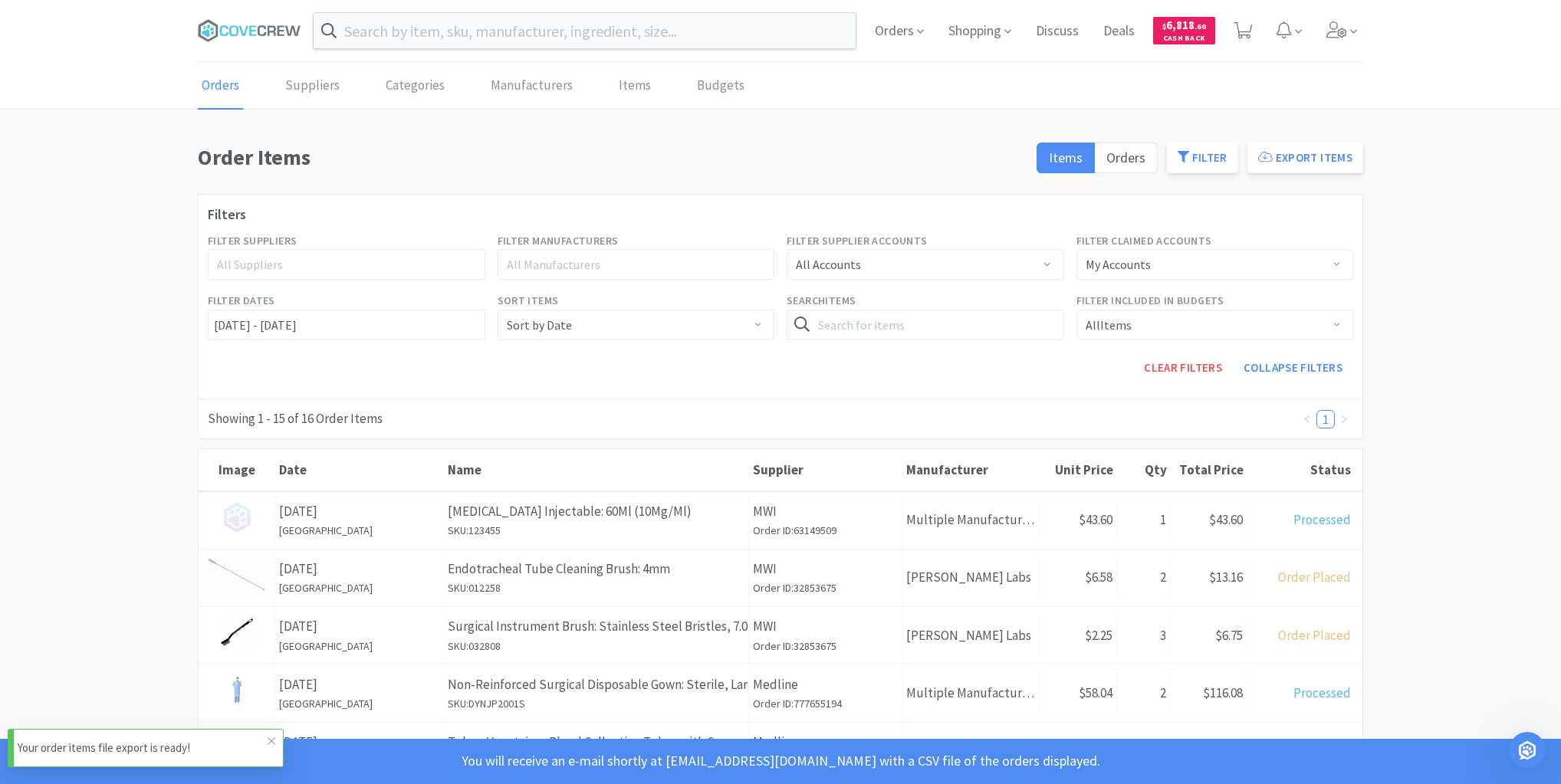
click at [126, 735] on div "Your order items file export is ready!" at bounding box center [146, 748] width 276 height 38
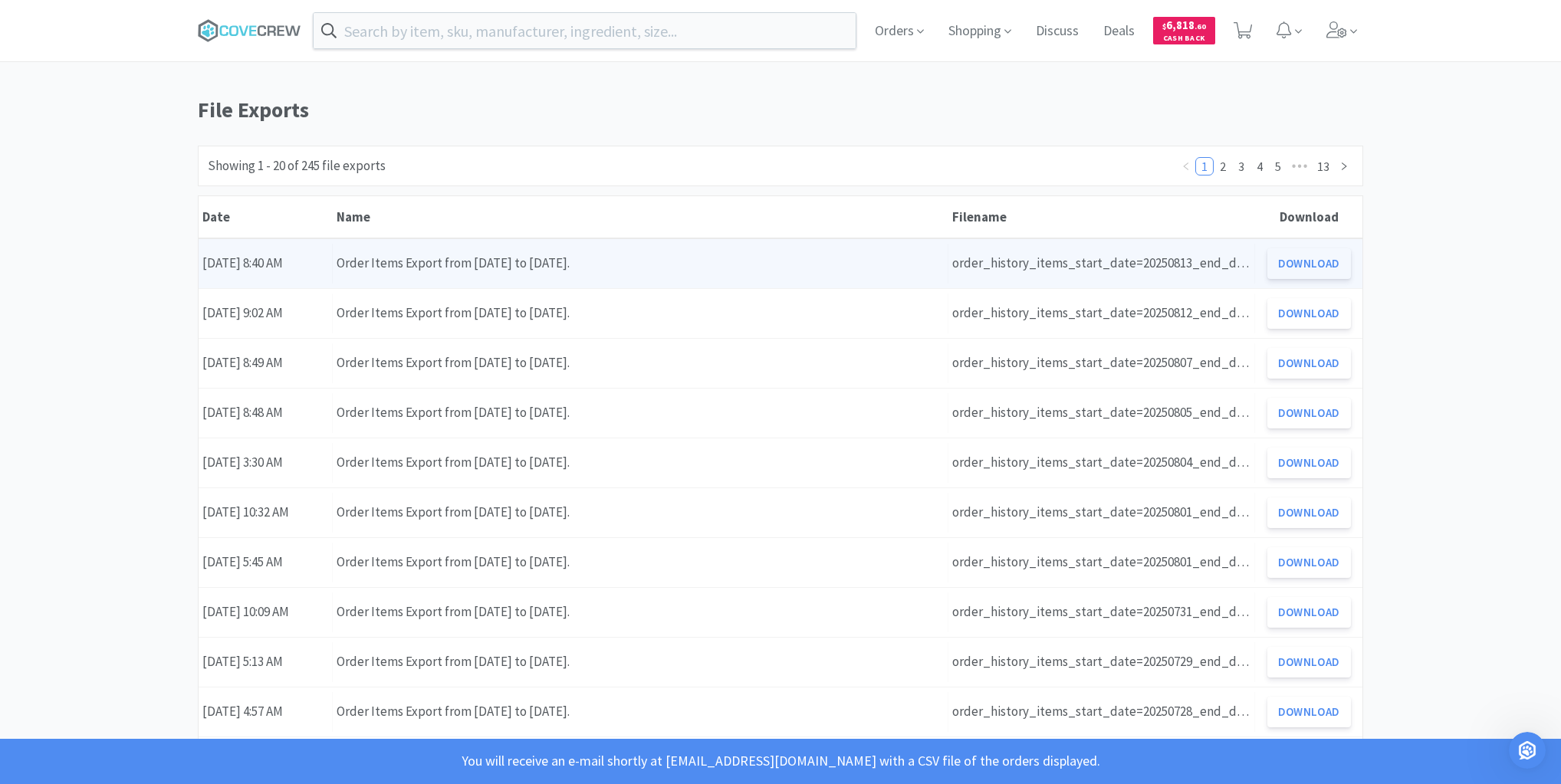
click at [1309, 257] on button "Download" at bounding box center [1309, 263] width 84 height 31
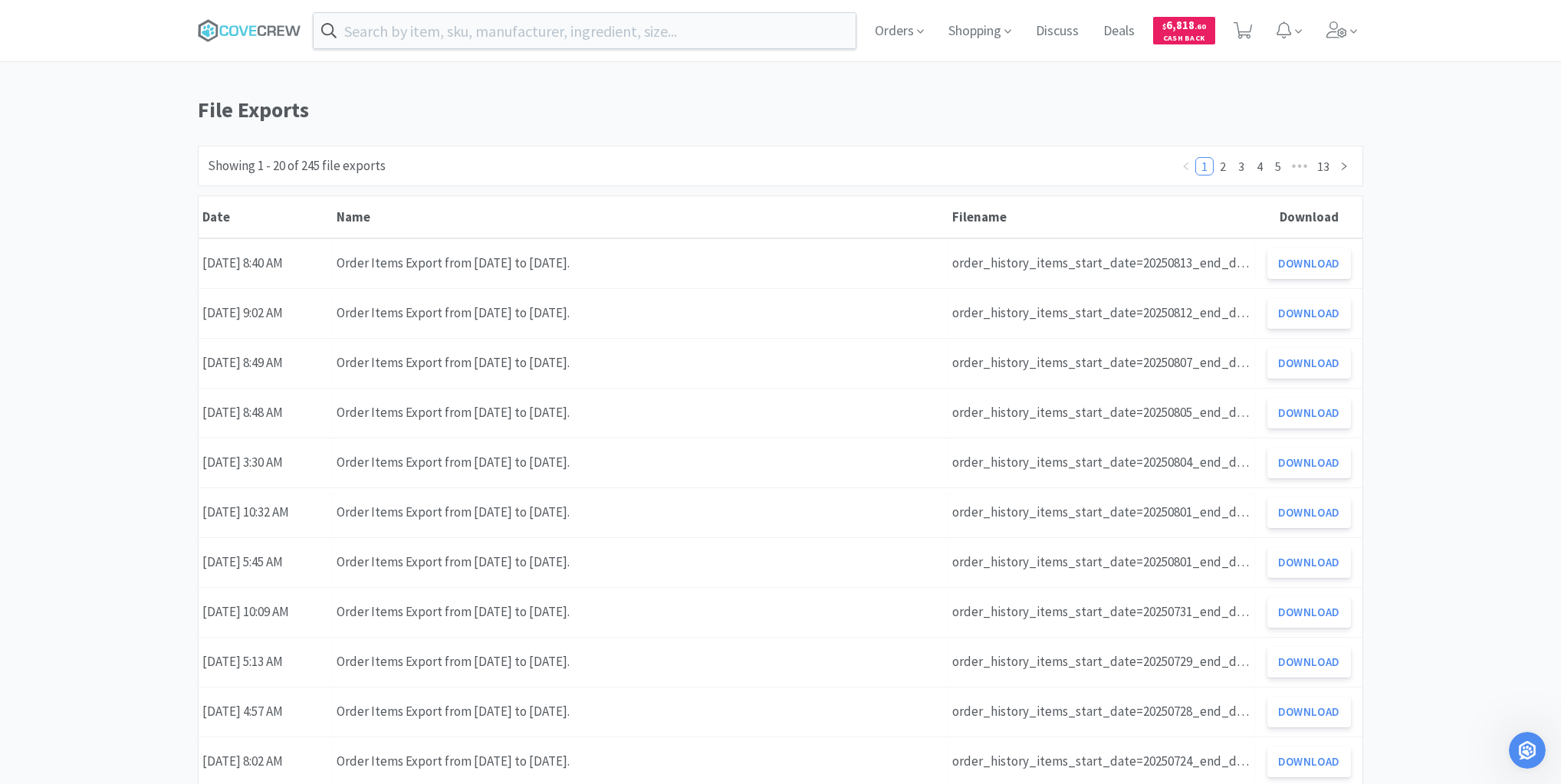
drag, startPoint x: 115, startPoint y: 137, endPoint x: 136, endPoint y: 130, distance: 22.1
click at [117, 137] on div "Orders Shopping Discuss Discuss Deals Deals $ 6,818 . 60 Cash Back File Exports…" at bounding box center [780, 644] width 1561 height 1289
click at [273, 21] on icon at bounding box center [249, 30] width 104 height 23
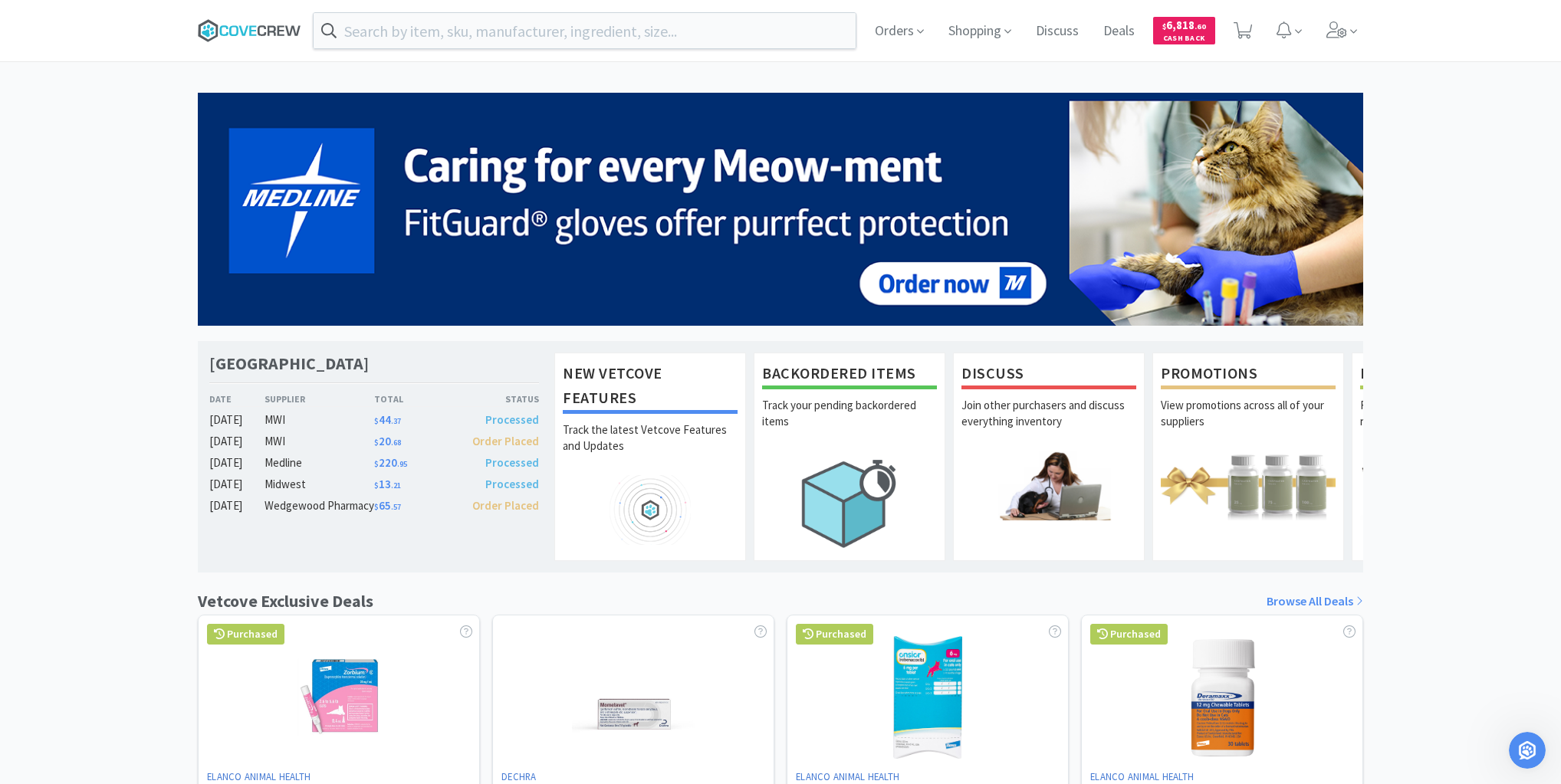
click at [281, 31] on icon at bounding box center [281, 30] width 7 height 10
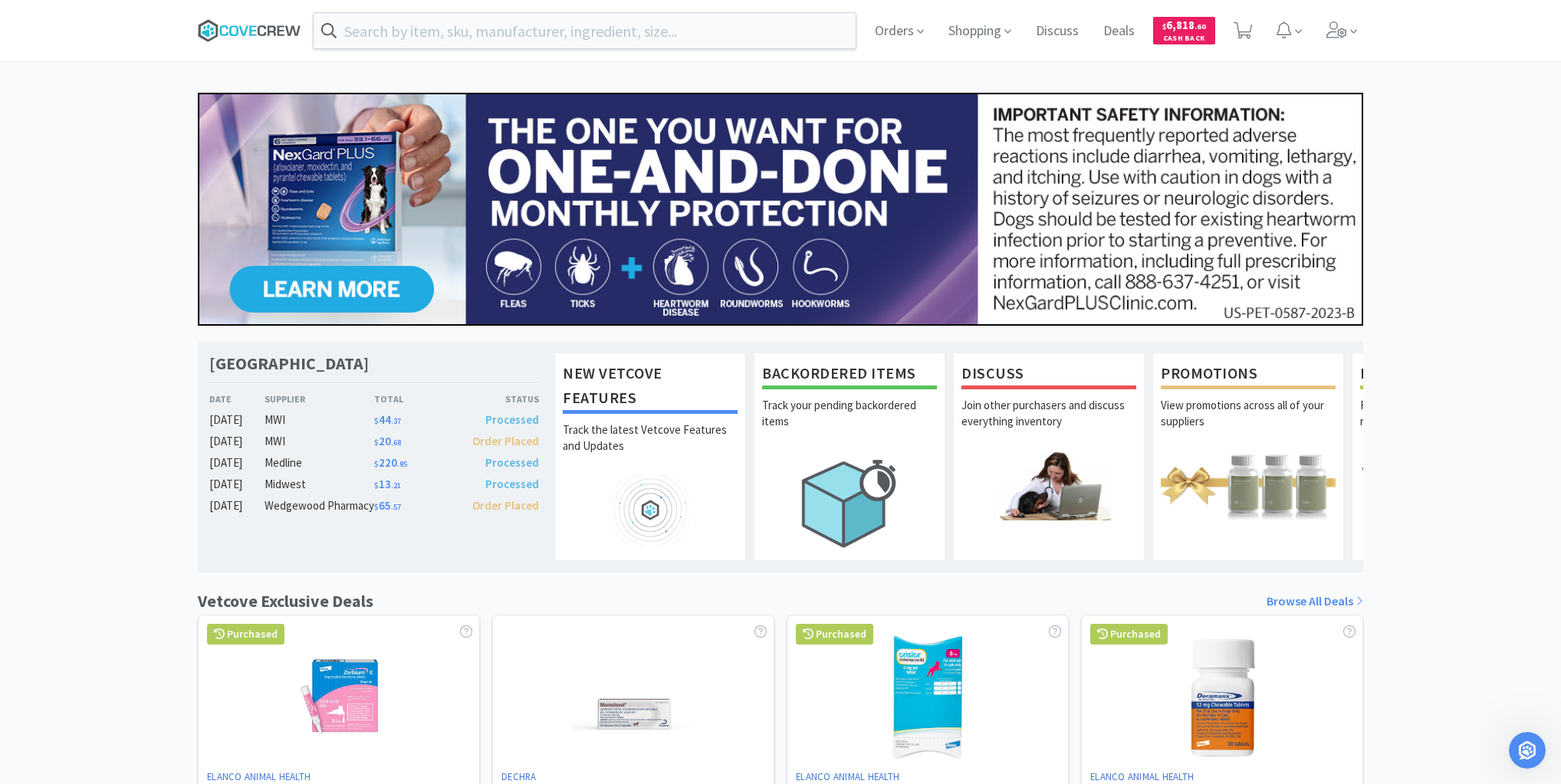
click at [263, 30] on icon at bounding box center [249, 30] width 104 height 23
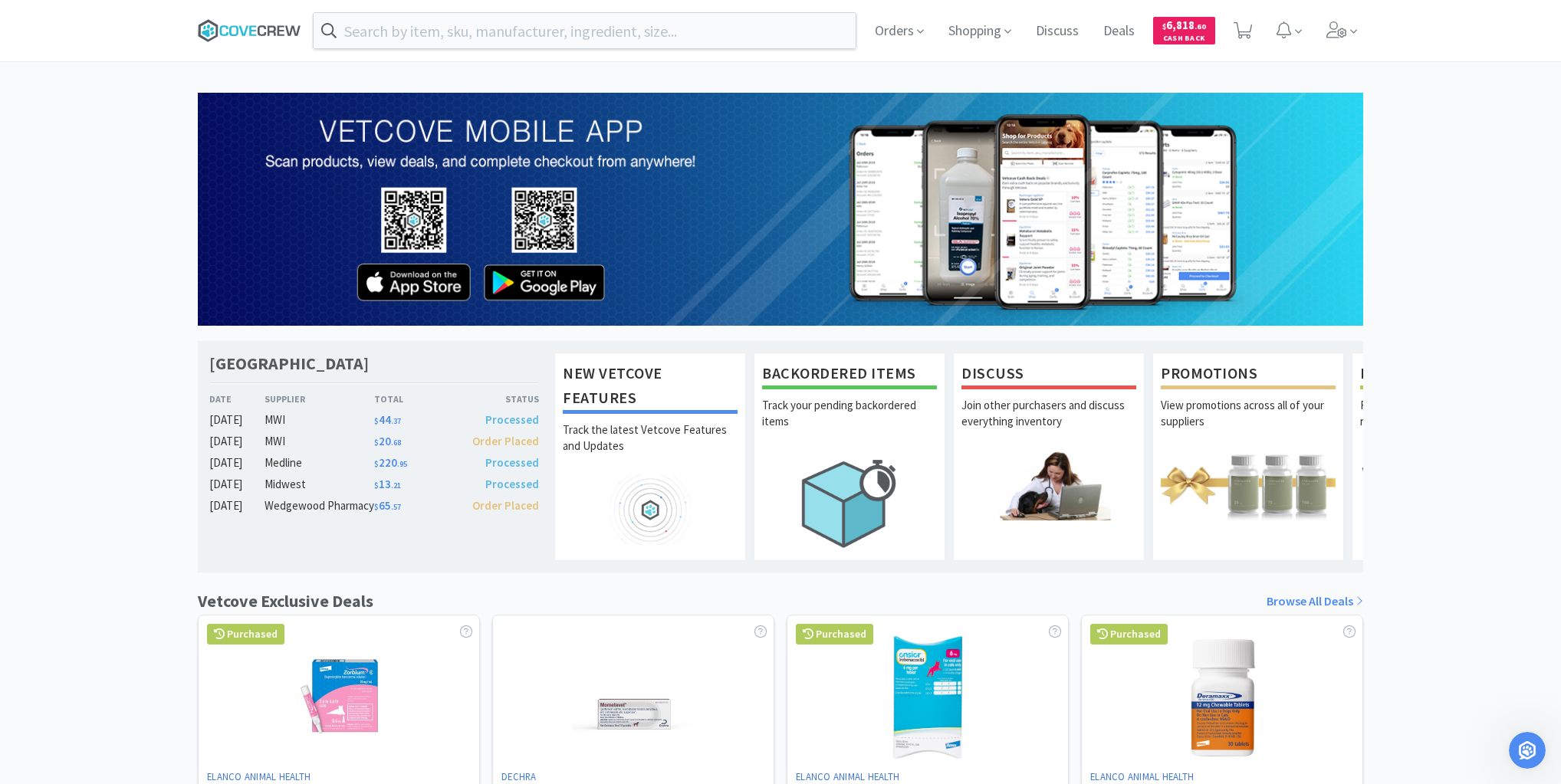
click at [249, 28] on icon at bounding box center [249, 30] width 104 height 23
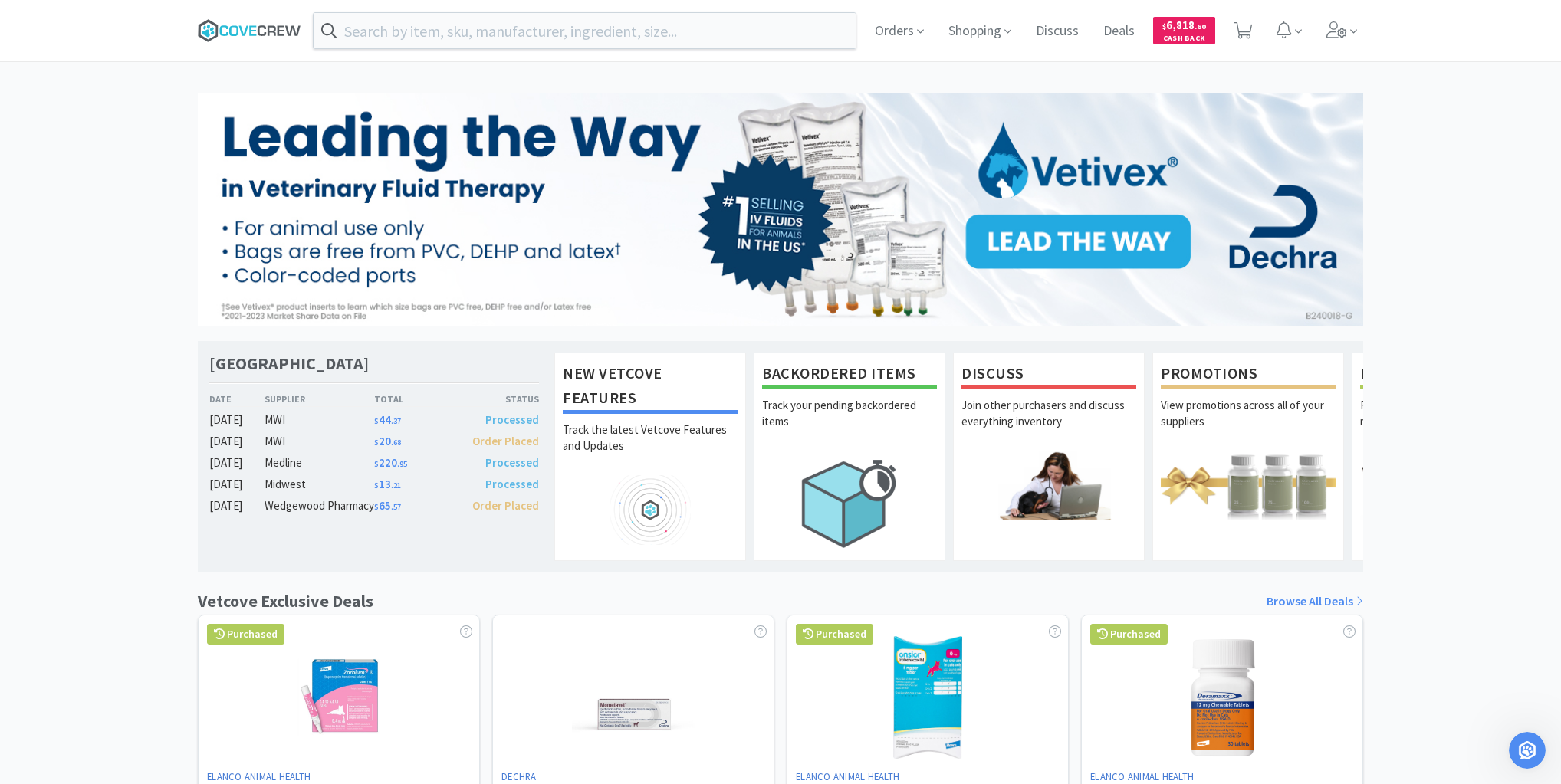
click at [238, 29] on icon at bounding box center [249, 30] width 104 height 23
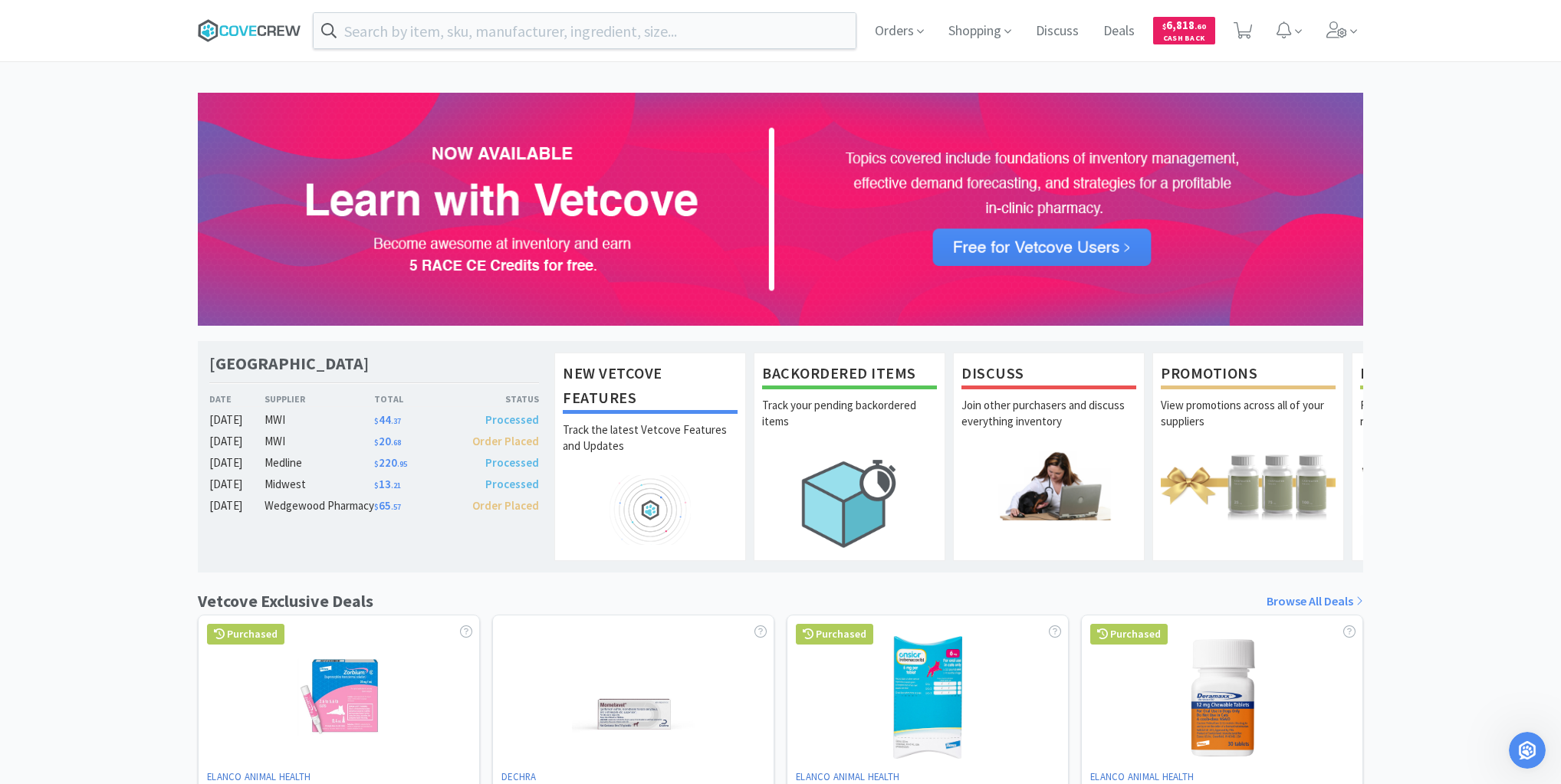
click at [252, 28] on icon at bounding box center [249, 30] width 104 height 23
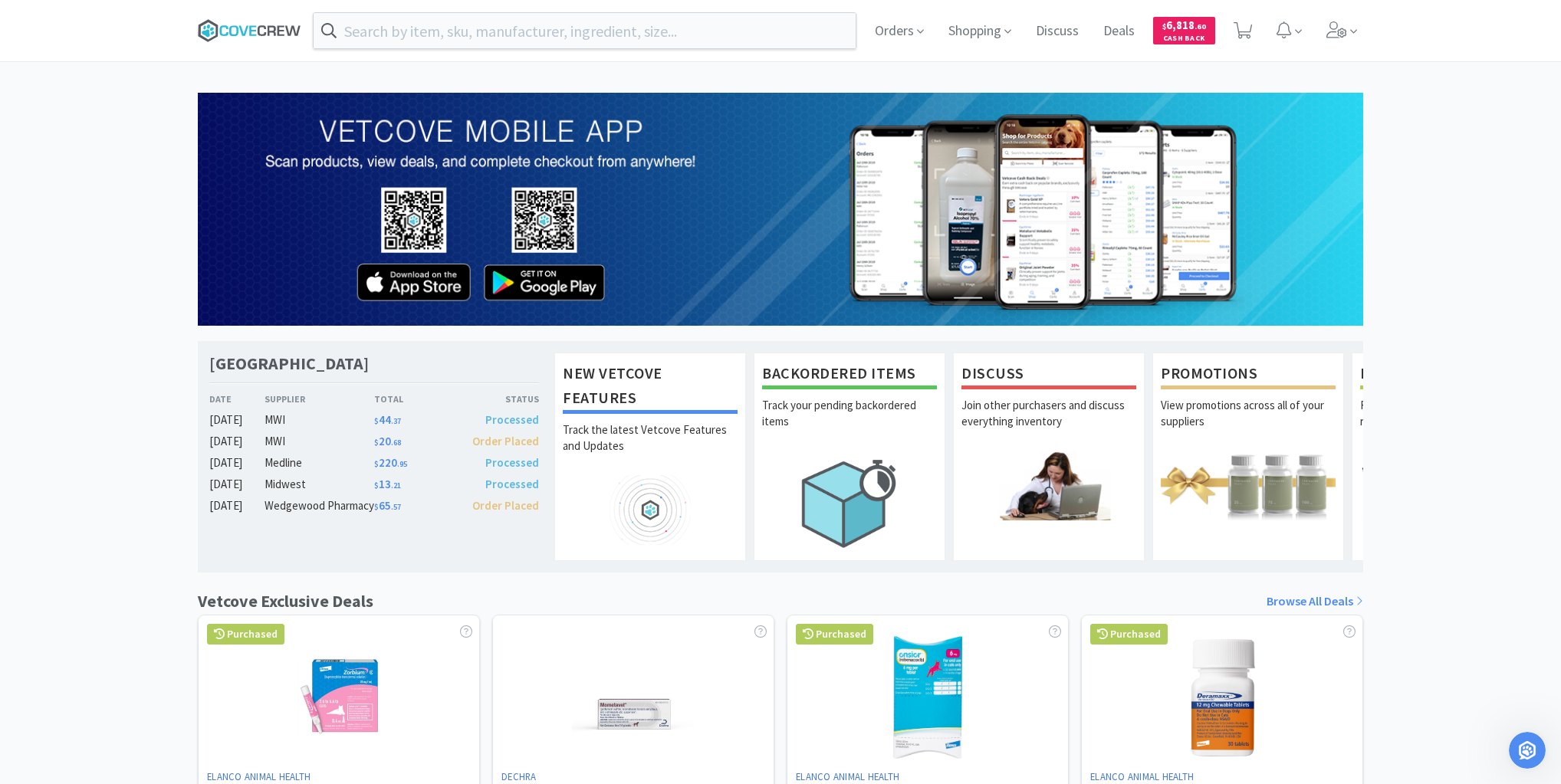
click at [234, 28] on icon at bounding box center [249, 30] width 104 height 23
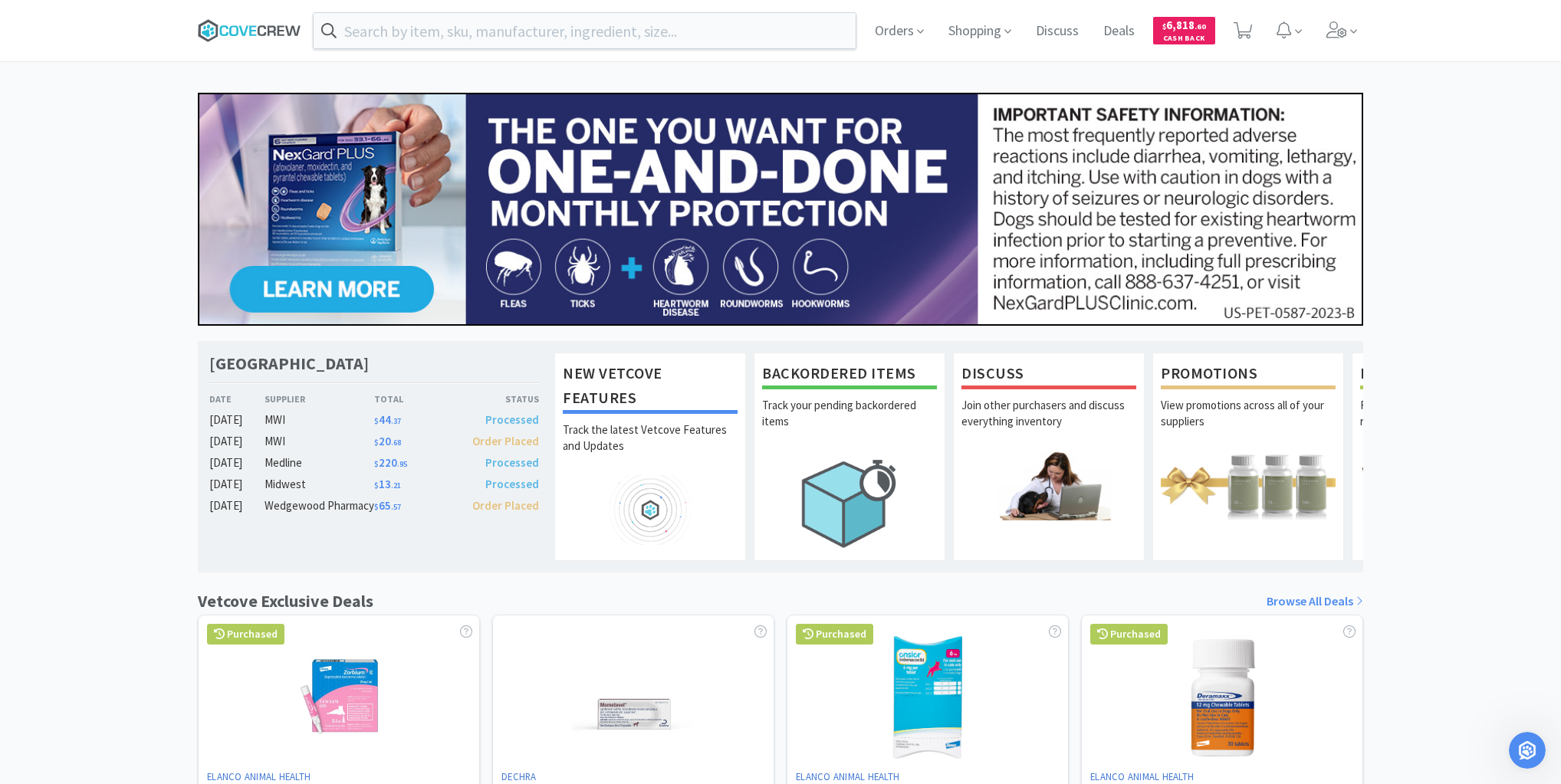
click at [249, 33] on icon at bounding box center [249, 30] width 104 height 23
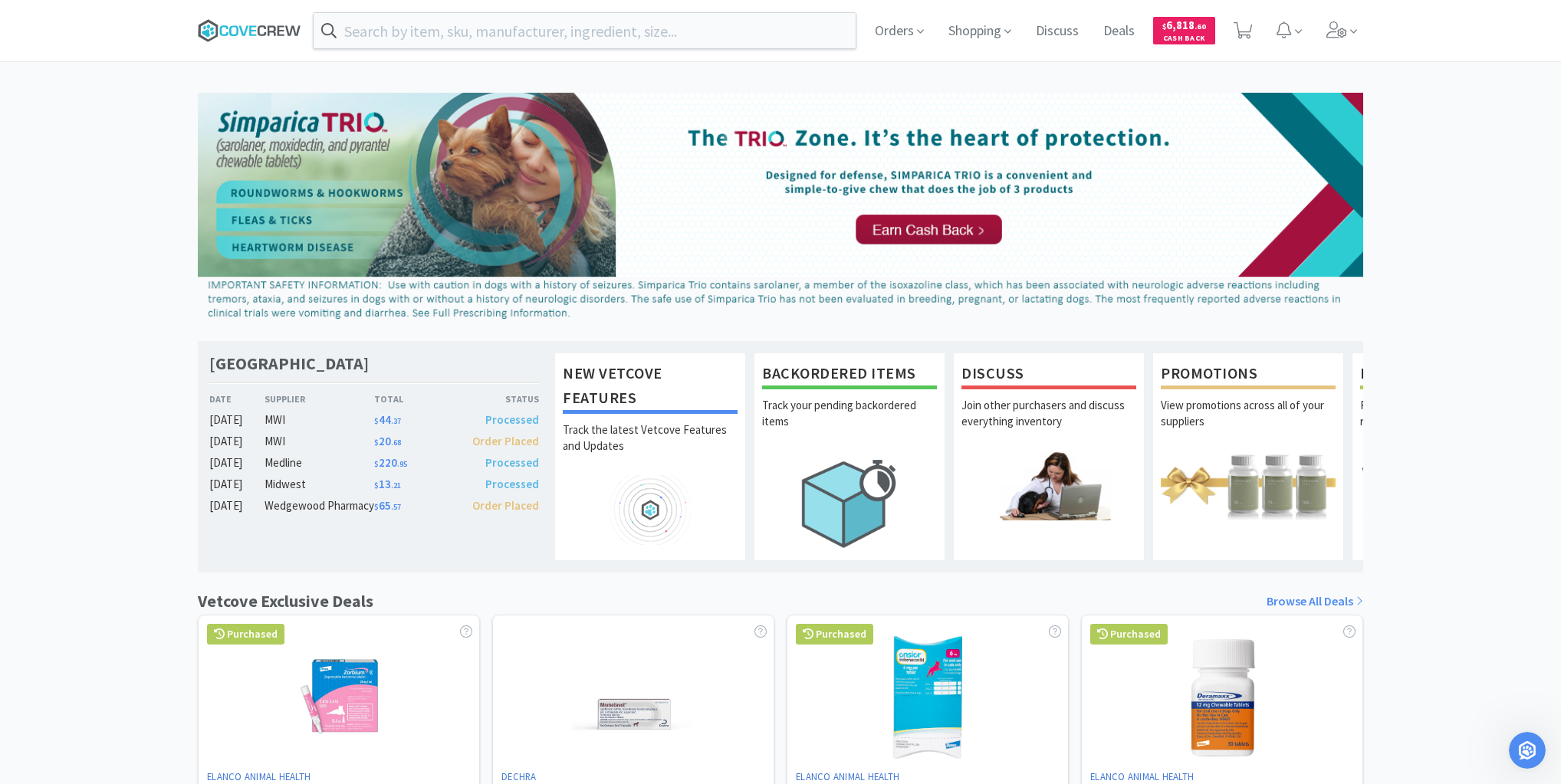
click at [240, 27] on icon at bounding box center [249, 30] width 104 height 23
click at [241, 31] on icon at bounding box center [243, 30] width 9 height 10
